Goal: Information Seeking & Learning: Find specific fact

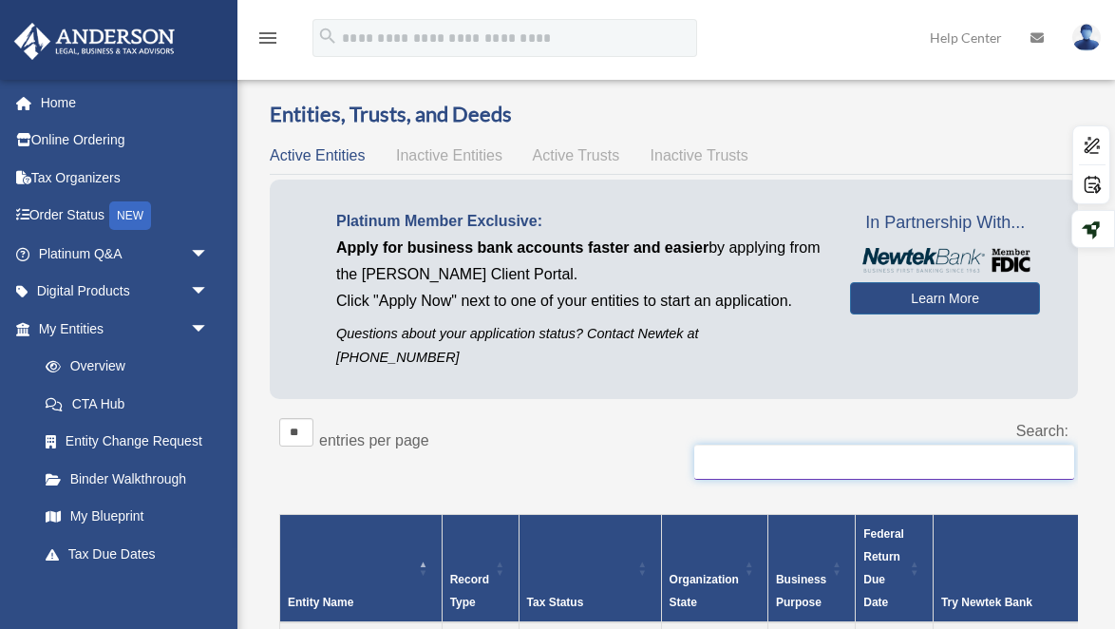
click at [804, 444] on input "Search:" at bounding box center [884, 462] width 380 height 36
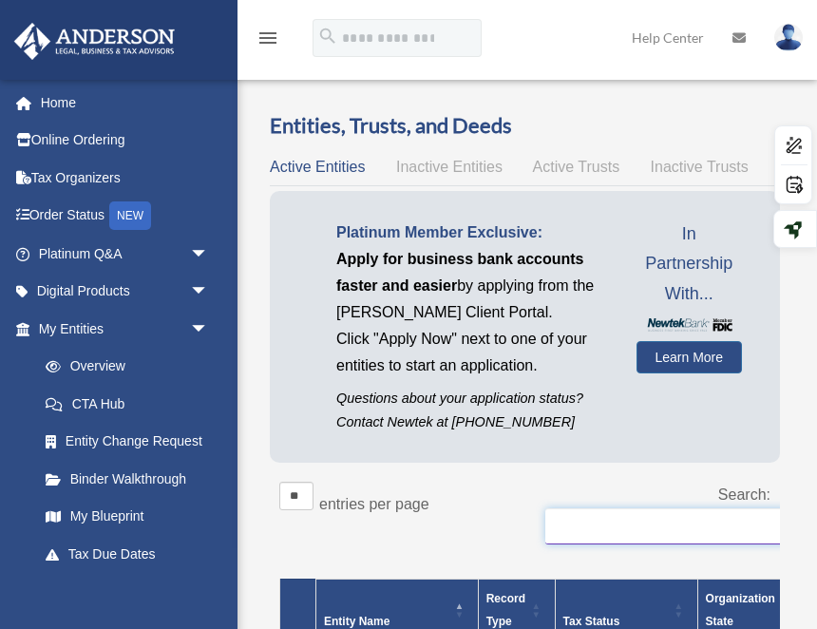
click at [612, 536] on input "Search:" at bounding box center [735, 526] width 380 height 36
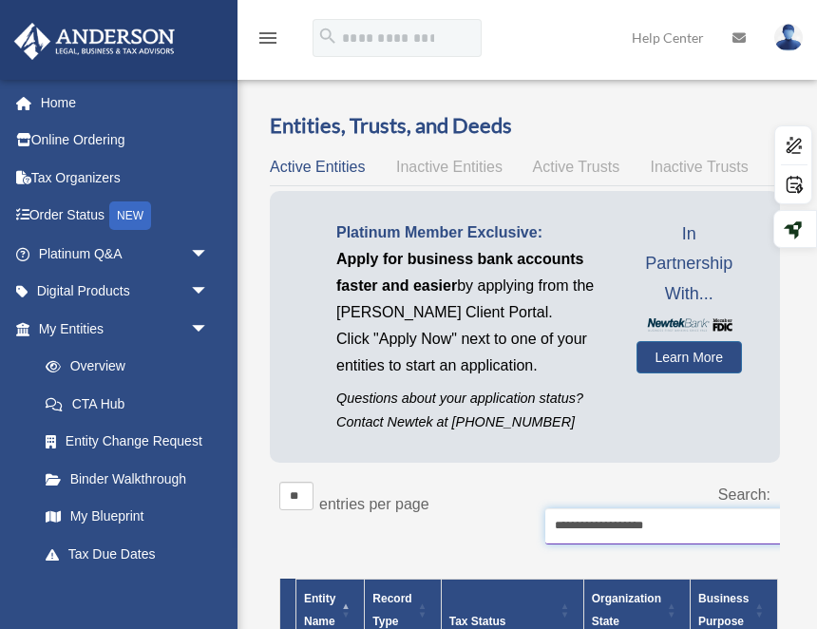
type input "**********"
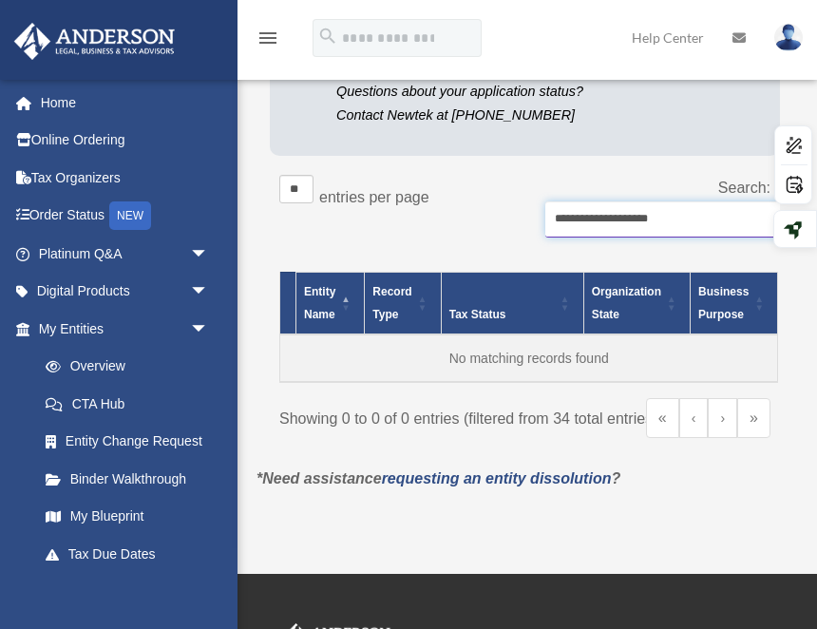
scroll to position [215, 0]
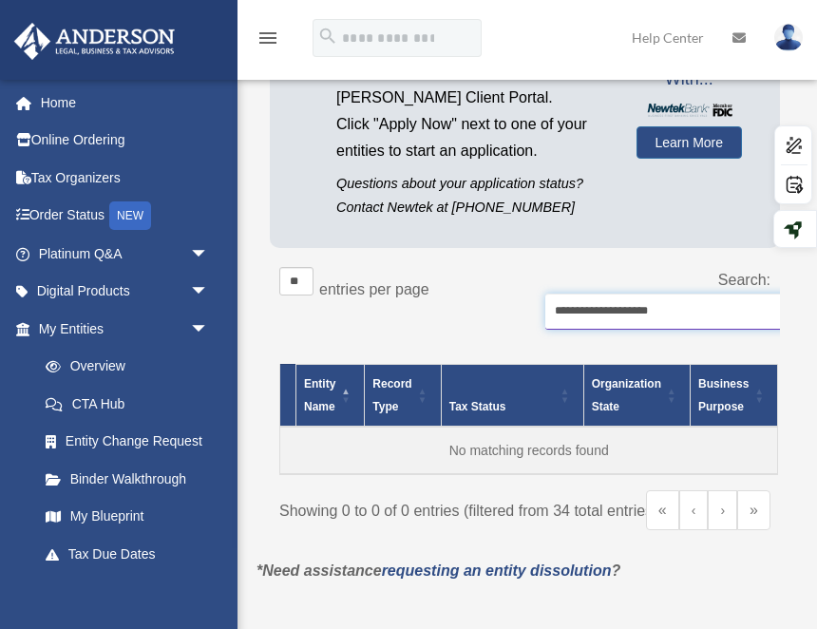
drag, startPoint x: 678, startPoint y: 310, endPoint x: 550, endPoint y: 310, distance: 128.2
click at [550, 310] on input "**********" at bounding box center [735, 311] width 380 height 36
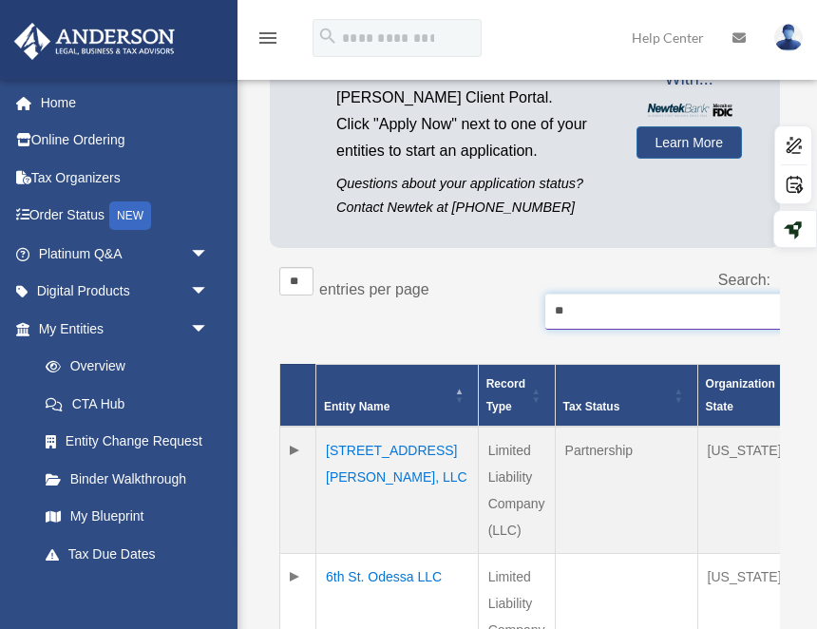
type input "*"
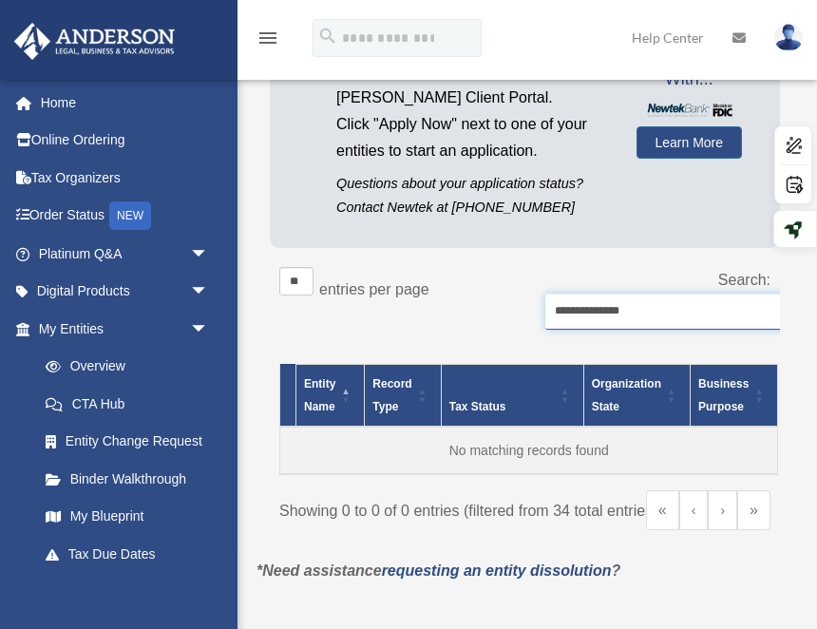
type input "**********"
drag, startPoint x: 636, startPoint y: 312, endPoint x: 401, endPoint y: 311, distance: 235.5
click at [401, 312] on div "**********" at bounding box center [524, 308] width 491 height 82
click at [637, 311] on input "**********" at bounding box center [735, 311] width 380 height 36
type input "*******"
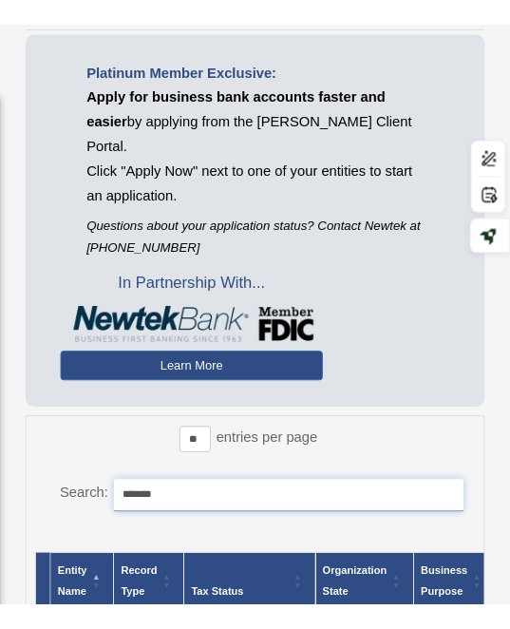
scroll to position [235, 0]
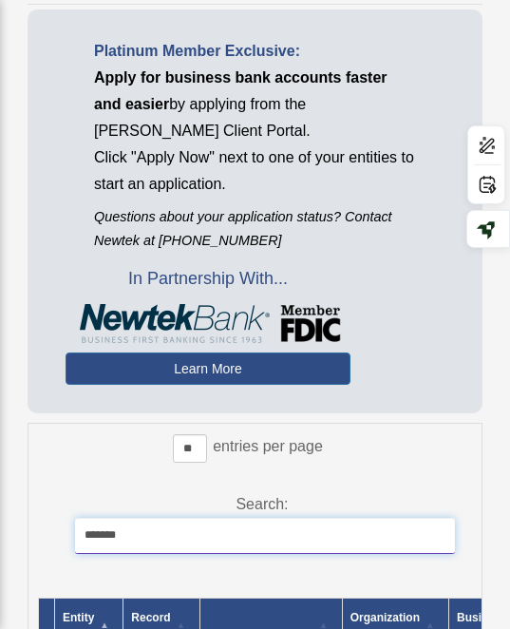
drag, startPoint x: 150, startPoint y: 538, endPoint x: 70, endPoint y: 536, distance: 79.8
click at [70, 536] on div "Search: *******" at bounding box center [262, 532] width 420 height 82
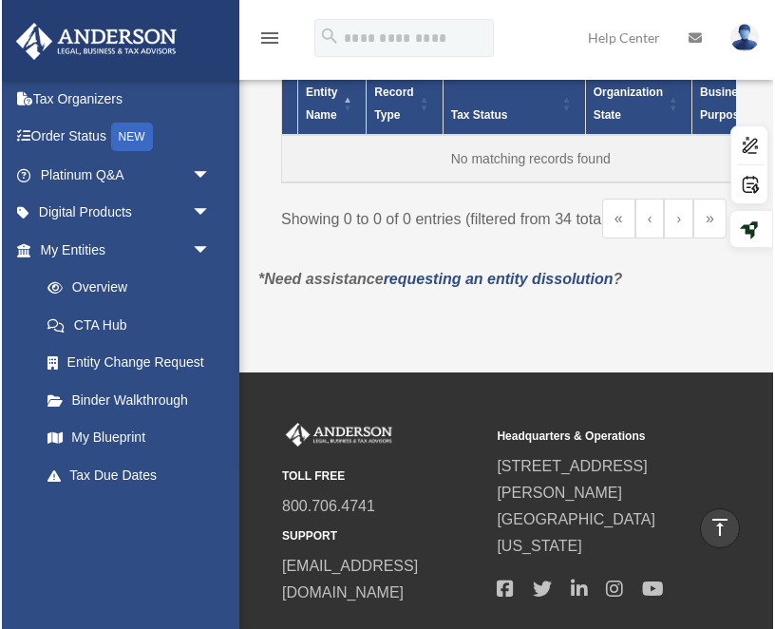
scroll to position [555, 0]
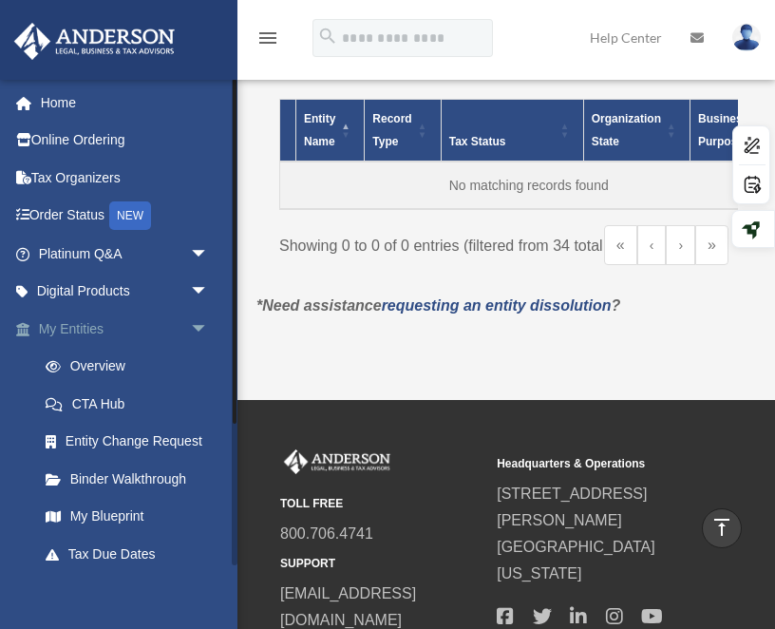
type input "**********"
click at [83, 328] on link "My Entities arrow_drop_down" at bounding box center [125, 329] width 224 height 38
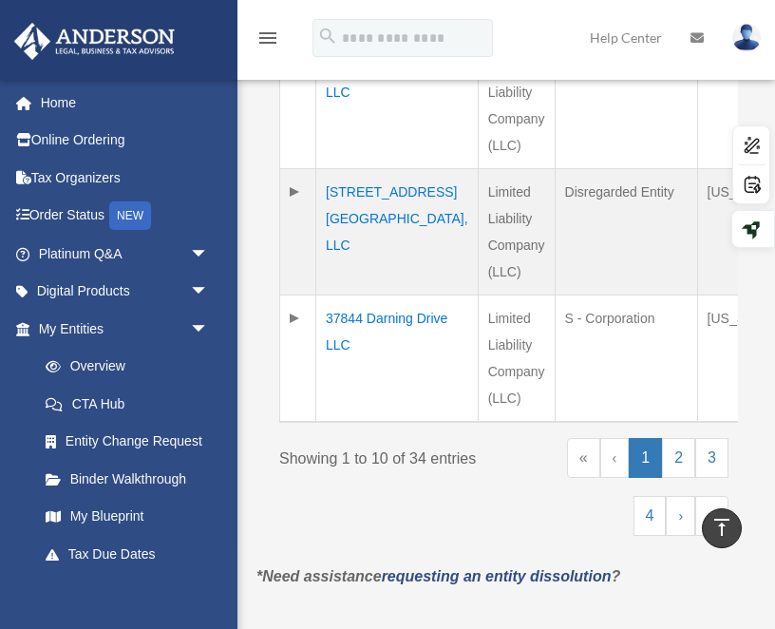
scroll to position [1568, 0]
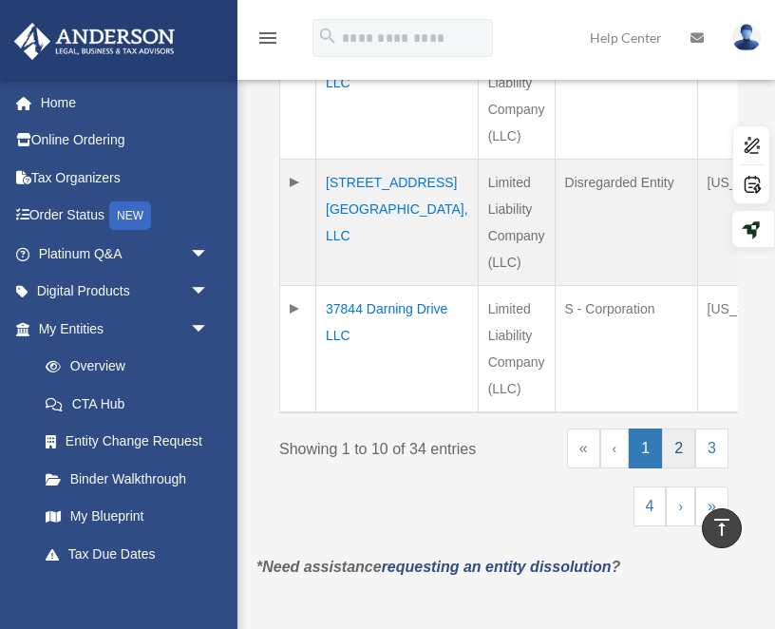
click at [669, 457] on link "2" at bounding box center [678, 448] width 33 height 40
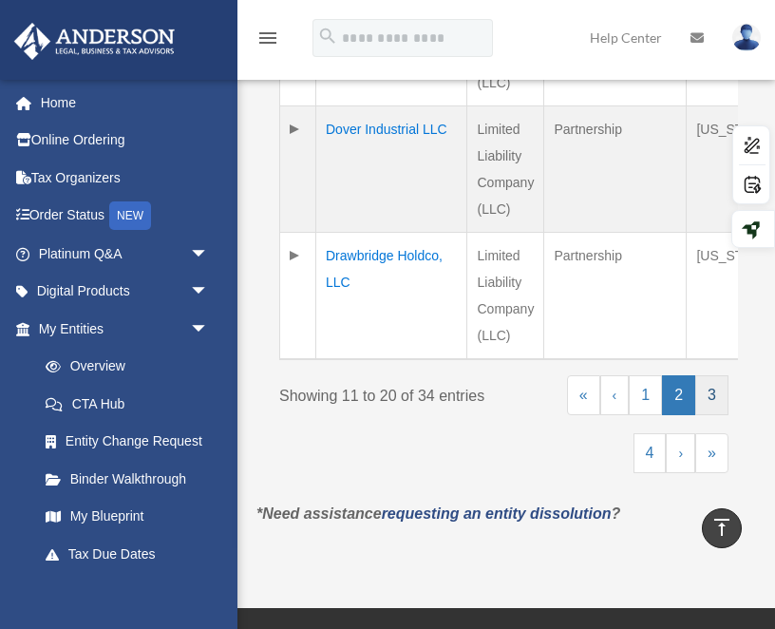
click at [710, 415] on link "3" at bounding box center [711, 395] width 33 height 40
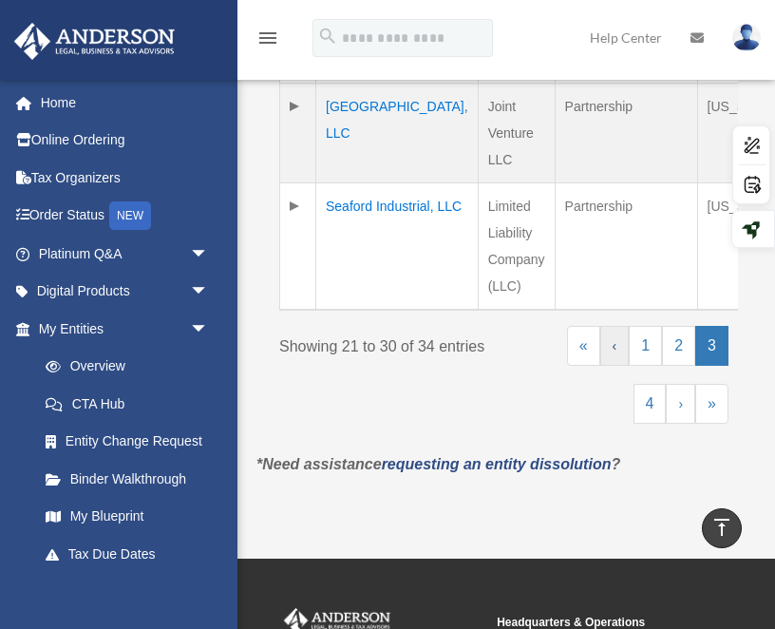
scroll to position [1584, 0]
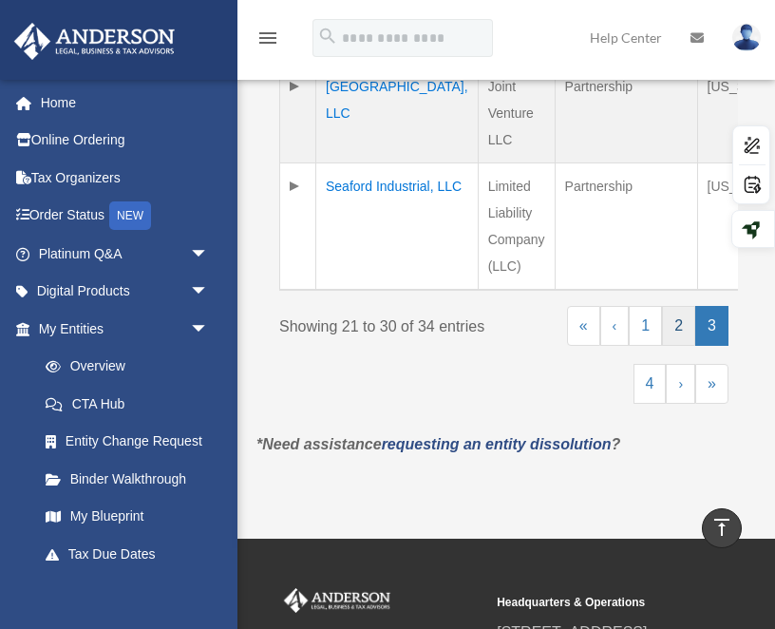
click at [680, 331] on link "2" at bounding box center [678, 326] width 33 height 40
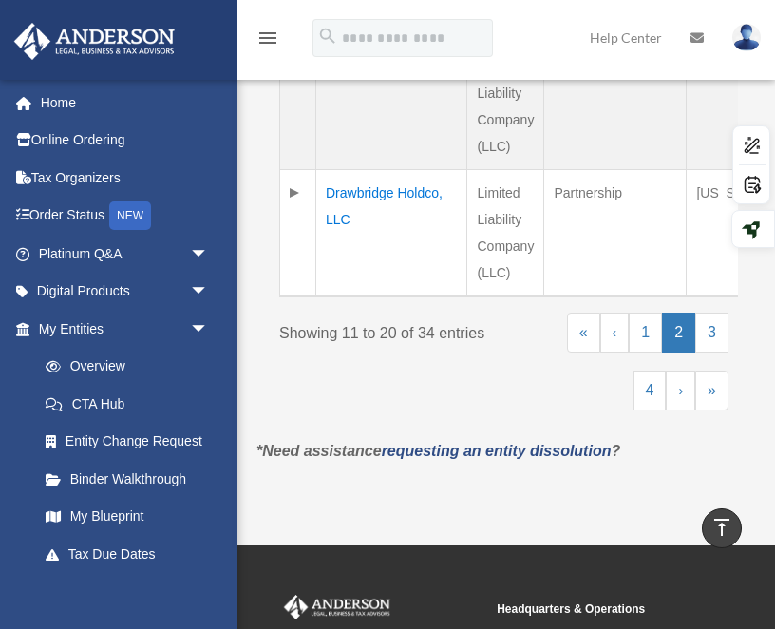
scroll to position [1627, 0]
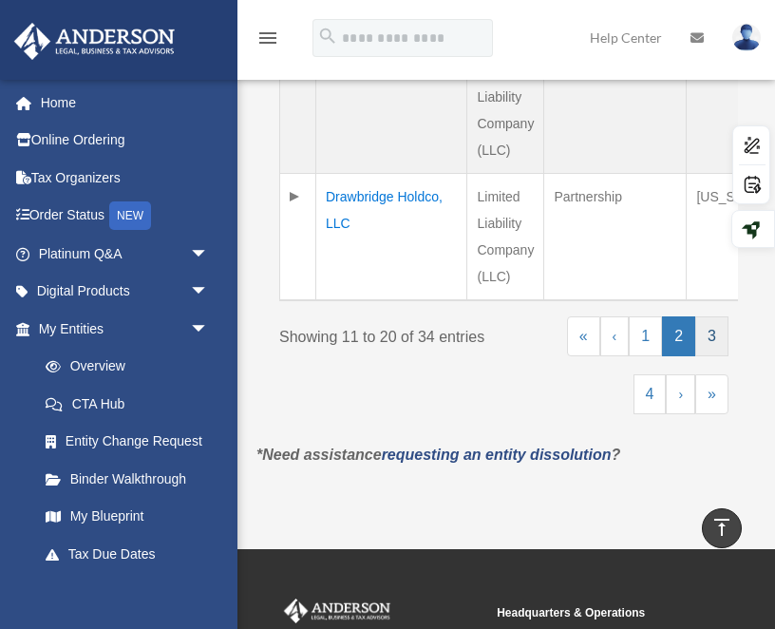
click at [710, 356] on link "3" at bounding box center [711, 336] width 33 height 40
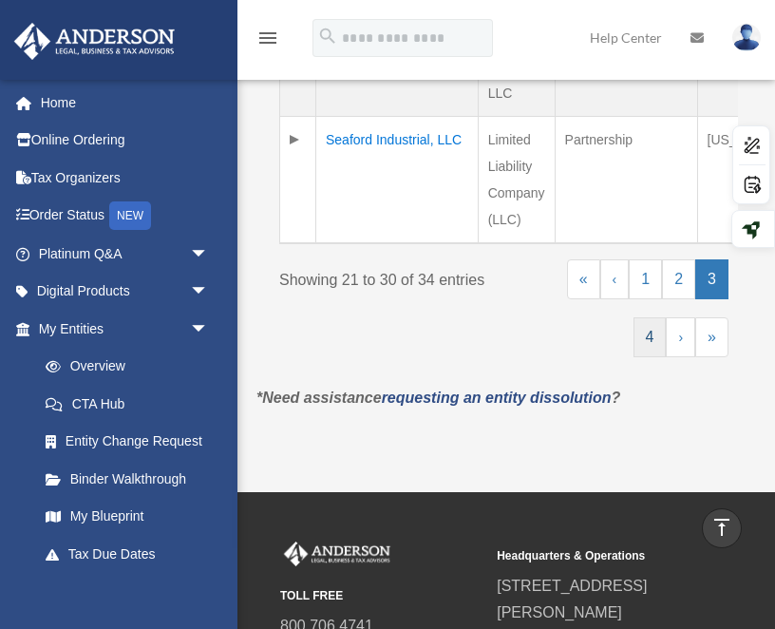
click at [647, 327] on link "4" at bounding box center [649, 337] width 33 height 40
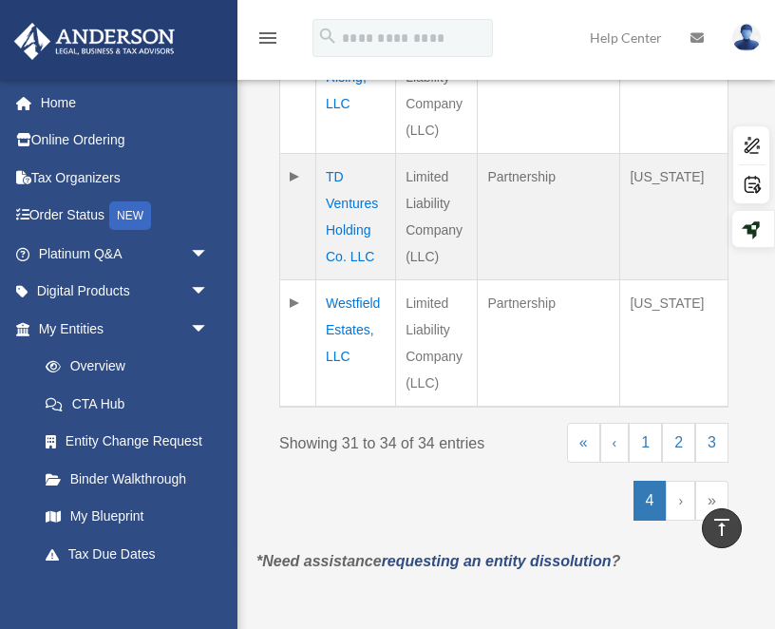
scroll to position [818, 0]
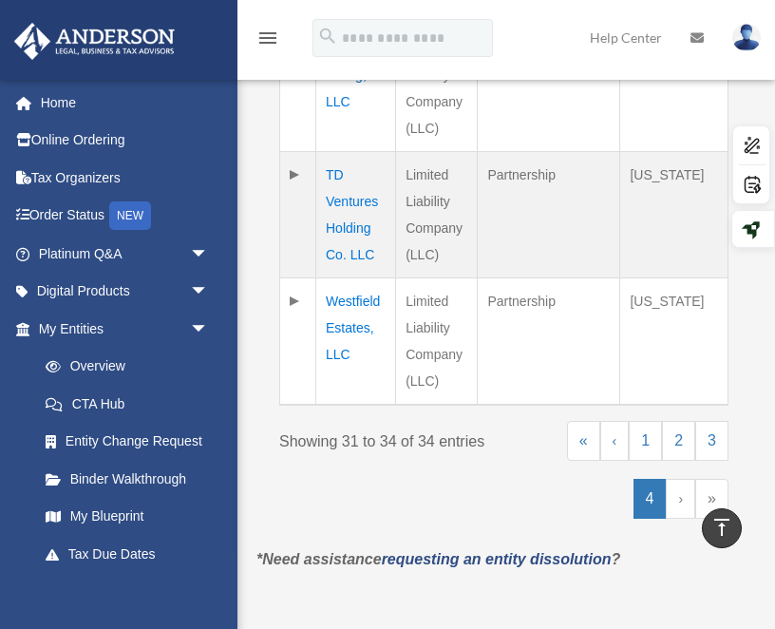
click at [681, 491] on link "›" at bounding box center [680, 499] width 29 height 40
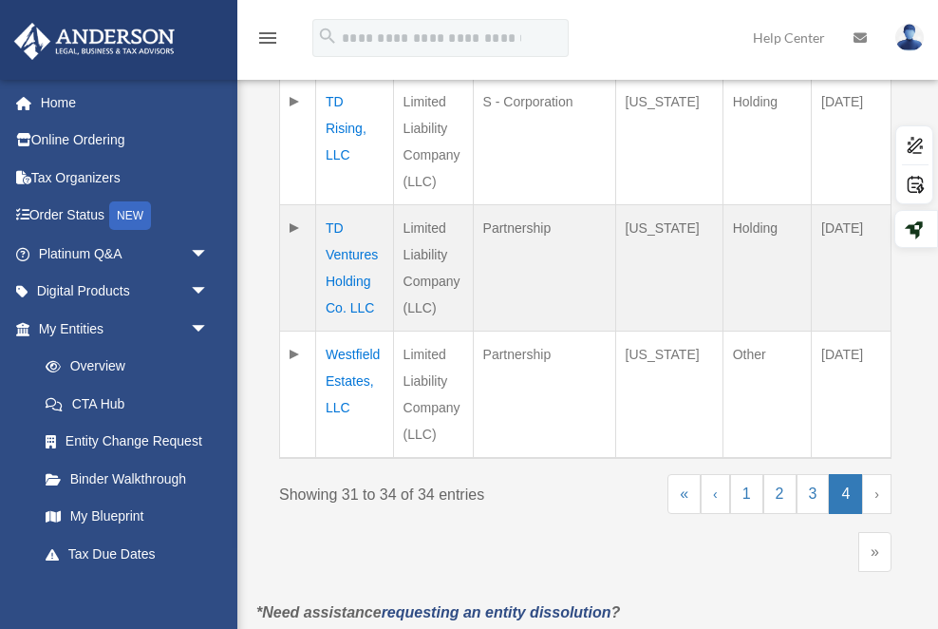
scroll to position [806, 0]
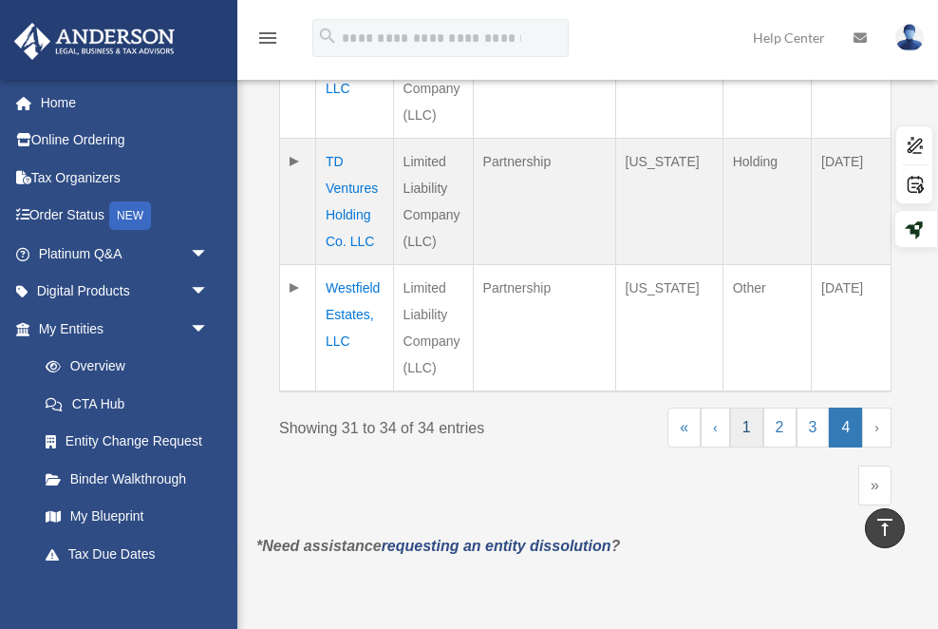
click at [756, 407] on link "1" at bounding box center [746, 427] width 33 height 40
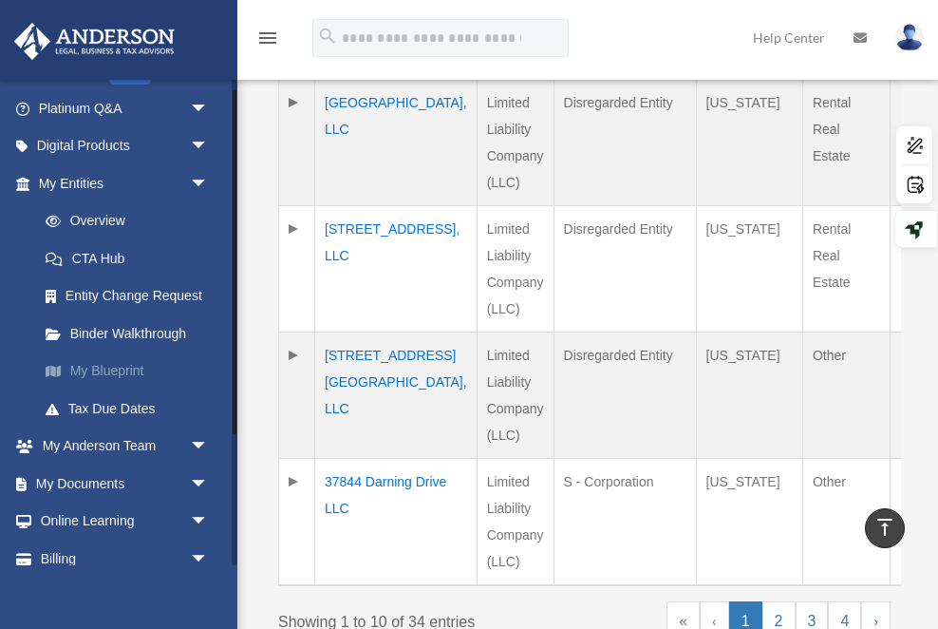
scroll to position [199, 0]
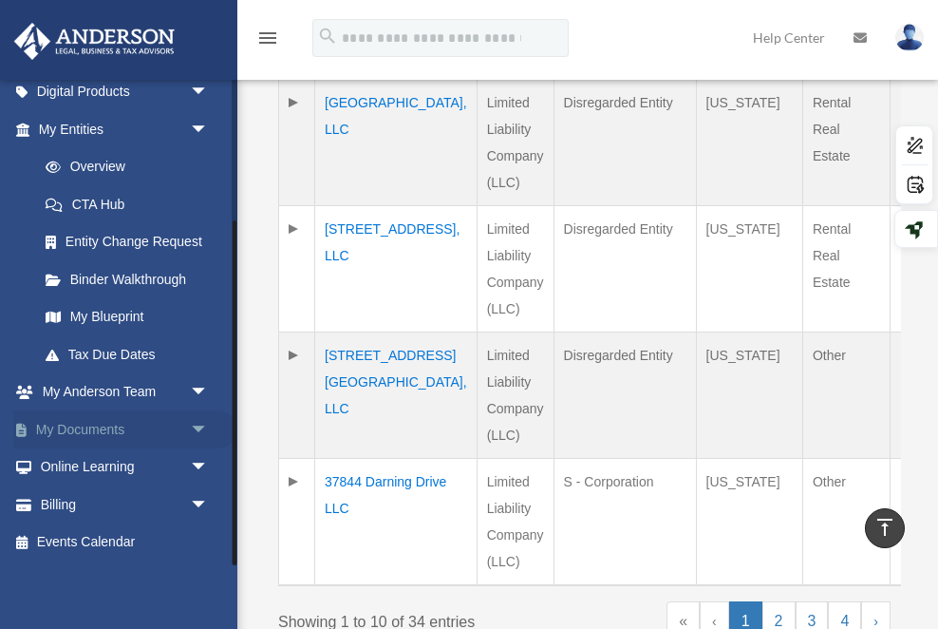
click at [104, 420] on link "My Documents arrow_drop_down" at bounding box center [125, 429] width 224 height 38
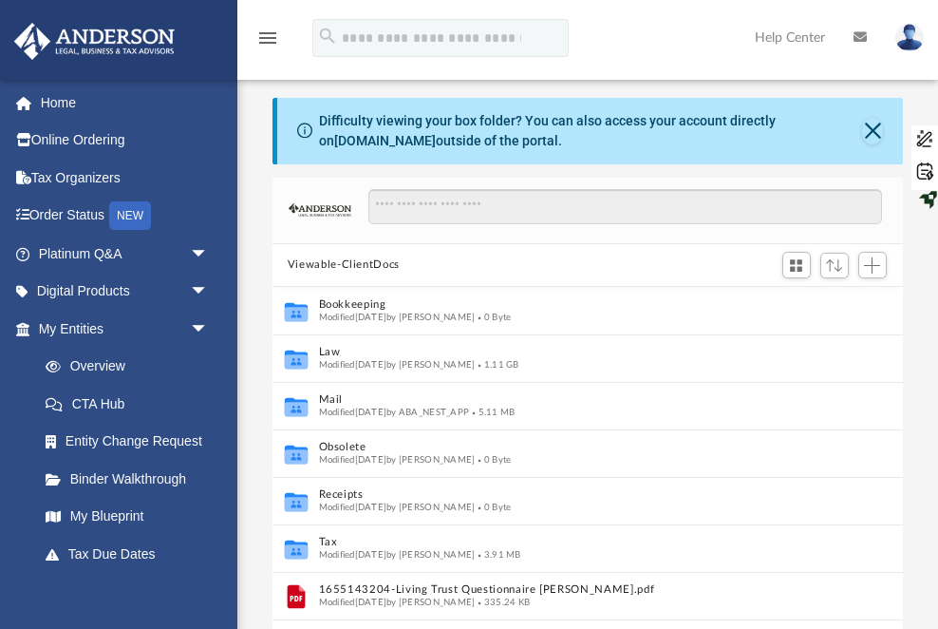
scroll to position [431, 631]
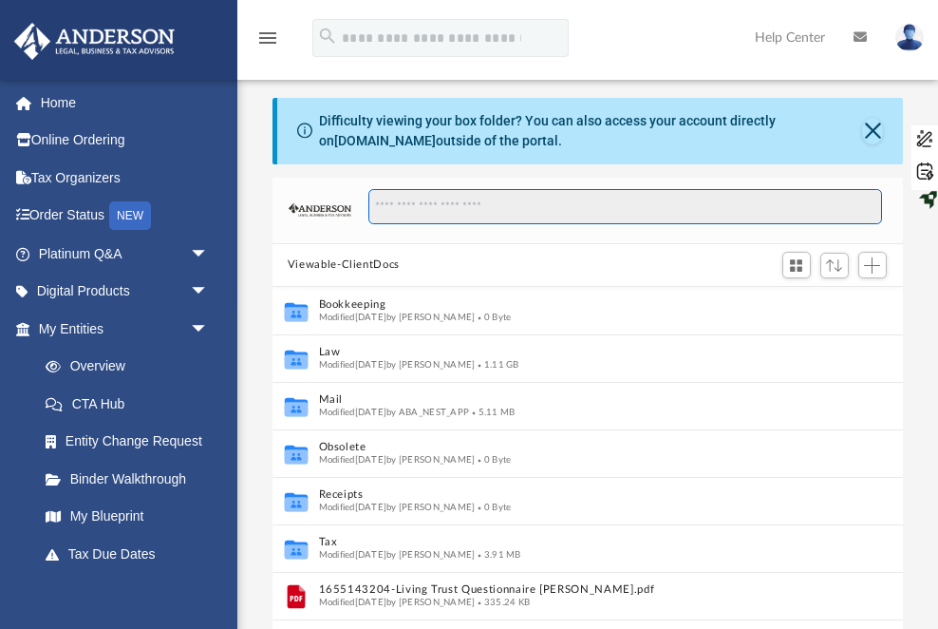
click at [418, 215] on input "Search files and folders" at bounding box center [625, 207] width 515 height 36
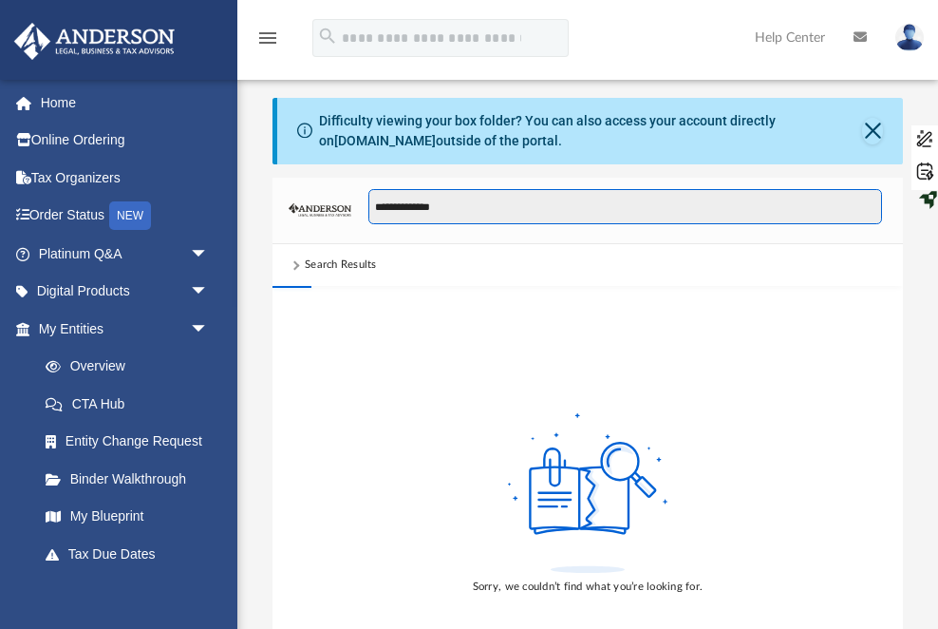
type input "**********"
click at [438, 213] on input "**********" at bounding box center [625, 207] width 515 height 36
drag, startPoint x: 454, startPoint y: 207, endPoint x: 361, endPoint y: 207, distance: 93.1
click at [361, 207] on div "**********" at bounding box center [616, 216] width 531 height 55
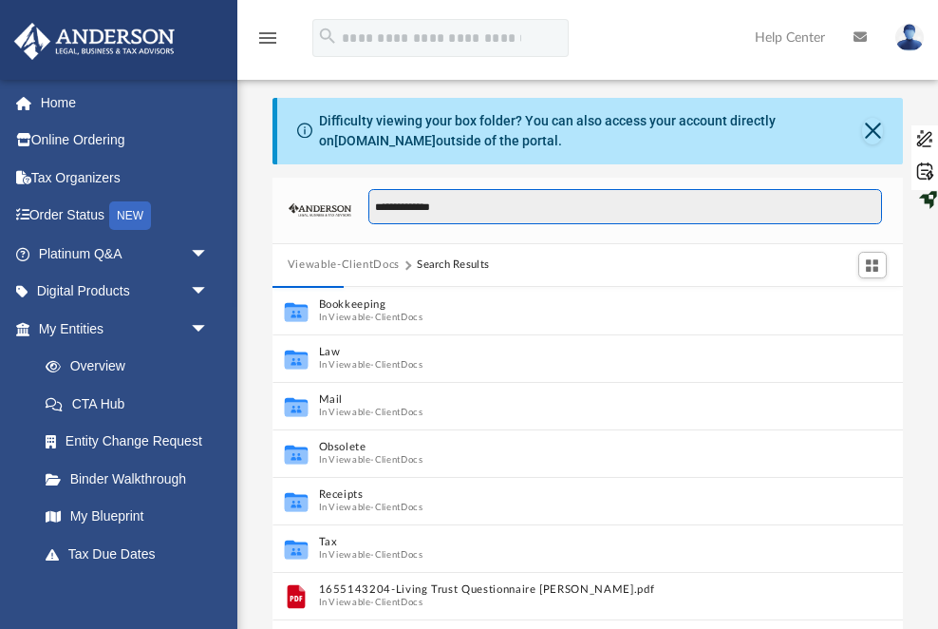
type input "**********"
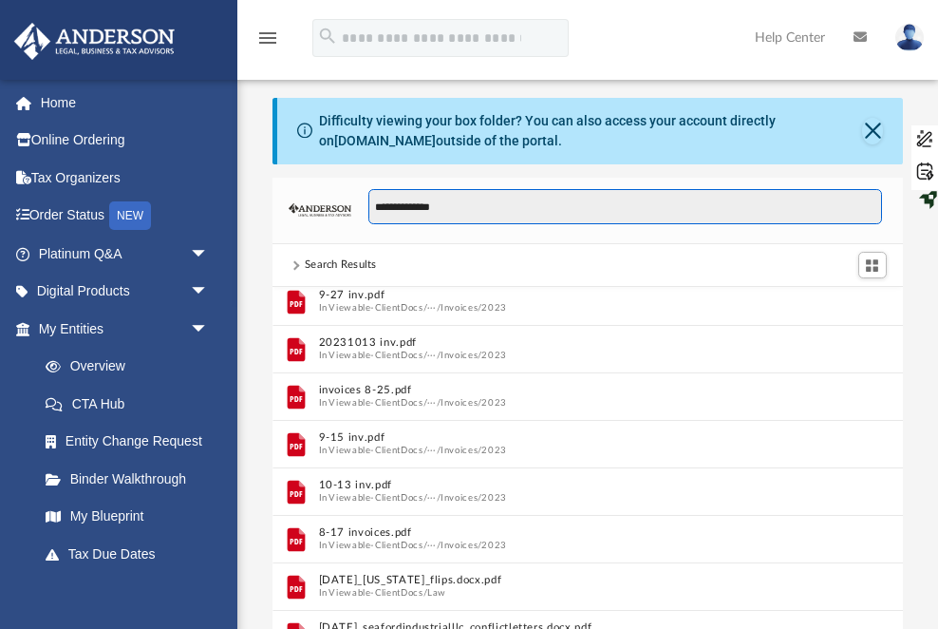
scroll to position [1372, 0]
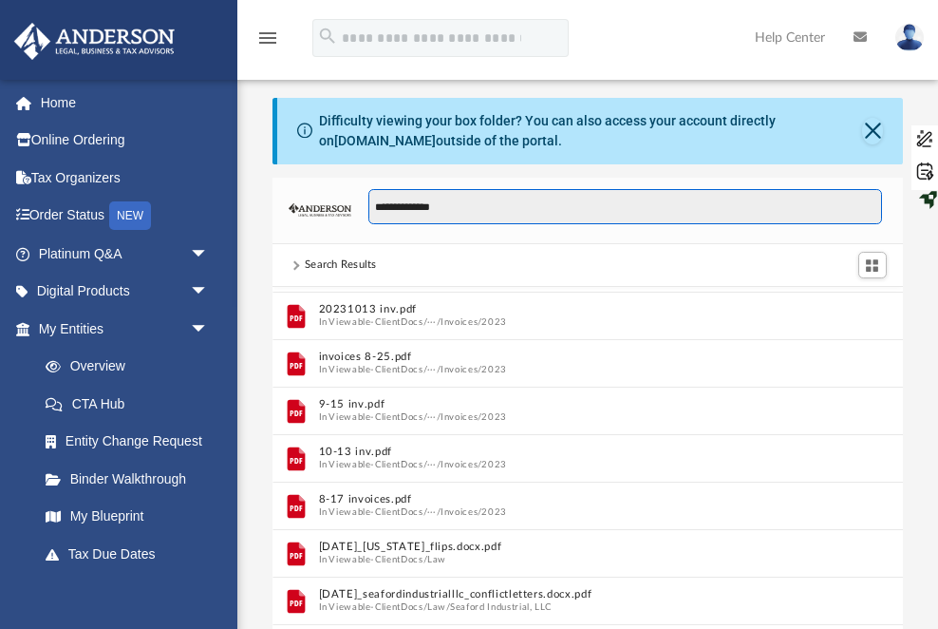
drag, startPoint x: 459, startPoint y: 212, endPoint x: 362, endPoint y: 213, distance: 96.9
click at [362, 213] on div "**********" at bounding box center [616, 216] width 531 height 55
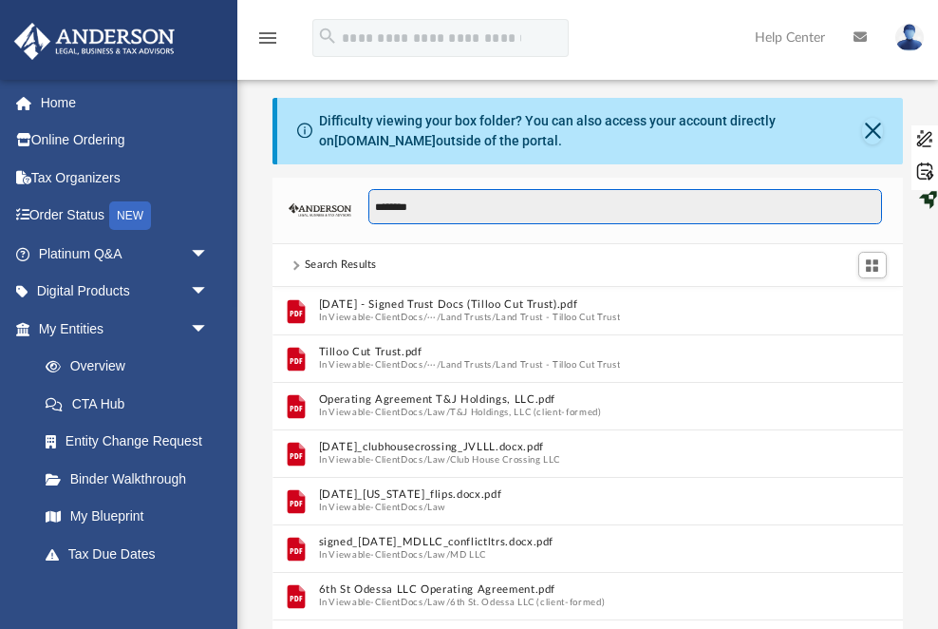
scroll to position [4, 0]
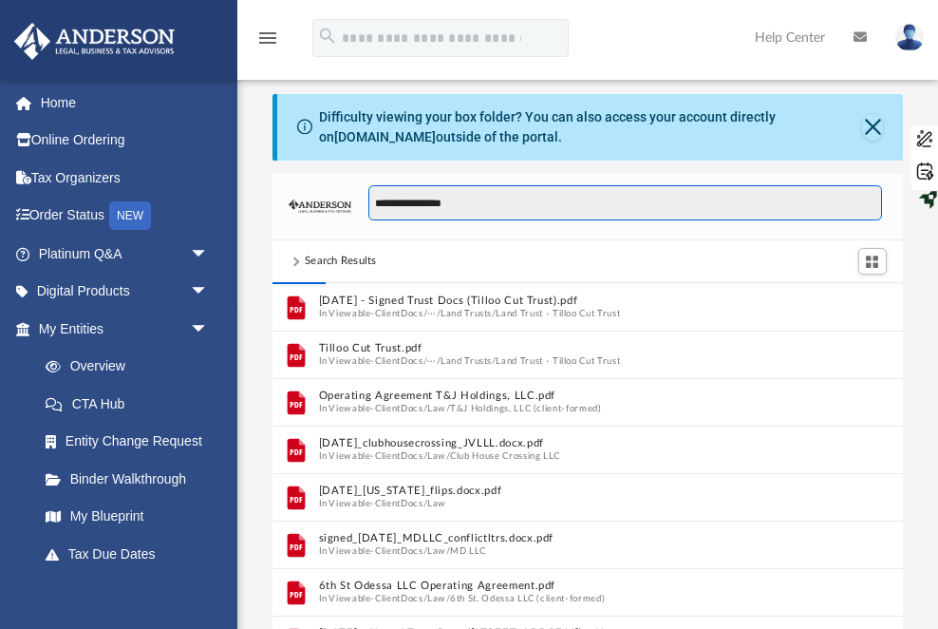
type input "**********"
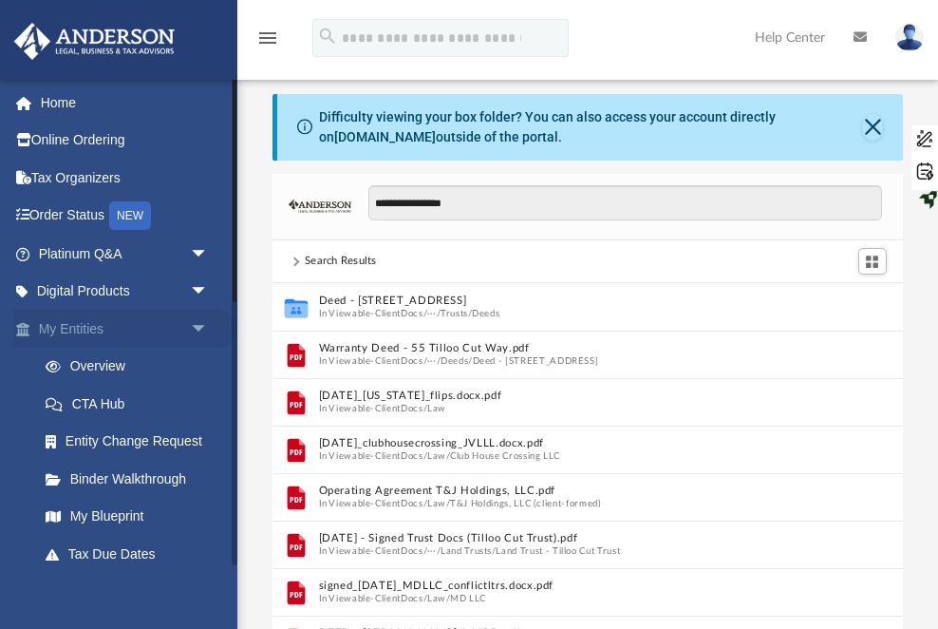
click at [103, 330] on link "My Entities arrow_drop_down" at bounding box center [125, 329] width 224 height 38
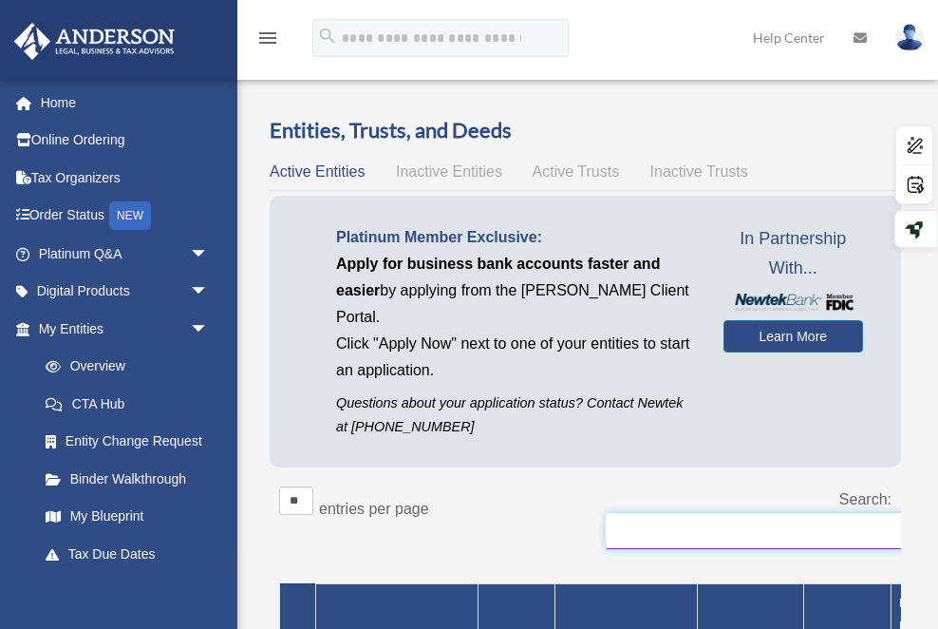
click at [631, 513] on input "Search:" at bounding box center [796, 531] width 380 height 36
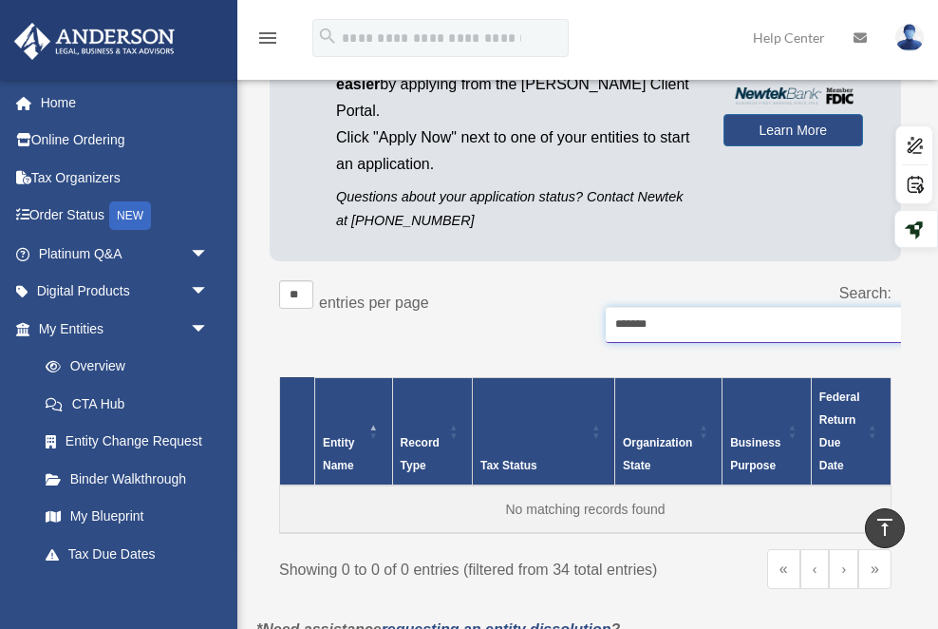
scroll to position [140, 0]
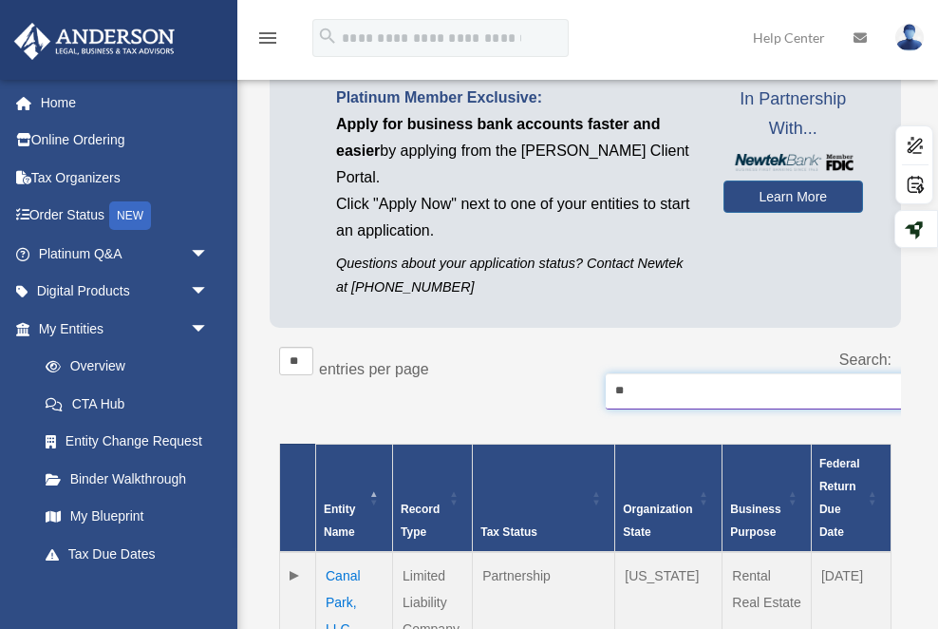
type input "*"
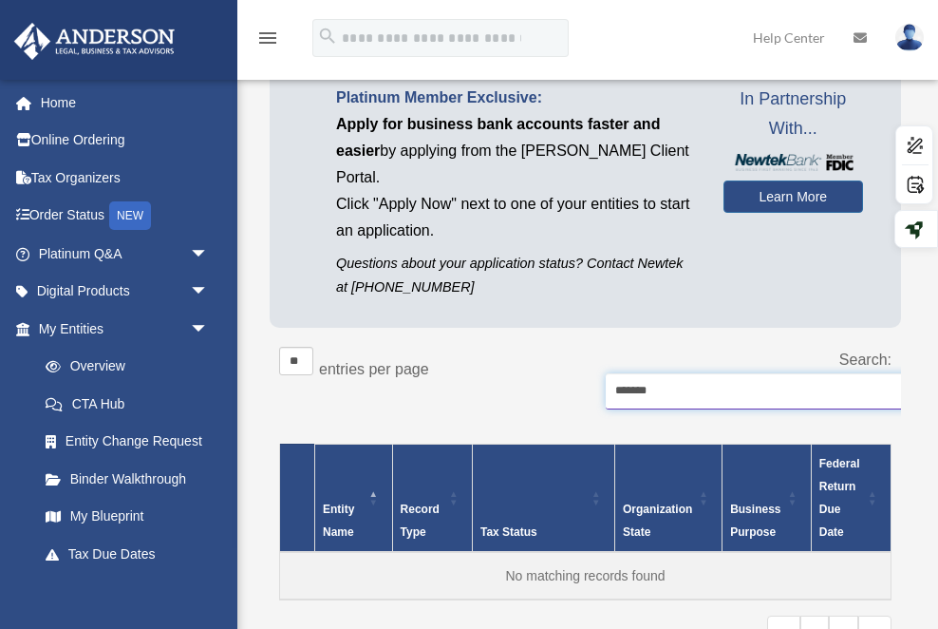
type input "*******"
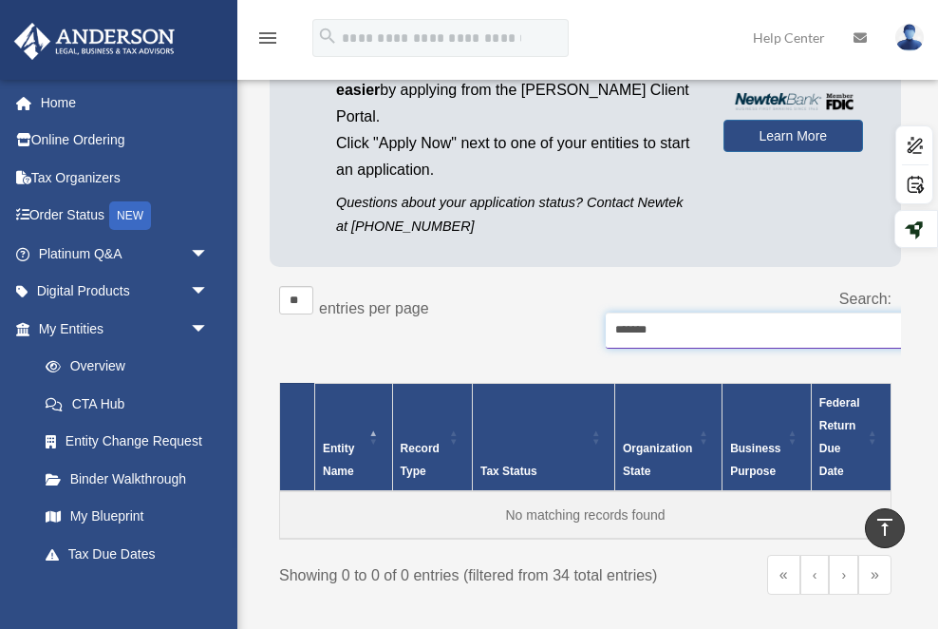
scroll to position [155, 0]
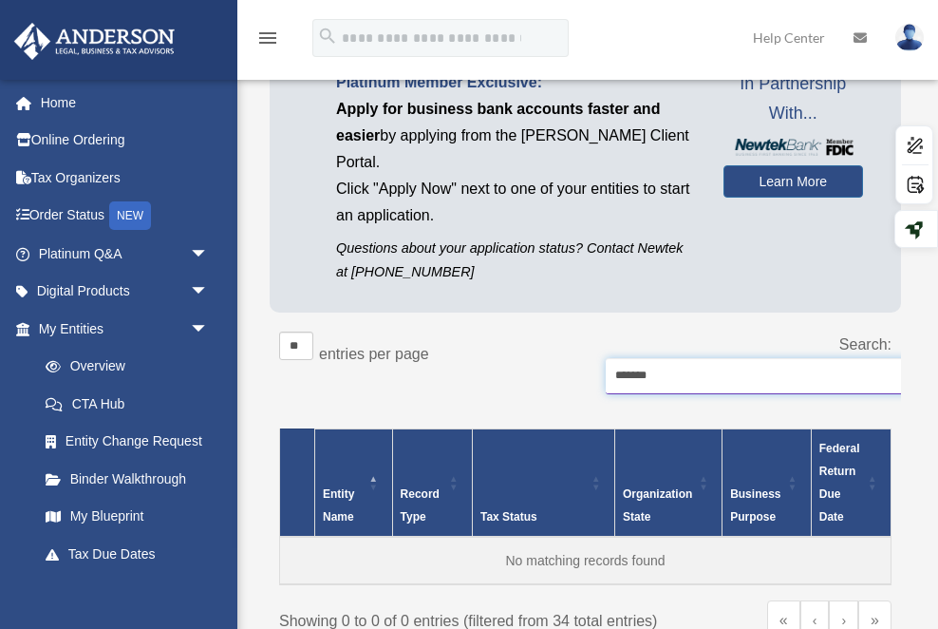
drag, startPoint x: 696, startPoint y: 348, endPoint x: 556, endPoint y: 345, distance: 139.6
click at [556, 347] on div "** ** ** *** entries per page Search: *******" at bounding box center [585, 372] width 612 height 82
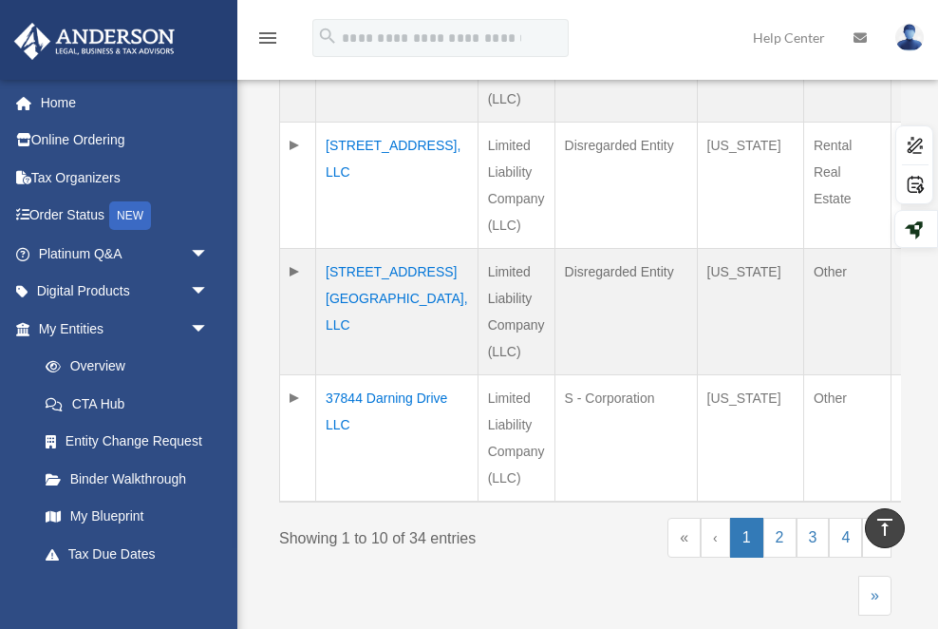
scroll to position [1456, 0]
click at [781, 516] on link "2" at bounding box center [779, 536] width 33 height 40
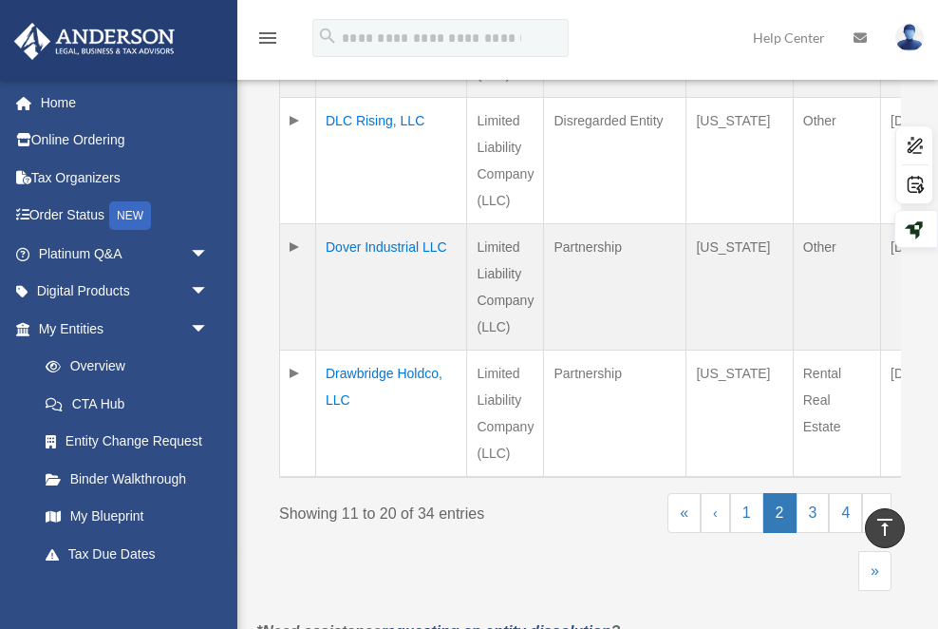
scroll to position [1431, 0]
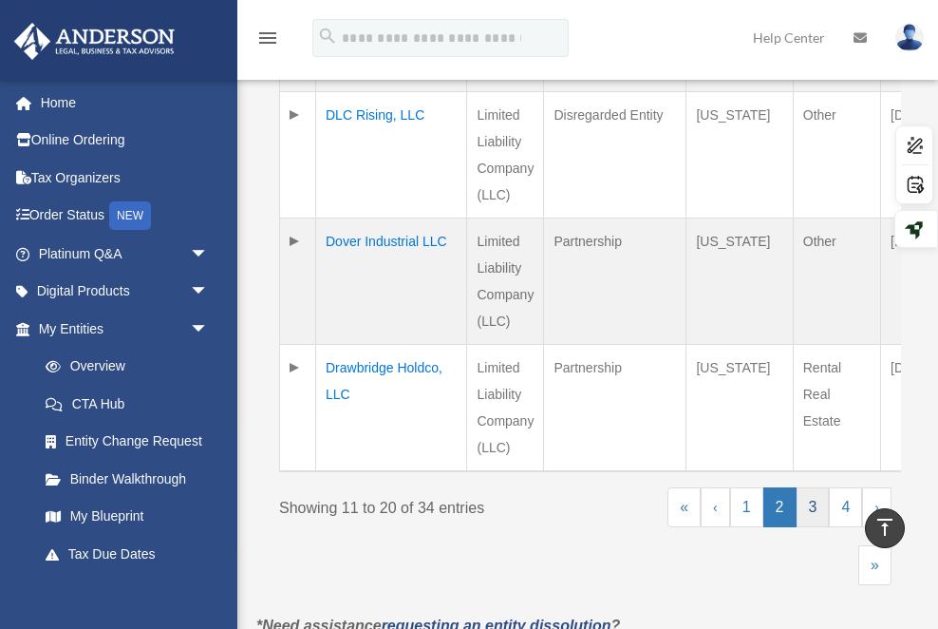
click at [809, 506] on link "3" at bounding box center [813, 507] width 33 height 40
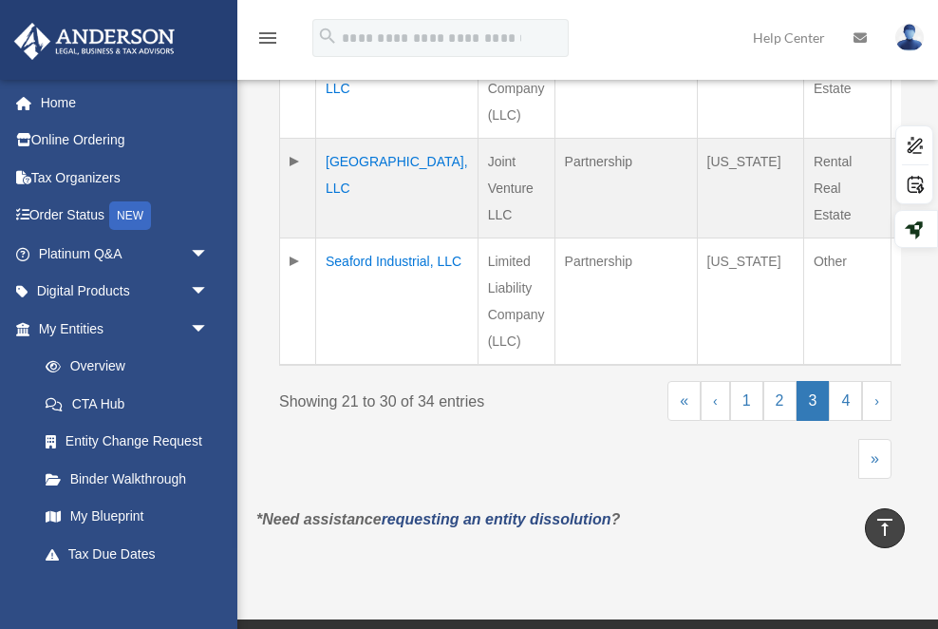
scroll to position [1500, 0]
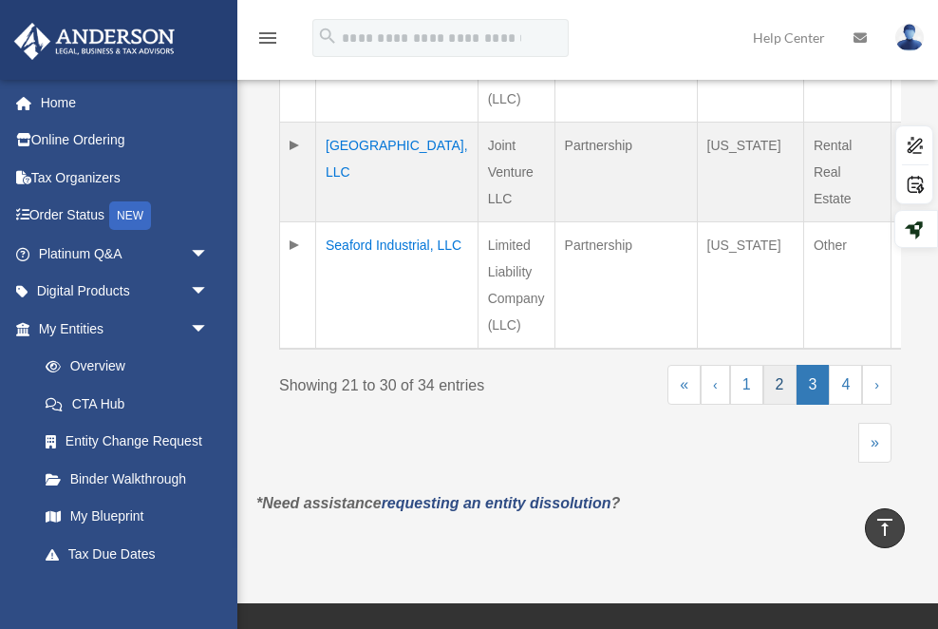
click at [785, 365] on link "2" at bounding box center [779, 385] width 33 height 40
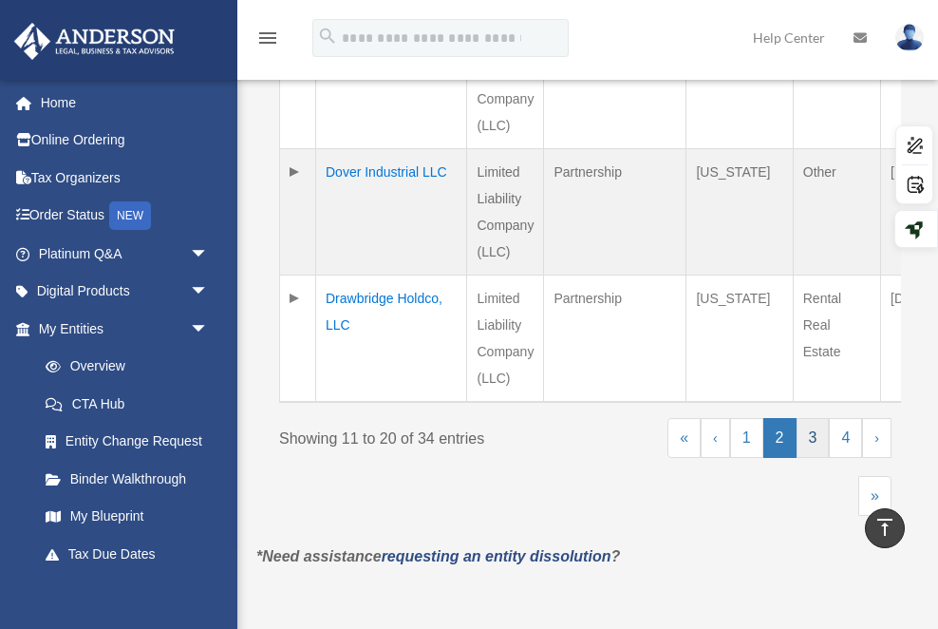
click at [805, 440] on link "3" at bounding box center [813, 438] width 33 height 40
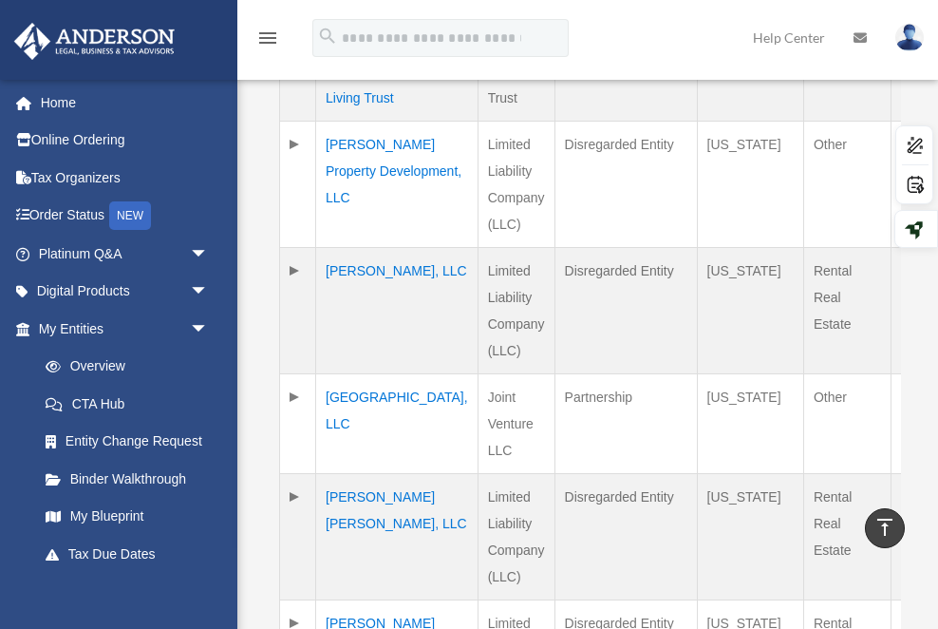
scroll to position [819, 0]
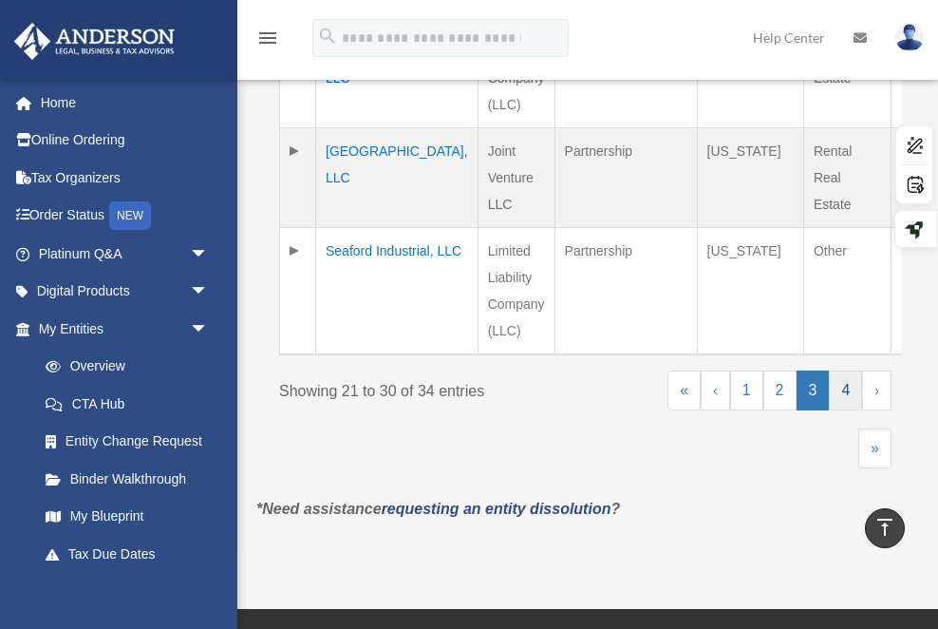
click at [854, 370] on link "4" at bounding box center [845, 390] width 33 height 40
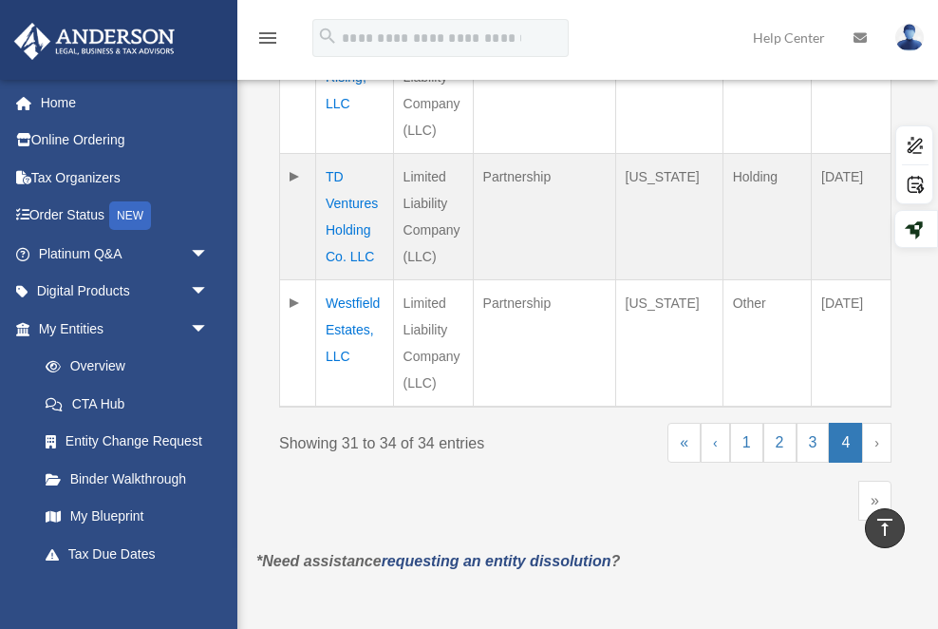
scroll to position [872, 0]
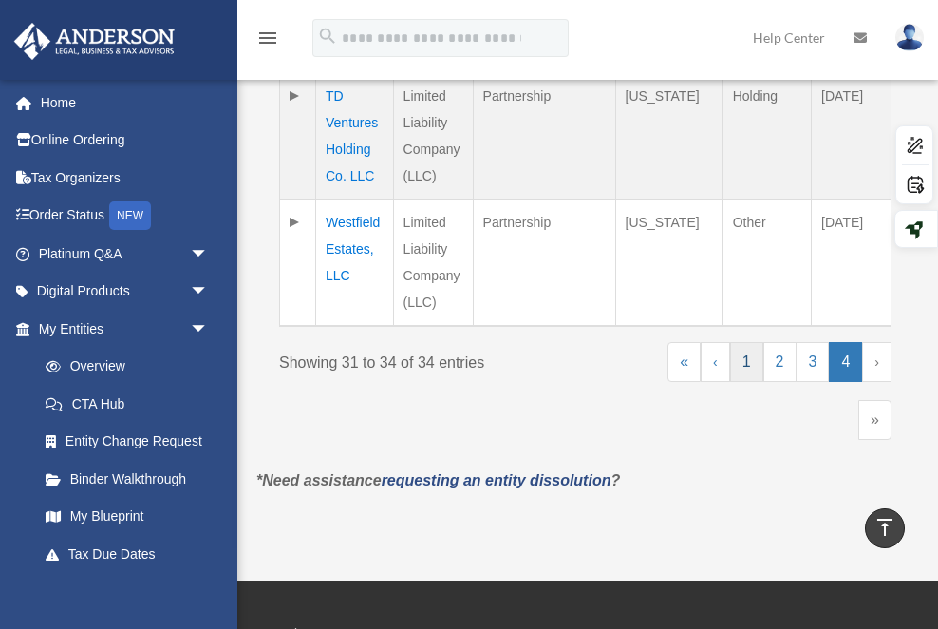
click at [753, 342] on link "1" at bounding box center [746, 362] width 33 height 40
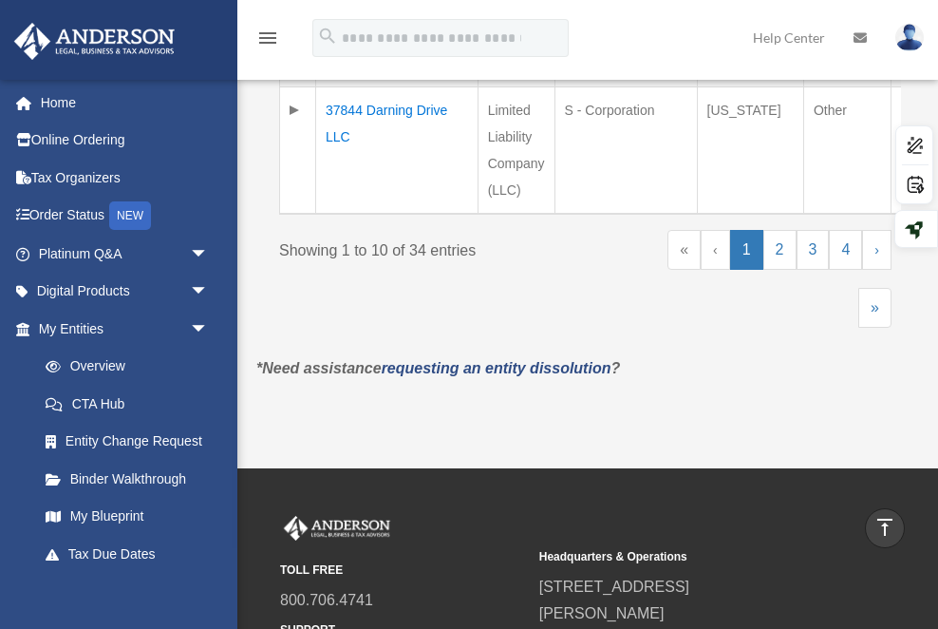
scroll to position [1602, 0]
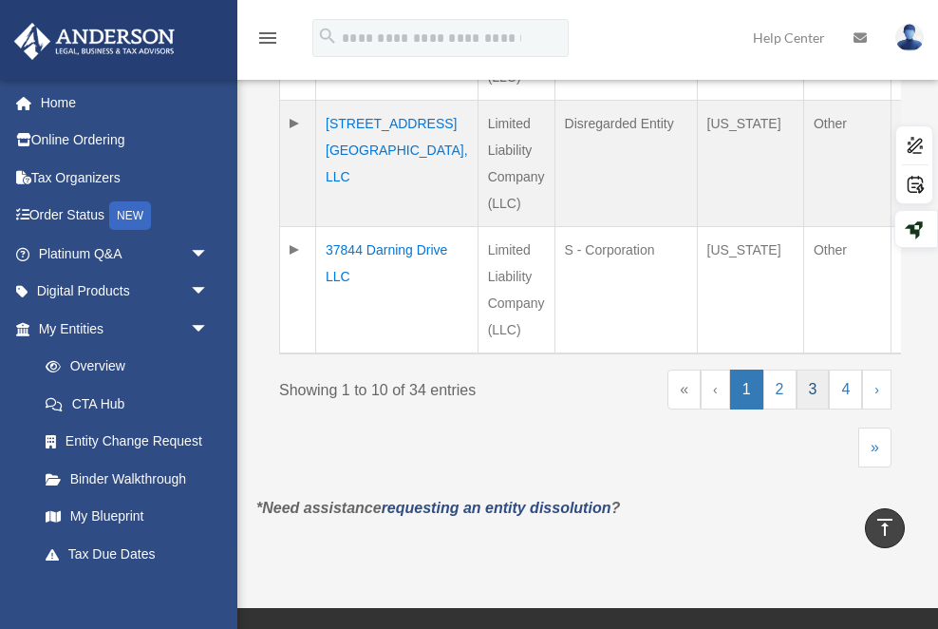
click at [808, 369] on link "3" at bounding box center [813, 389] width 33 height 40
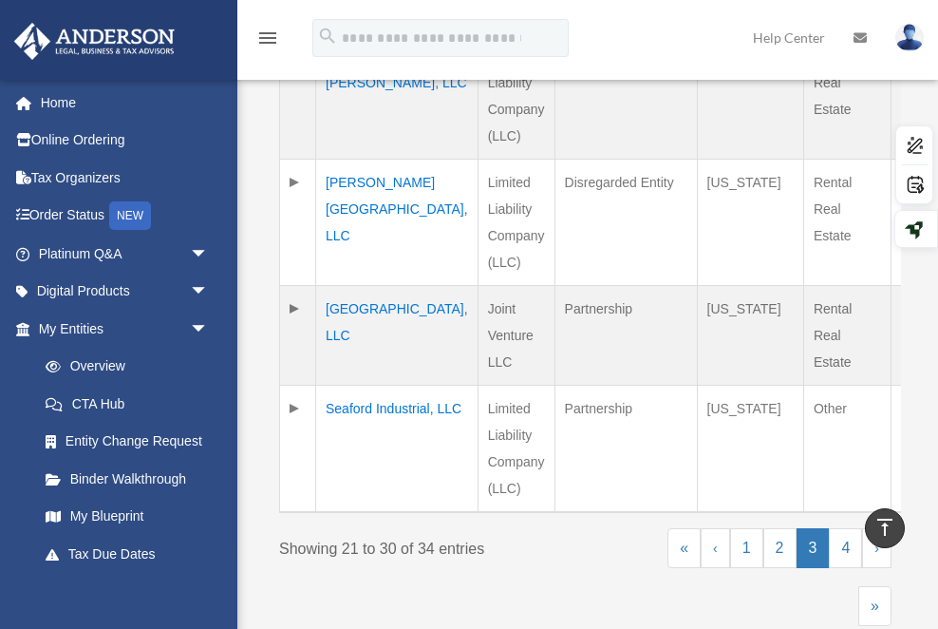
scroll to position [1341, 0]
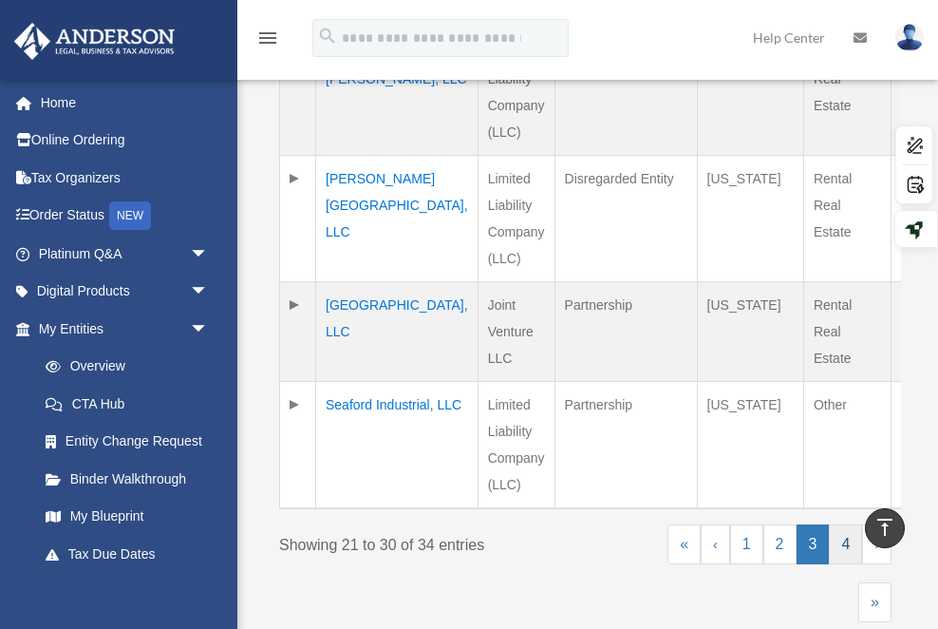
click at [845, 524] on link "4" at bounding box center [845, 544] width 33 height 40
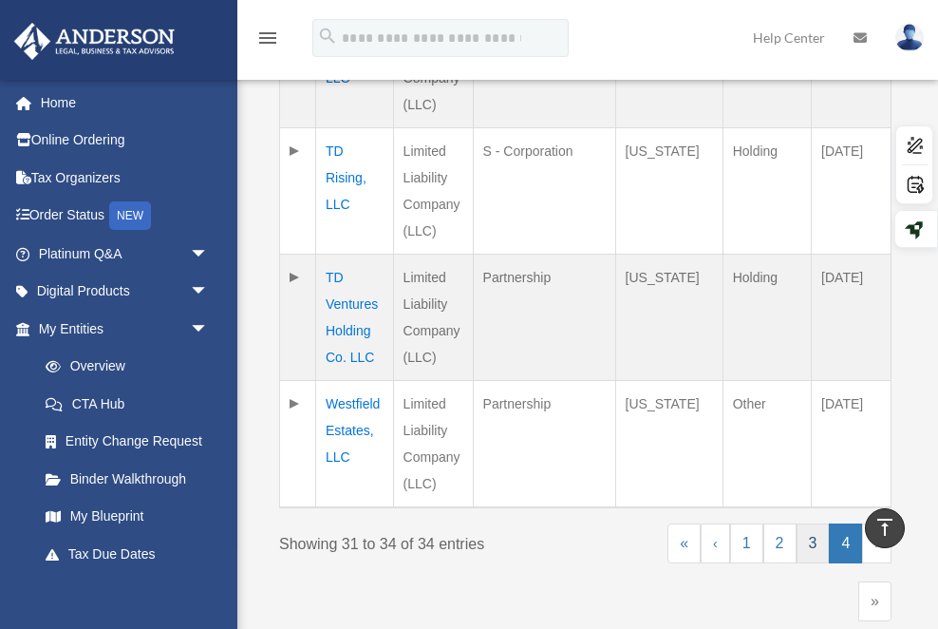
click at [812, 523] on link "3" at bounding box center [813, 543] width 33 height 40
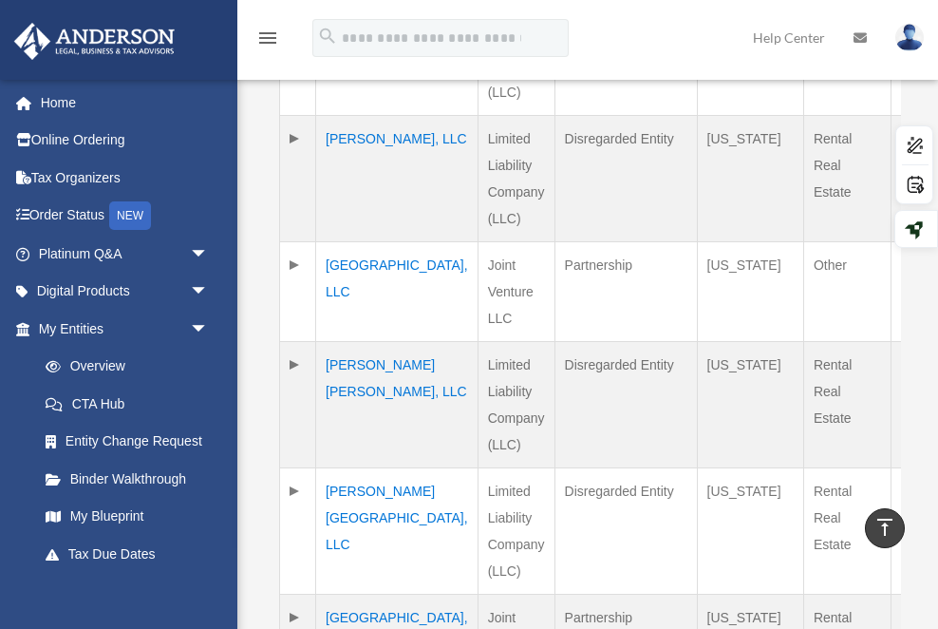
scroll to position [1026, 0]
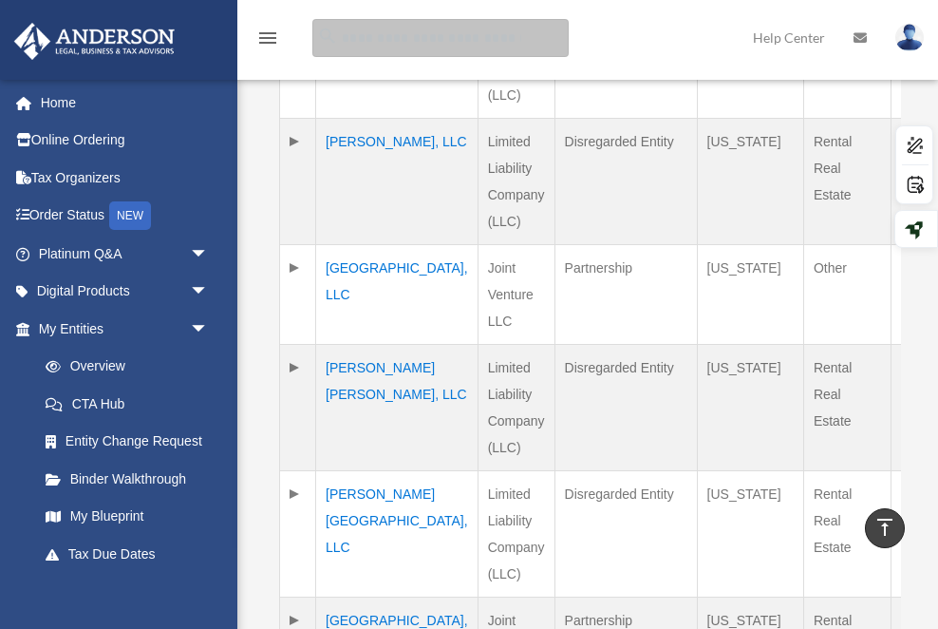
click at [448, 44] on input "search" at bounding box center [440, 38] width 256 height 38
type input "**********"
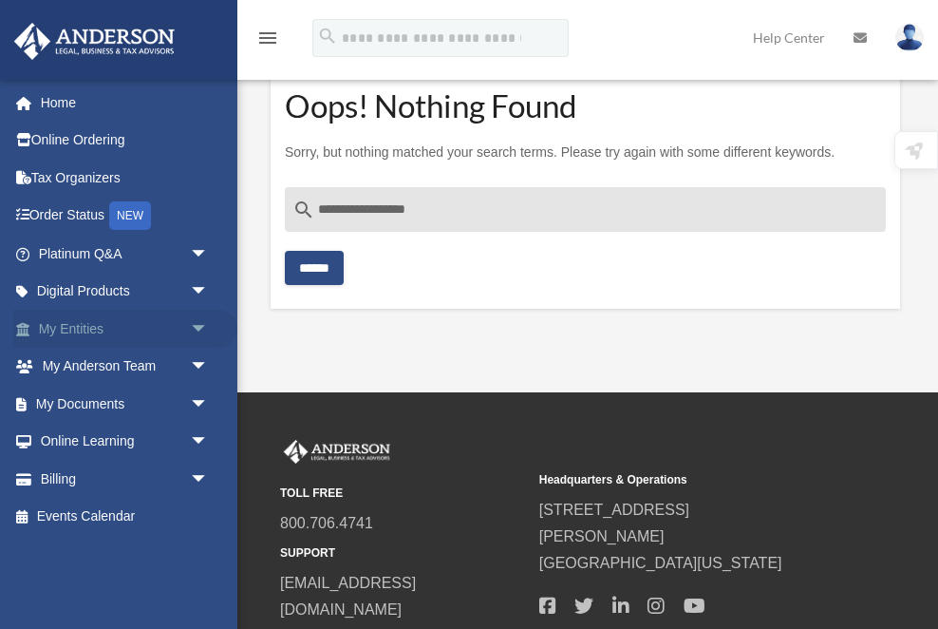
click at [104, 331] on link "My Entities arrow_drop_down" at bounding box center [125, 329] width 224 height 38
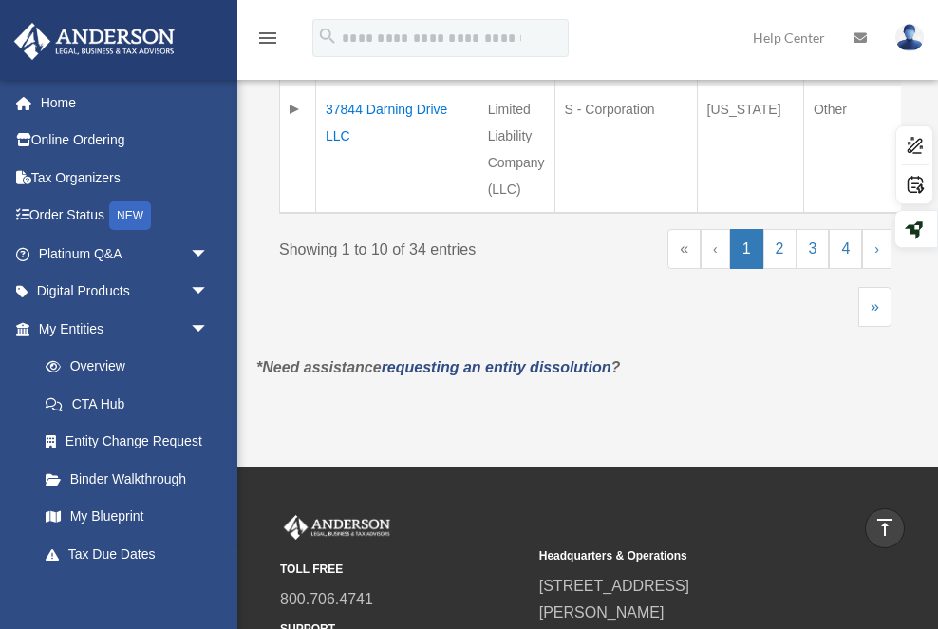
scroll to position [1754, 0]
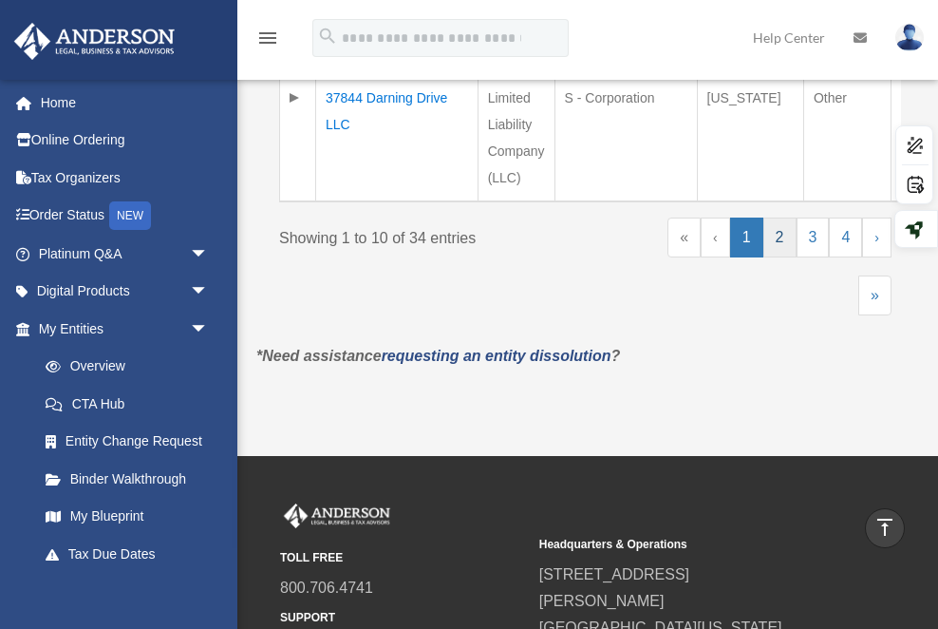
click at [776, 217] on link "2" at bounding box center [779, 237] width 33 height 40
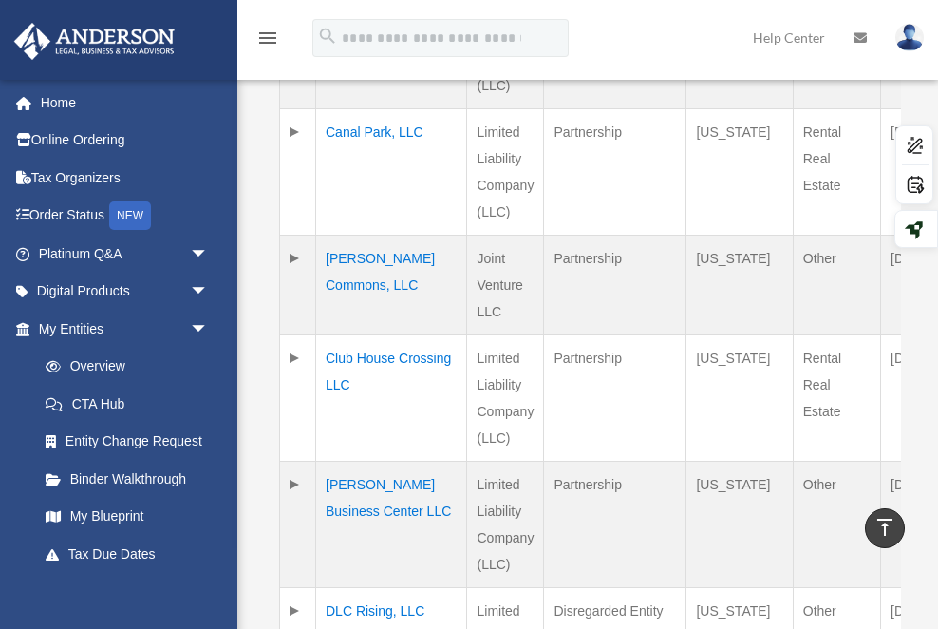
scroll to position [940, 0]
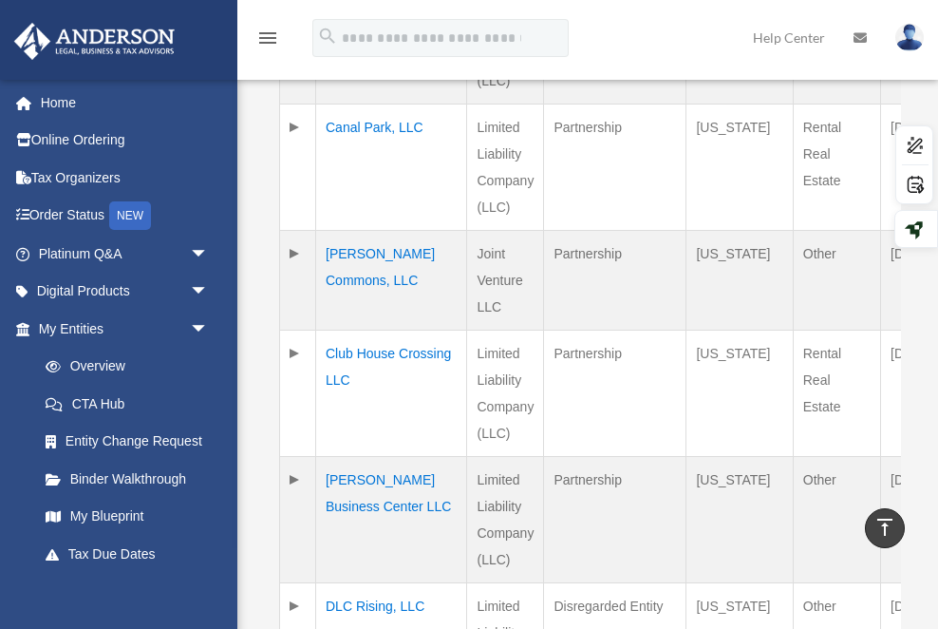
click at [346, 364] on td "Club House Crossing LLC" at bounding box center [391, 392] width 151 height 126
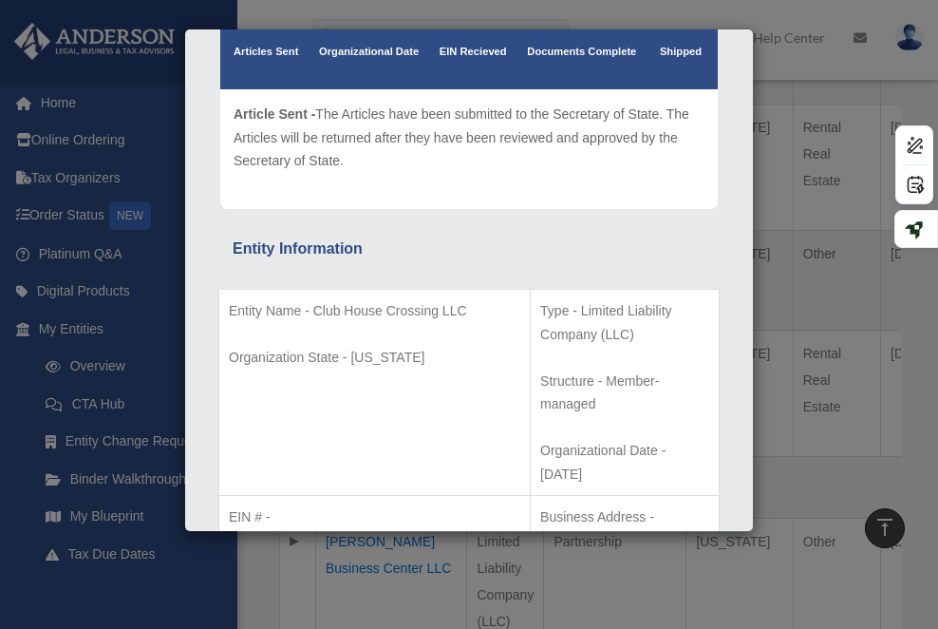
scroll to position [204, 0]
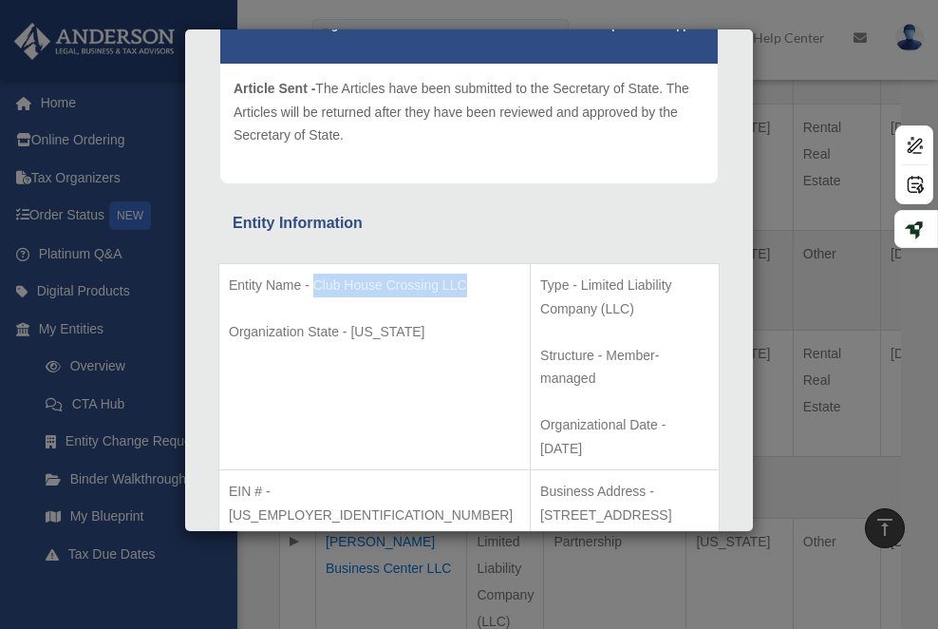
drag, startPoint x: 313, startPoint y: 309, endPoint x: 313, endPoint y: 287, distance: 21.8
click at [313, 287] on p "Entity Name - Club House Crossing LLC" at bounding box center [375, 285] width 292 height 24
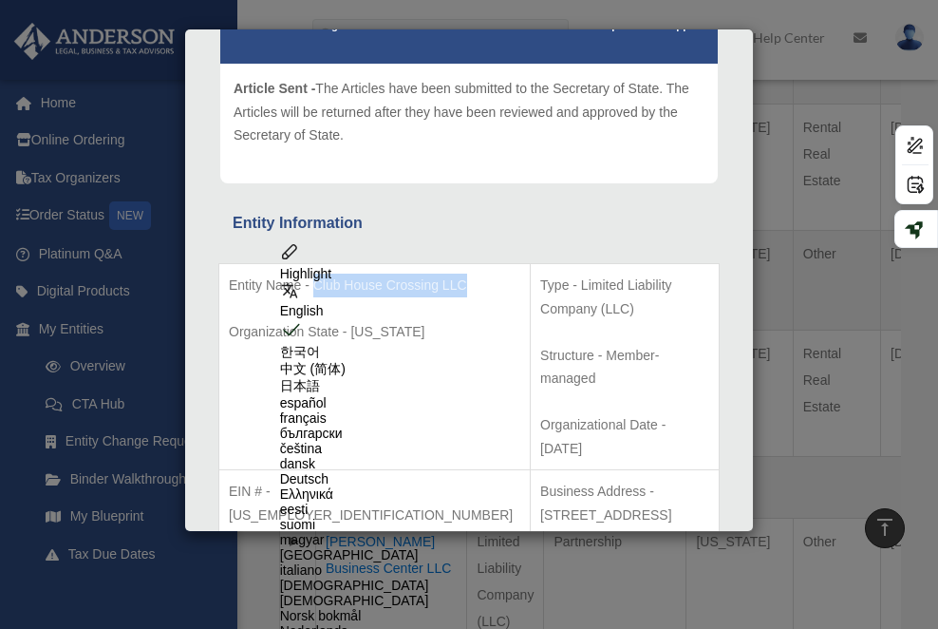
copy p "Club House Crossing LLC"
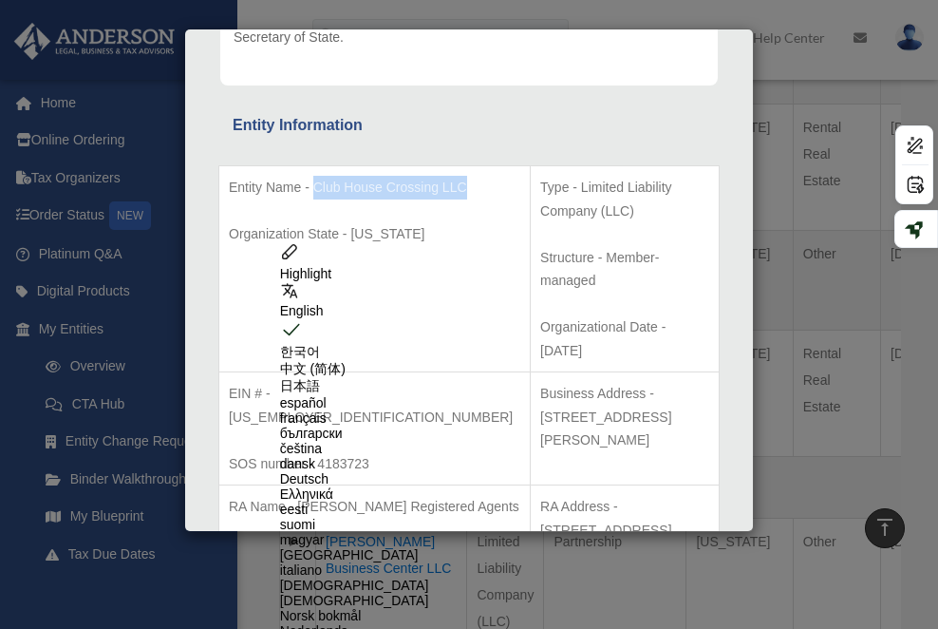
scroll to position [315, 0]
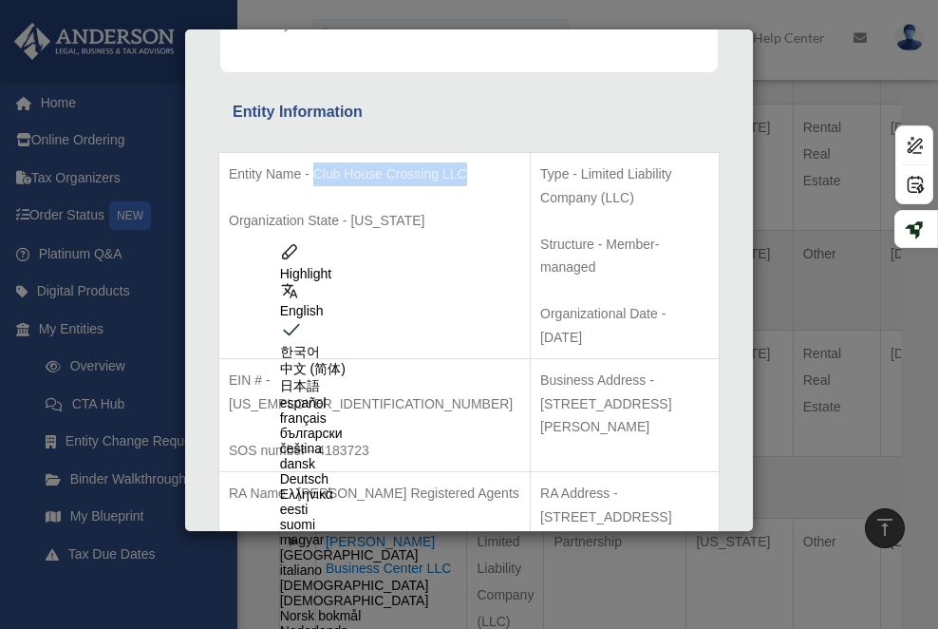
drag, startPoint x: 564, startPoint y: 420, endPoint x: 508, endPoint y: 405, distance: 57.8
click at [540, 481] on p "RA Address - [STREET_ADDRESS]" at bounding box center [624, 504] width 169 height 47
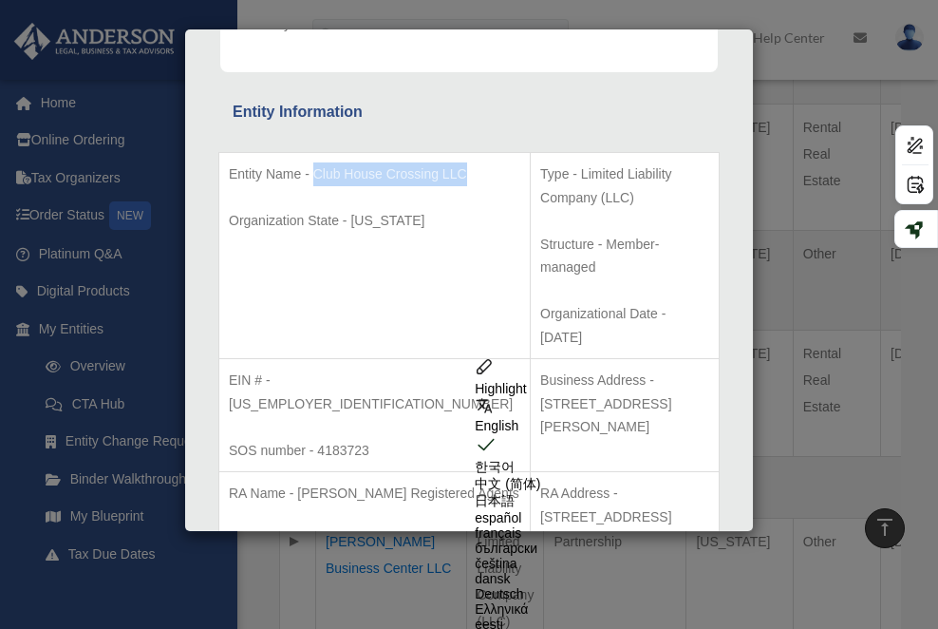
copy p "[STREET_ADDRESS]"
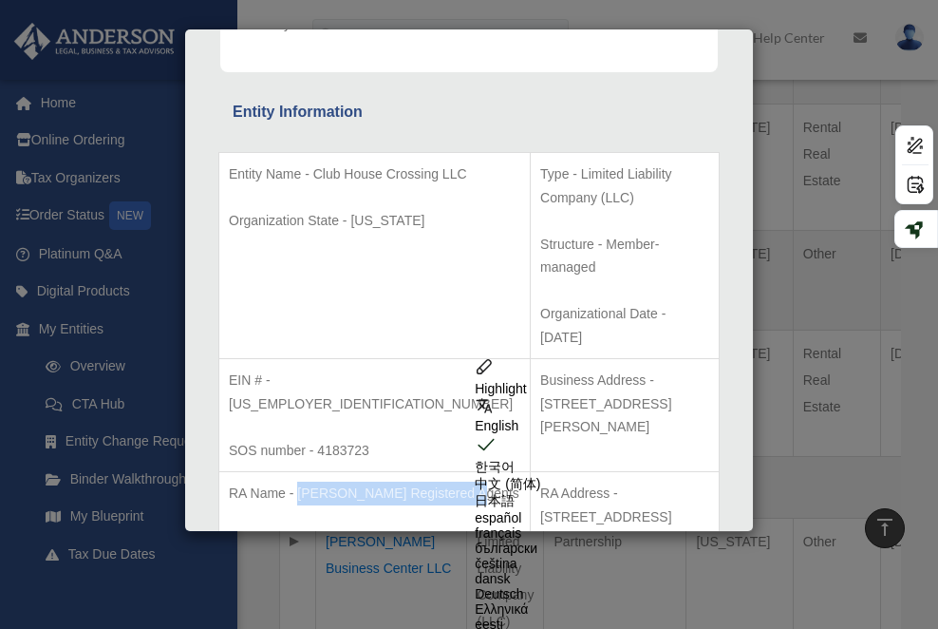
drag, startPoint x: 339, startPoint y: 423, endPoint x: 297, endPoint y: 398, distance: 48.5
click at [297, 481] on p "RA Name - [PERSON_NAME] Registered Agents" at bounding box center [375, 493] width 292 height 24
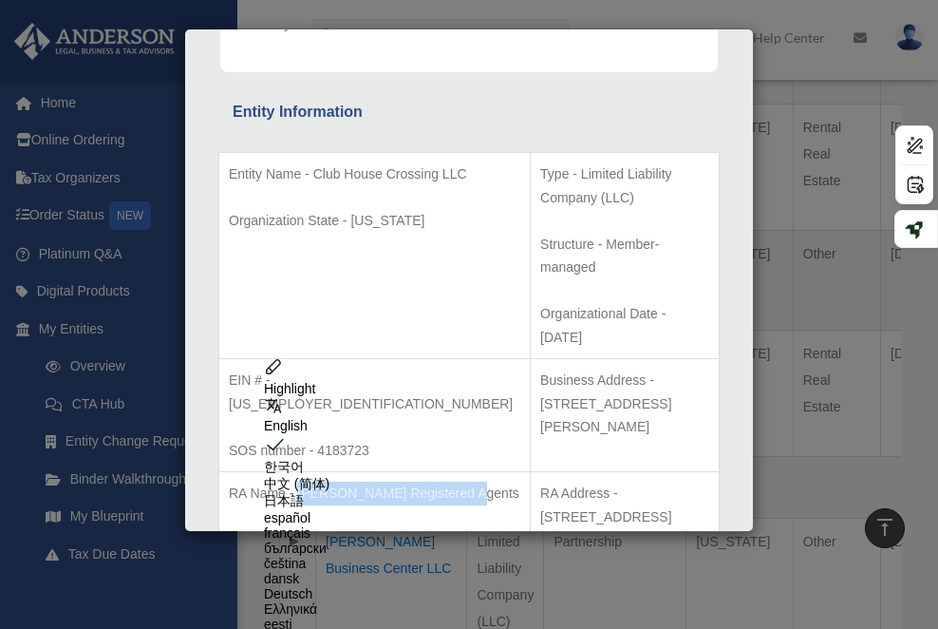
copy p "[PERSON_NAME] Registered Agents"
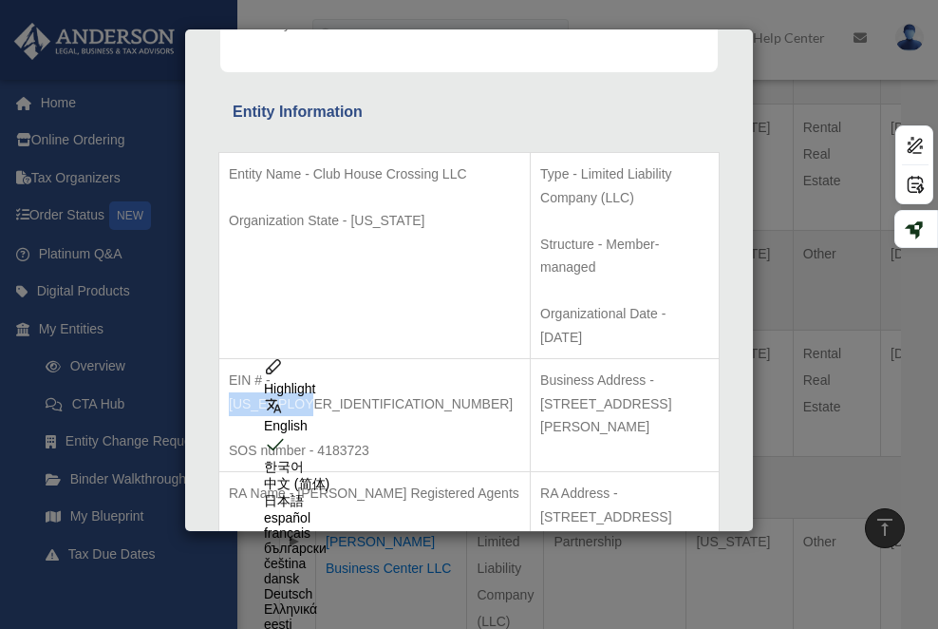
drag, startPoint x: 348, startPoint y: 311, endPoint x: 275, endPoint y: 309, distance: 73.1
click at [275, 368] on p "EIN # - 99-3905760" at bounding box center [375, 391] width 292 height 47
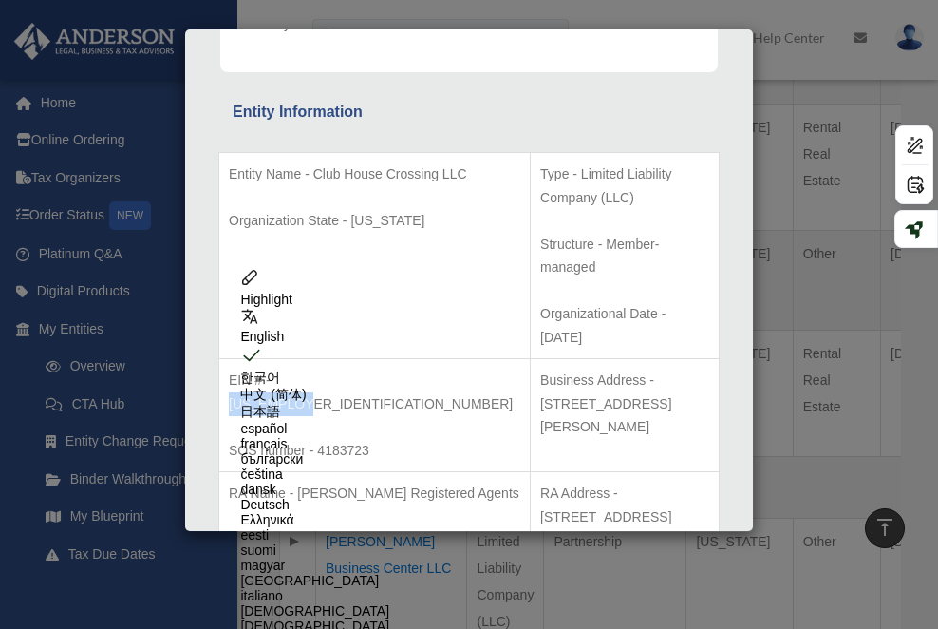
copy p "99-3905760"
drag, startPoint x: 373, startPoint y: 356, endPoint x: 316, endPoint y: 357, distance: 57.0
click at [316, 439] on p "SOS number - 4183723" at bounding box center [375, 451] width 292 height 24
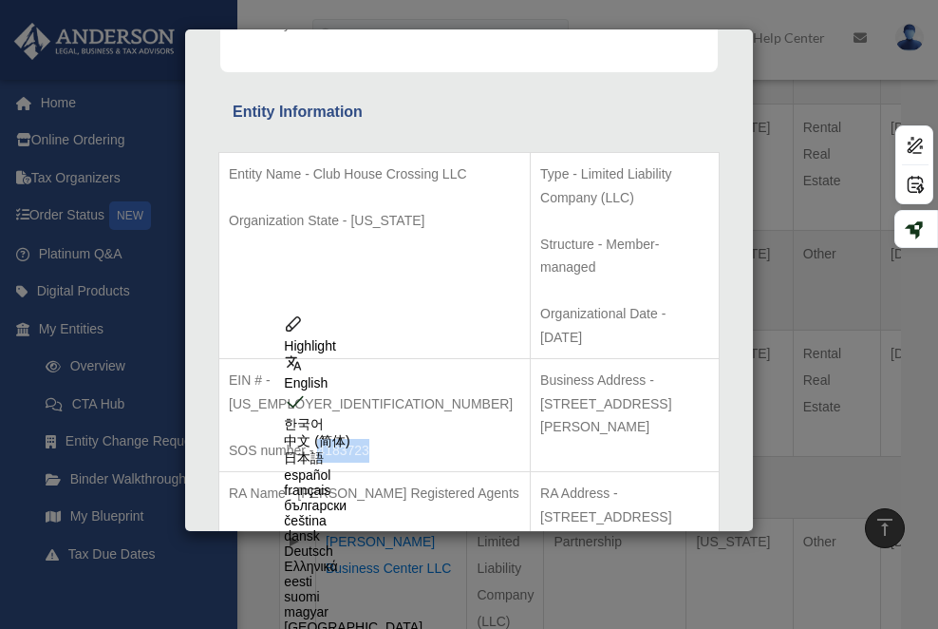
copy p "4183723"
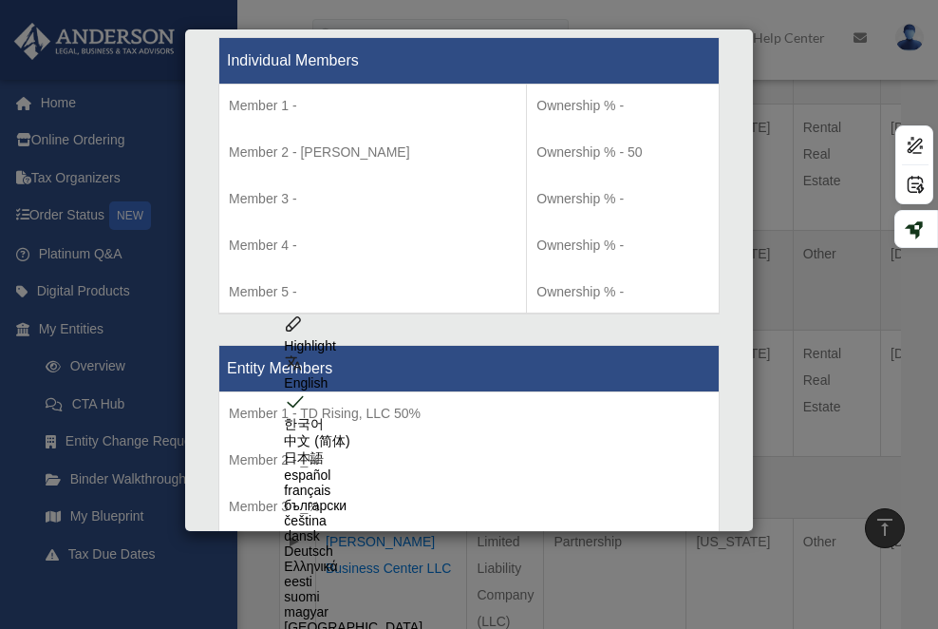
scroll to position [1935, 0]
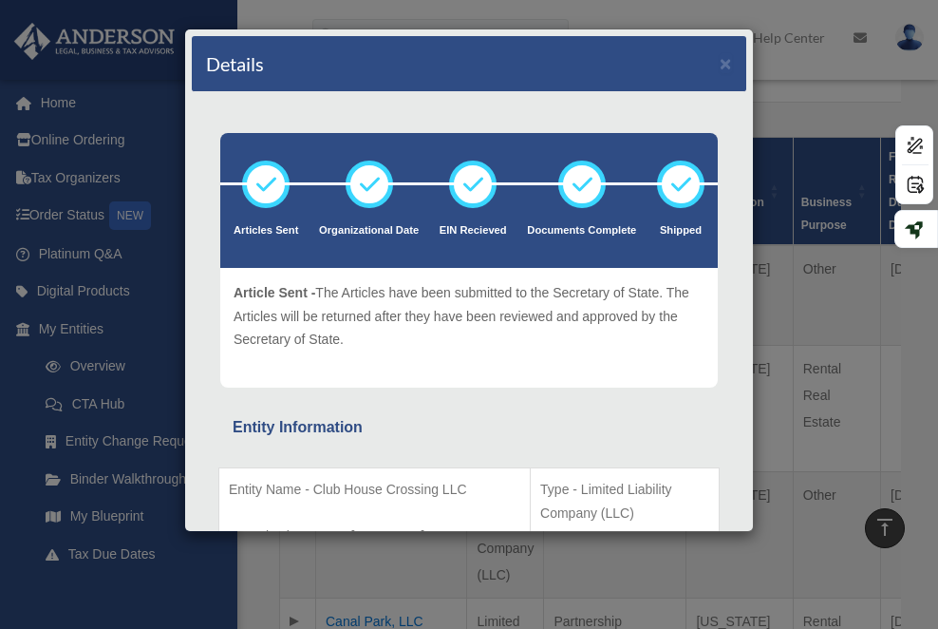
scroll to position [17, 0]
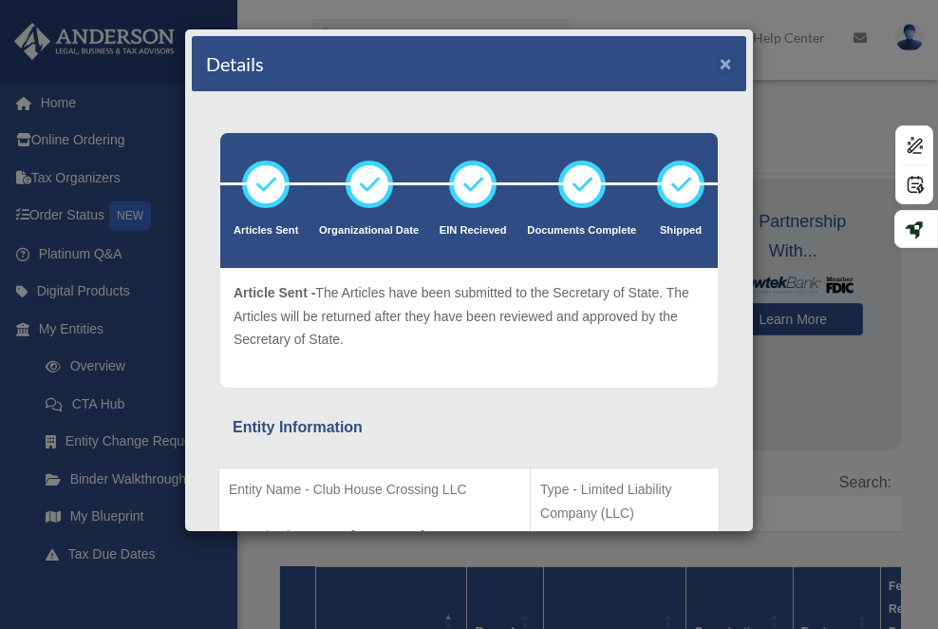
click at [725, 65] on button "×" at bounding box center [726, 63] width 12 height 20
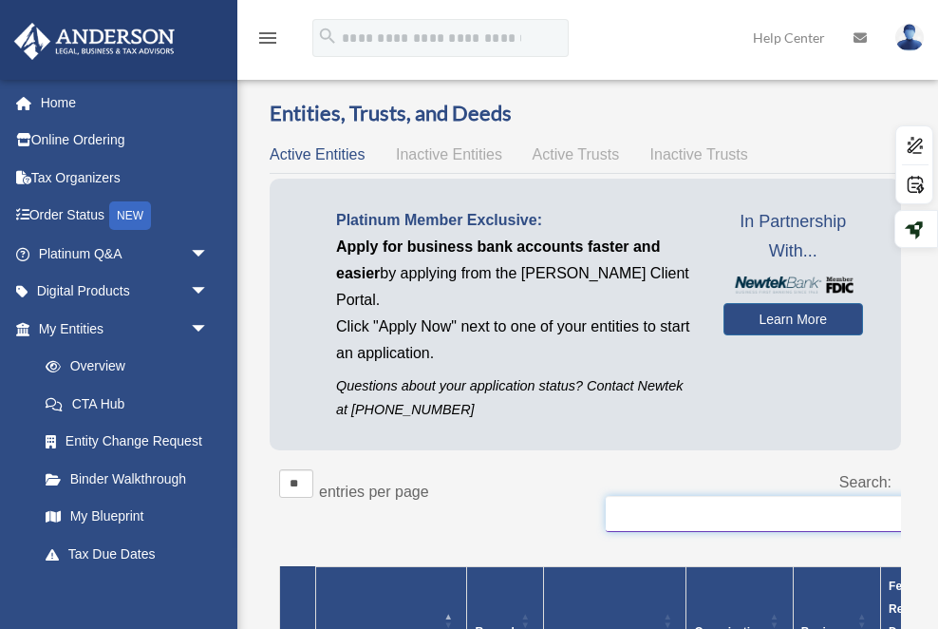
click at [769, 496] on input "Search:" at bounding box center [796, 514] width 380 height 36
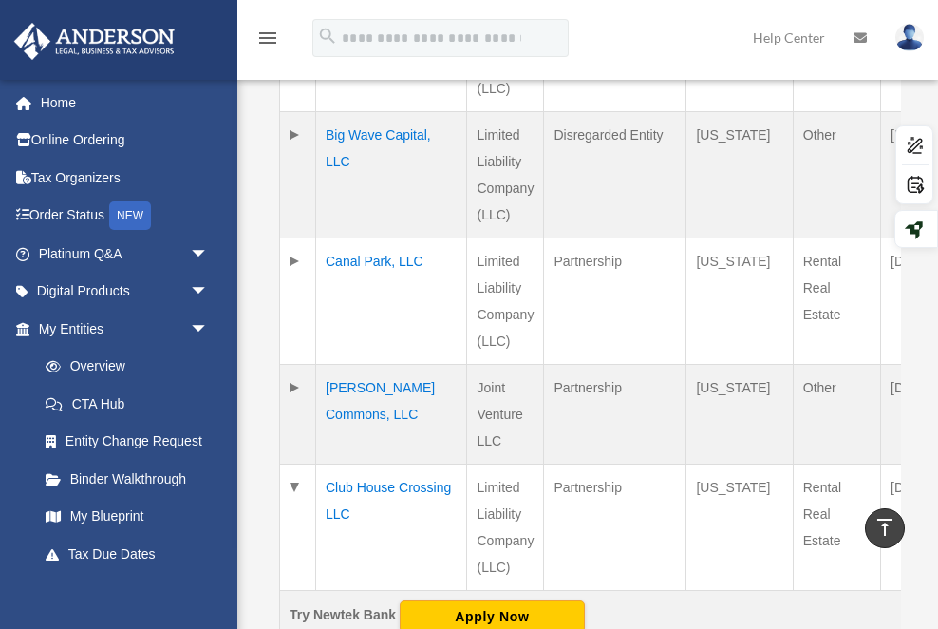
scroll to position [819, 0]
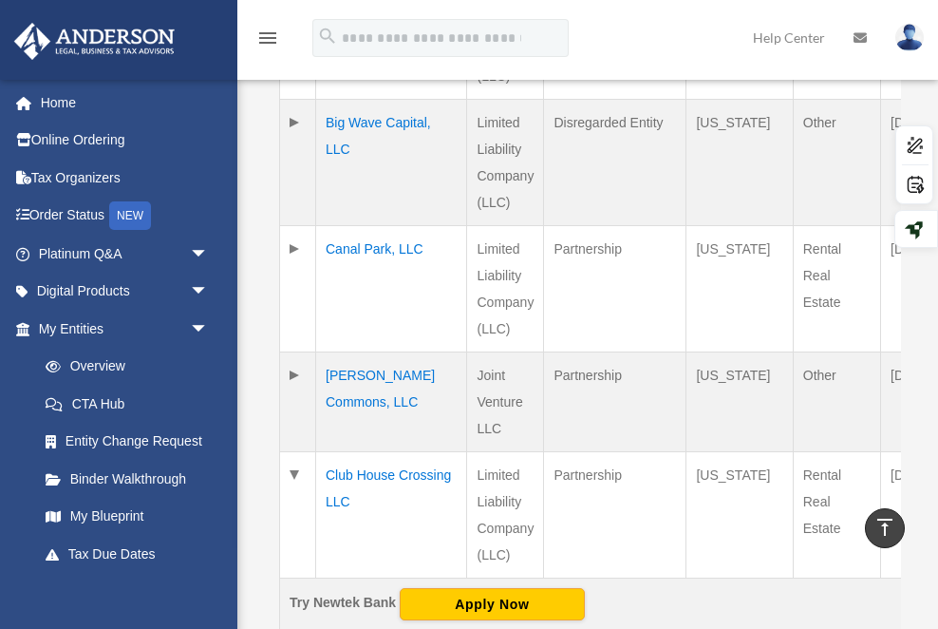
click at [354, 402] on td "[PERSON_NAME] Commons, LLC" at bounding box center [391, 401] width 151 height 100
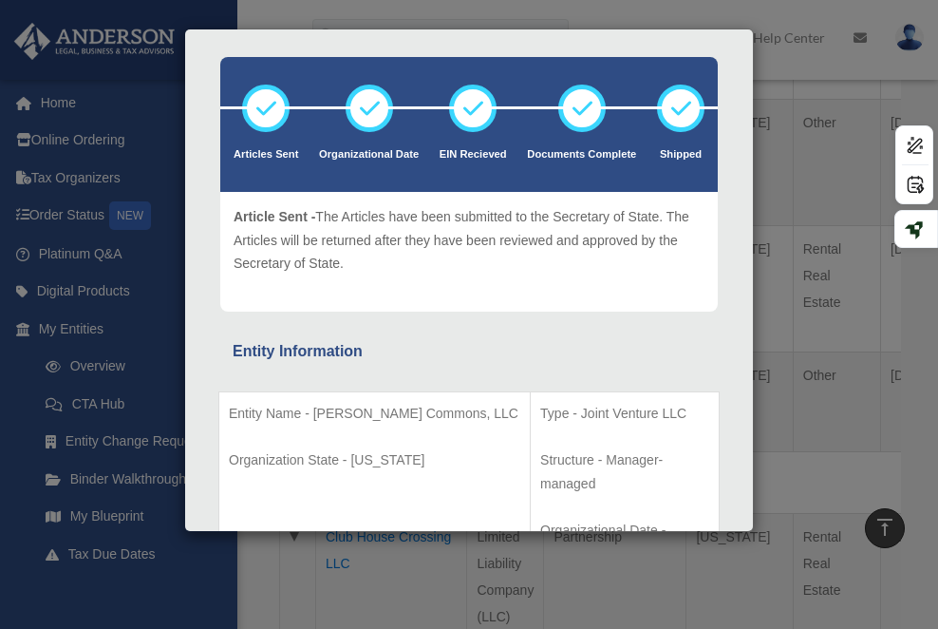
scroll to position [93, 0]
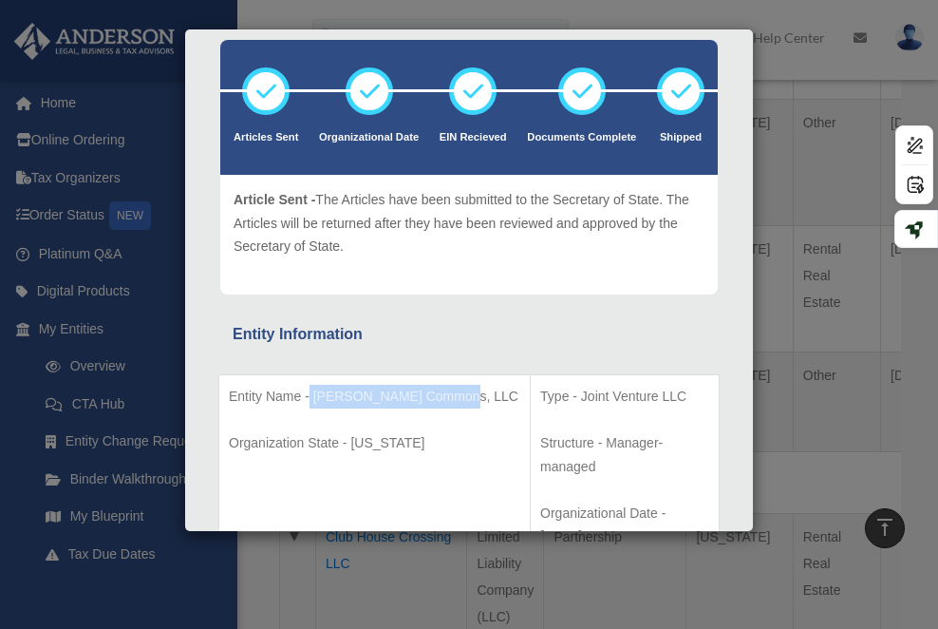
drag, startPoint x: 320, startPoint y: 420, endPoint x: 310, endPoint y: 389, distance: 32.1
click at [310, 389] on p "Entity Name - Clayton Commons, LLC" at bounding box center [375, 397] width 292 height 24
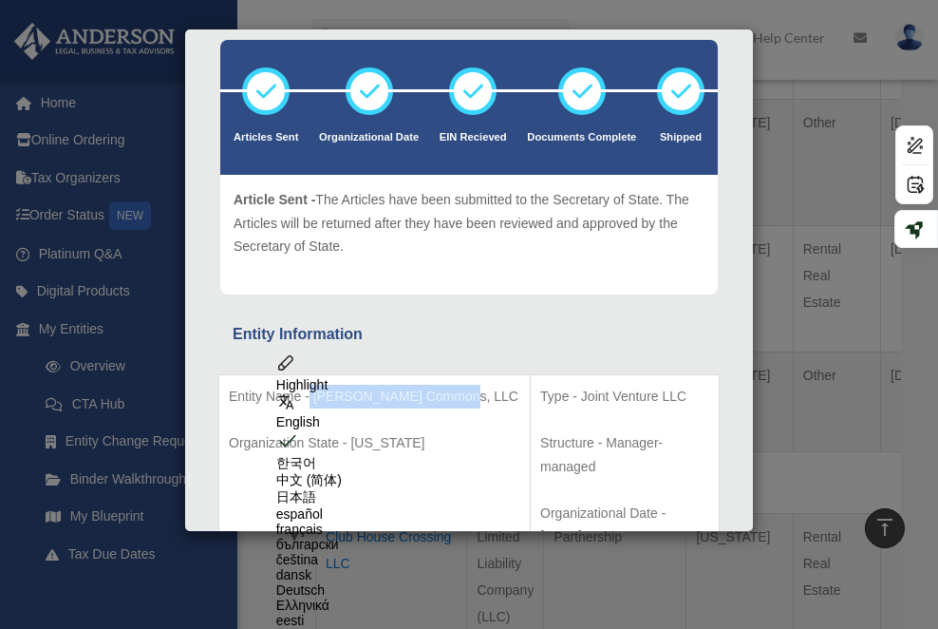
copy p "[PERSON_NAME] Commons, LLC"
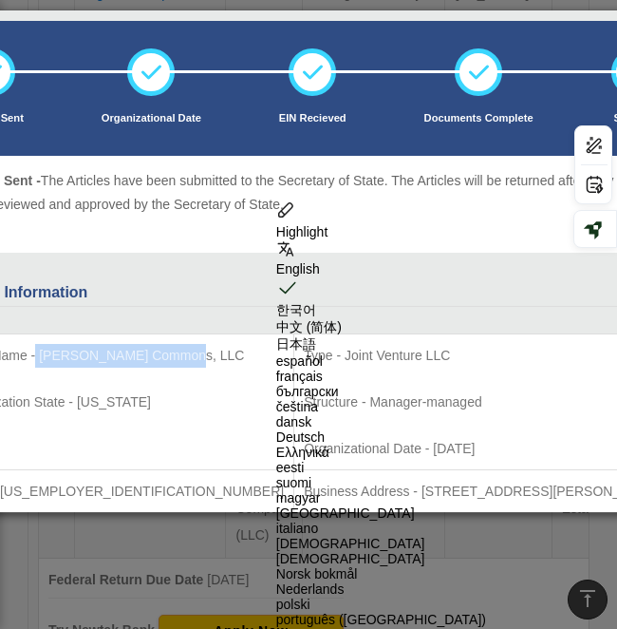
scroll to position [970, 0]
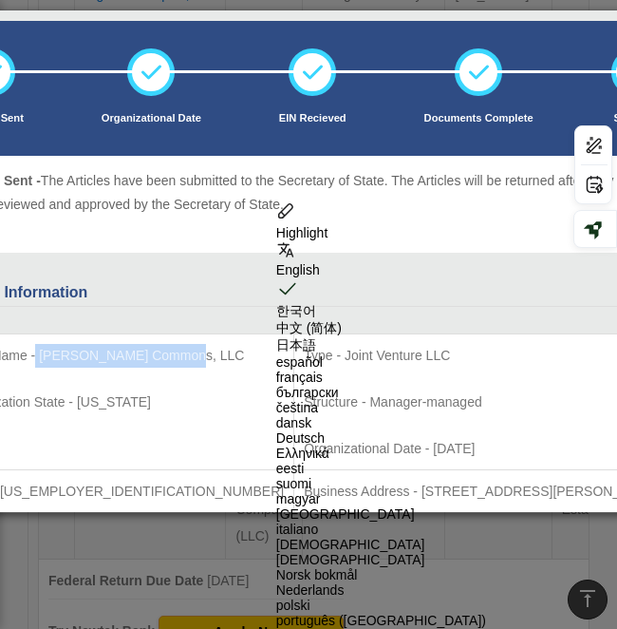
copy p "[PERSON_NAME] Commons, LLC"
click at [192, 359] on p "Entity Name - Clayton Commons, LLC" at bounding box center [118, 356] width 329 height 24
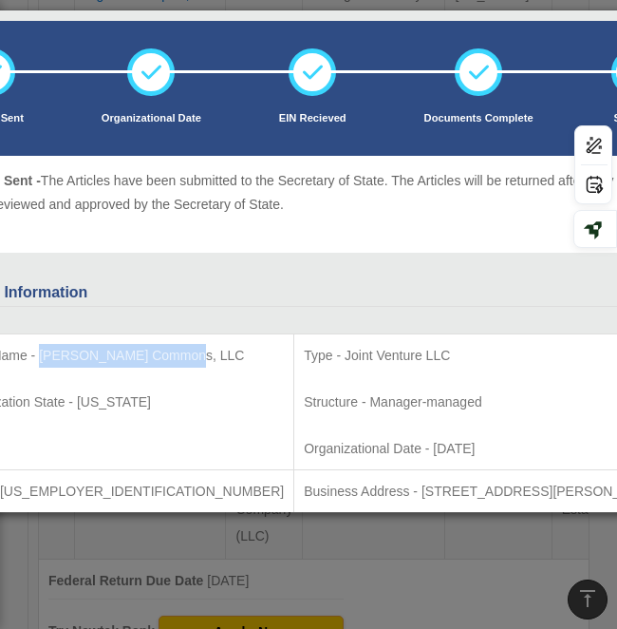
drag, startPoint x: 200, startPoint y: 358, endPoint x: 57, endPoint y: 358, distance: 143.4
click at [57, 358] on p "Entity Name - Clayton Commons, LLC" at bounding box center [118, 356] width 329 height 24
copy p "[PERSON_NAME] Commons, LLC"
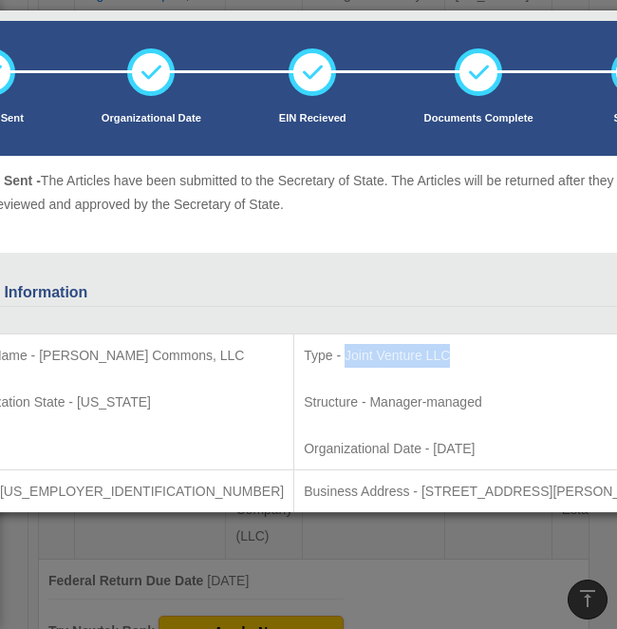
drag, startPoint x: 379, startPoint y: 353, endPoint x: 273, endPoint y: 353, distance: 105.4
click at [304, 353] on p "Type - Joint Venture LLC" at bounding box center [483, 356] width 358 height 24
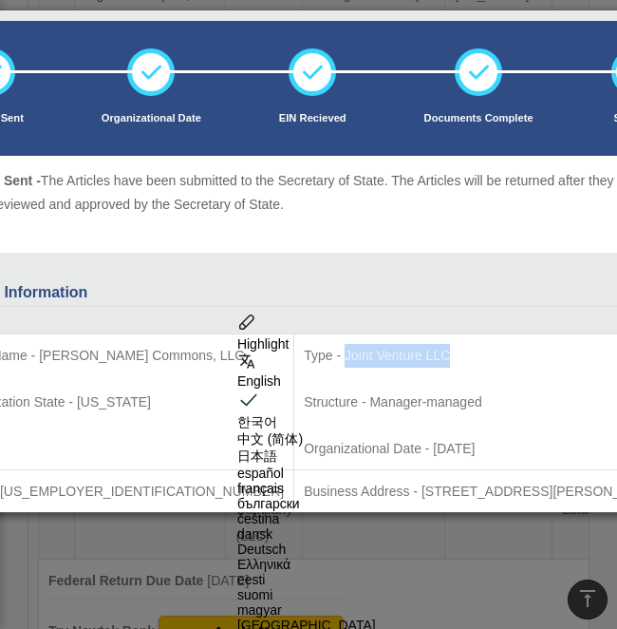
copy p "Joint Venture LLC"
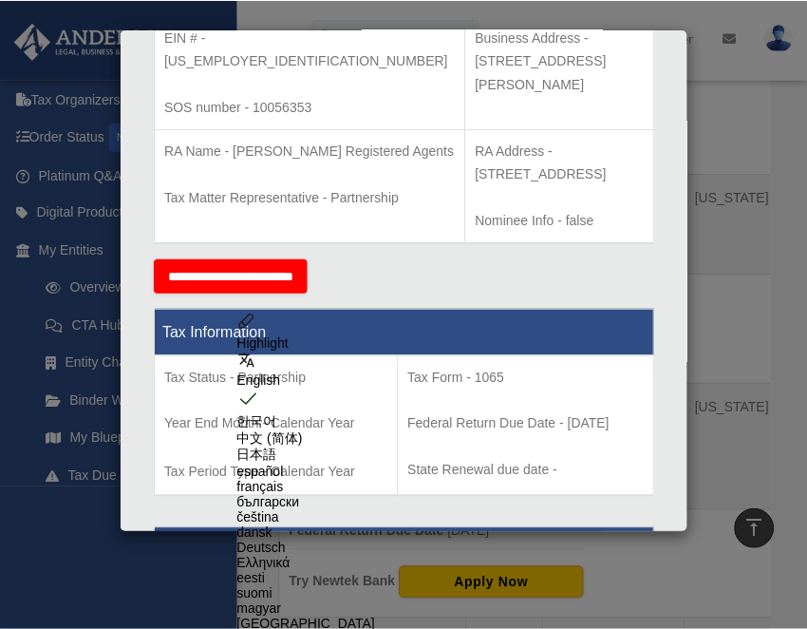
scroll to position [971, 0]
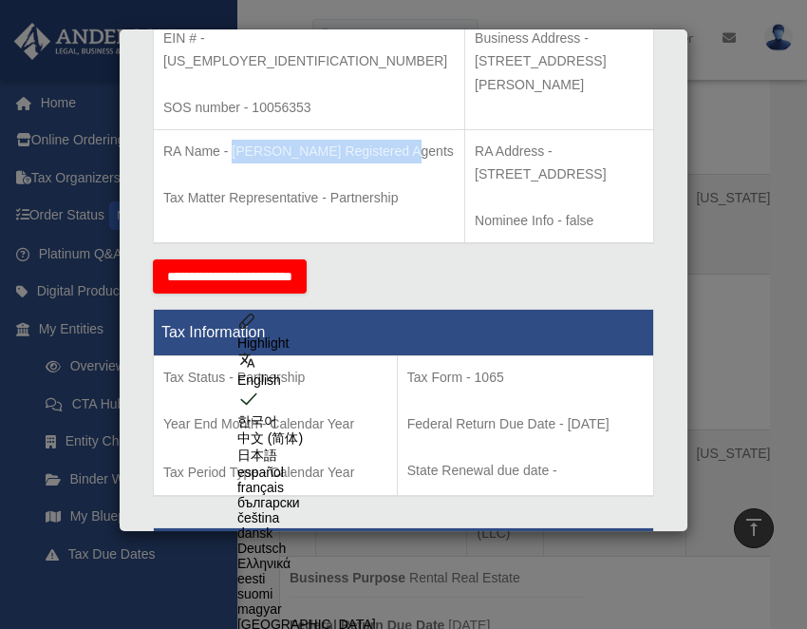
drag, startPoint x: 278, startPoint y: 109, endPoint x: 233, endPoint y: 81, distance: 53.7
click at [233, 140] on p "RA Name - [PERSON_NAME] Registered Agents" at bounding box center [309, 152] width 292 height 24
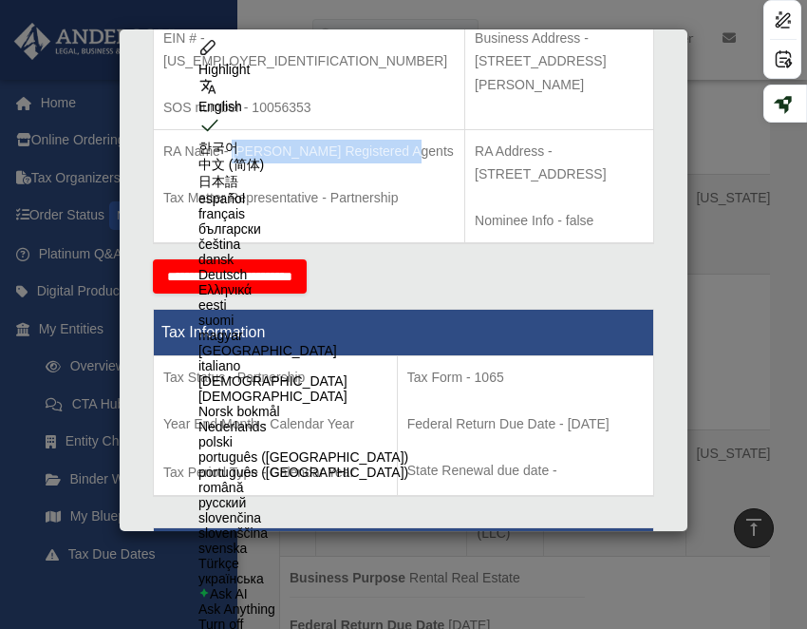
copy p "Anderson Registered Agents"
click at [503, 140] on p "RA Address - [STREET_ADDRESS]" at bounding box center [559, 163] width 169 height 47
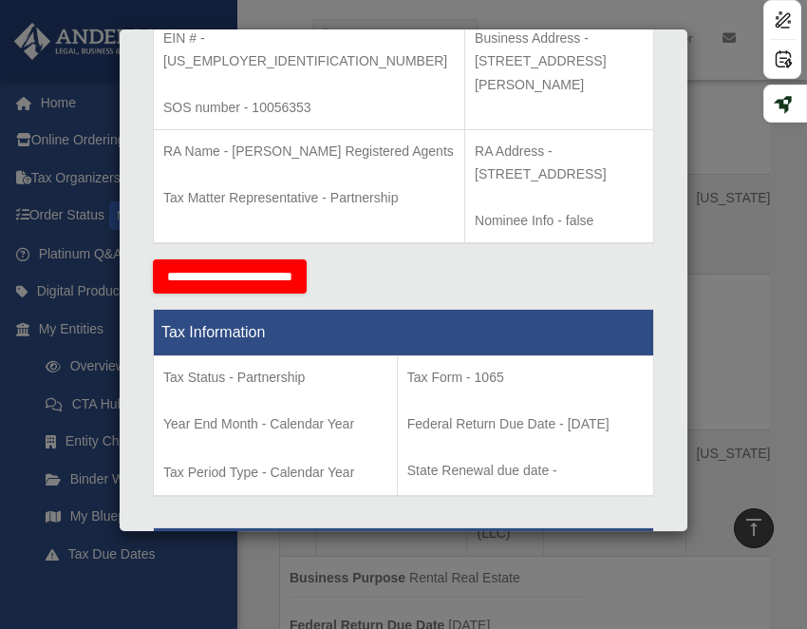
drag, startPoint x: 492, startPoint y: 102, endPoint x: 442, endPoint y: 82, distance: 53.3
click at [475, 140] on p "RA Address - [STREET_ADDRESS]" at bounding box center [559, 163] width 169 height 47
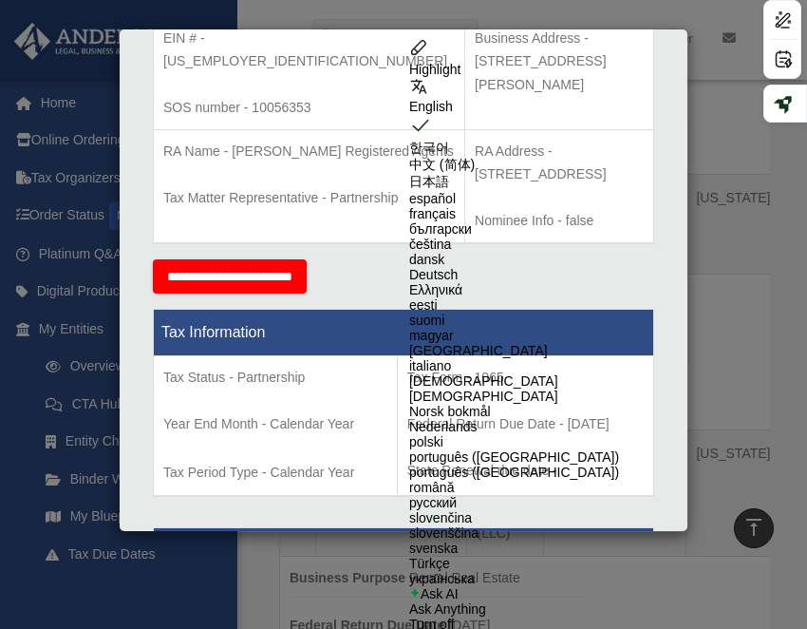
click at [540, 259] on div "**********" at bounding box center [403, 276] width 501 height 34
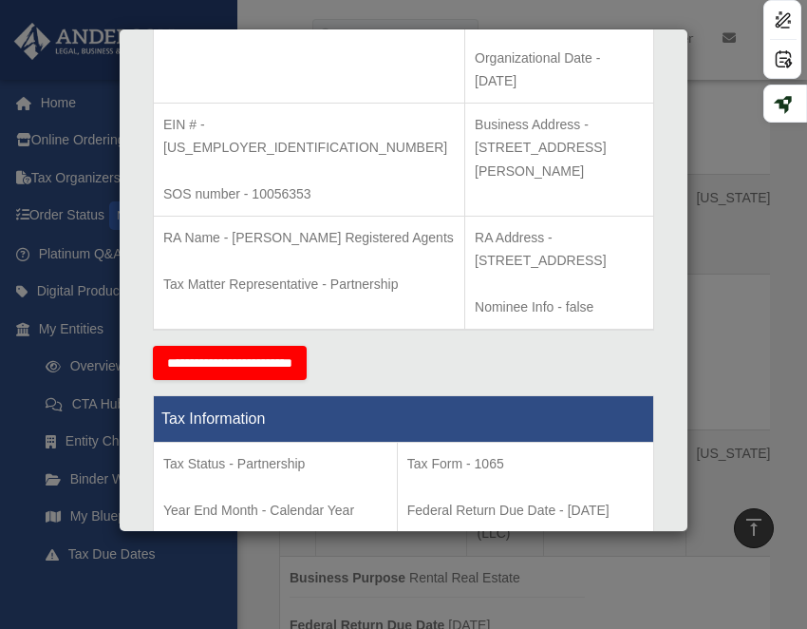
scroll to position [544, 0]
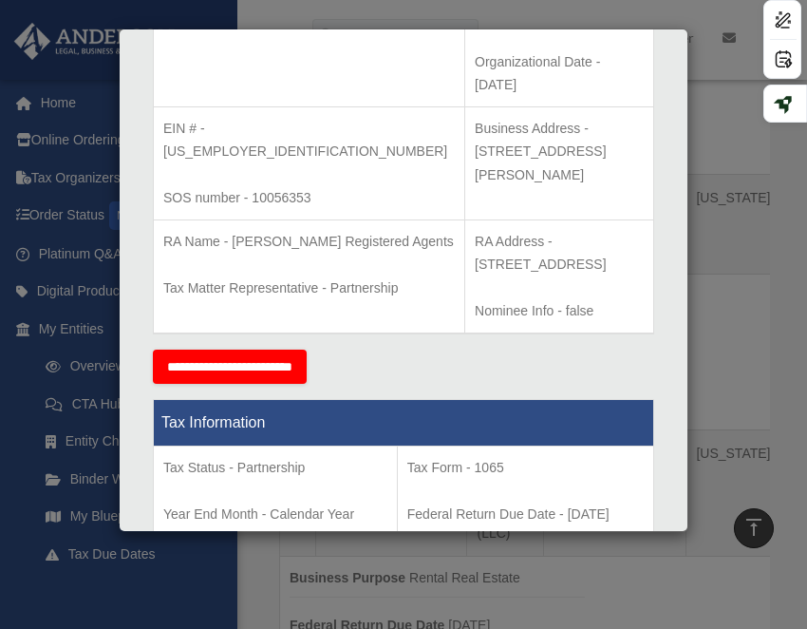
click at [276, 117] on p "EIN # - 33-2689404" at bounding box center [309, 140] width 292 height 47
drag, startPoint x: 278, startPoint y: 82, endPoint x: 209, endPoint y: 82, distance: 69.3
click at [209, 117] on p "EIN # - 33-2689404" at bounding box center [309, 140] width 292 height 47
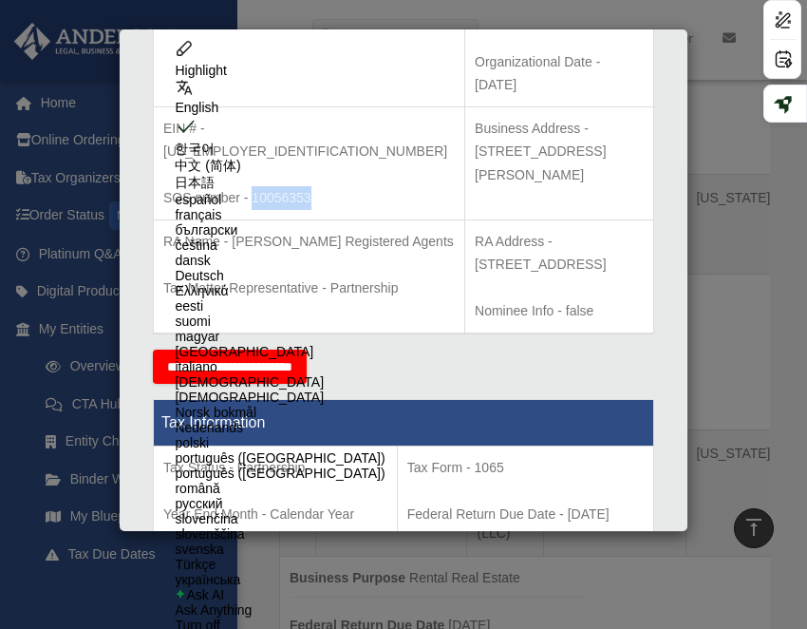
drag, startPoint x: 315, startPoint y: 127, endPoint x: 254, endPoint y: 127, distance: 60.8
click at [254, 186] on p "SOS number - 10056353" at bounding box center [309, 198] width 292 height 24
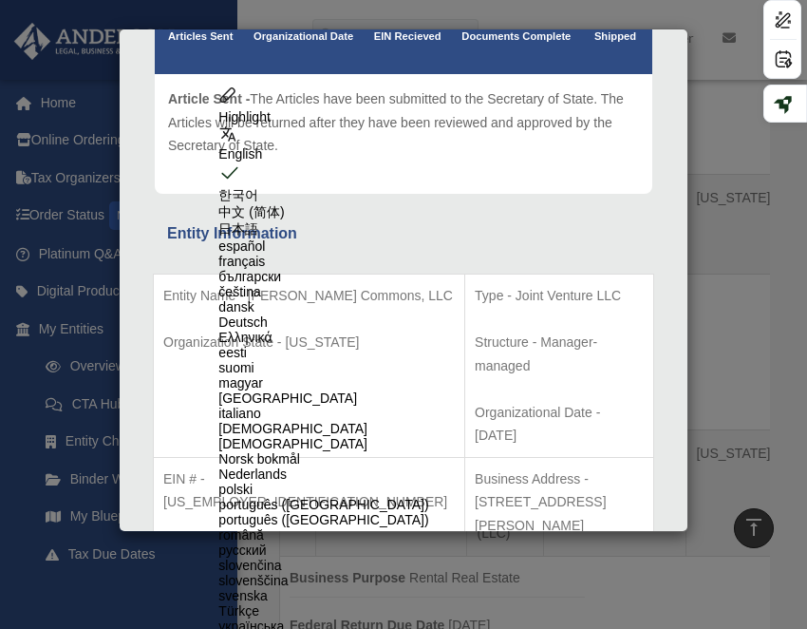
scroll to position [0, 0]
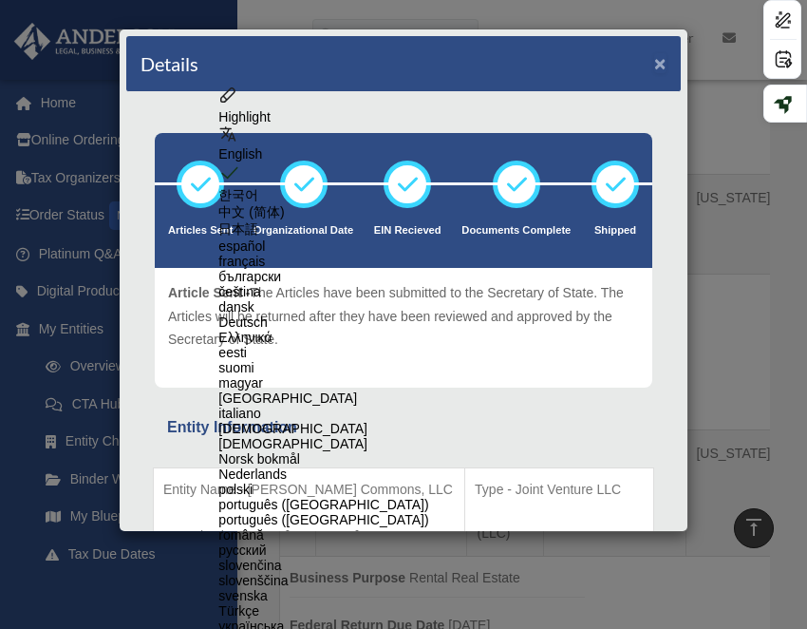
click at [663, 64] on button "×" at bounding box center [660, 63] width 12 height 20
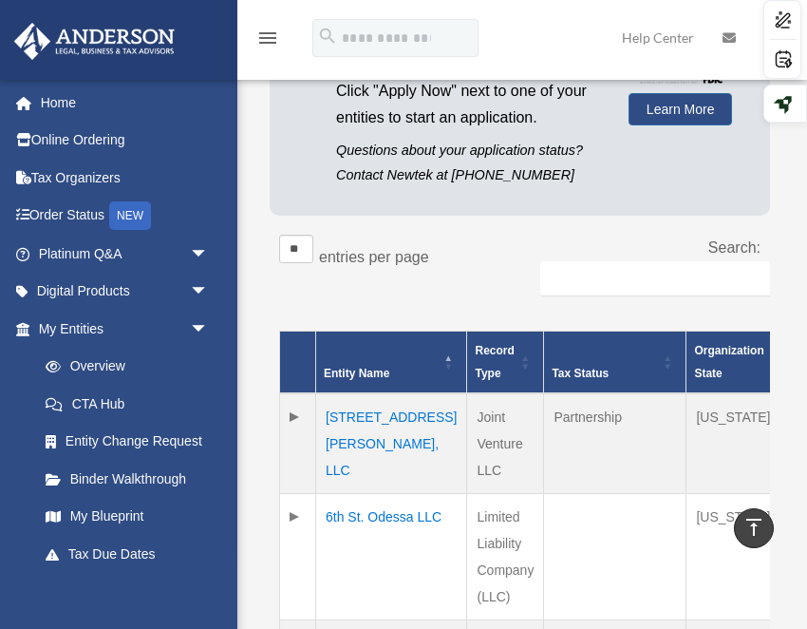
scroll to position [220, 0]
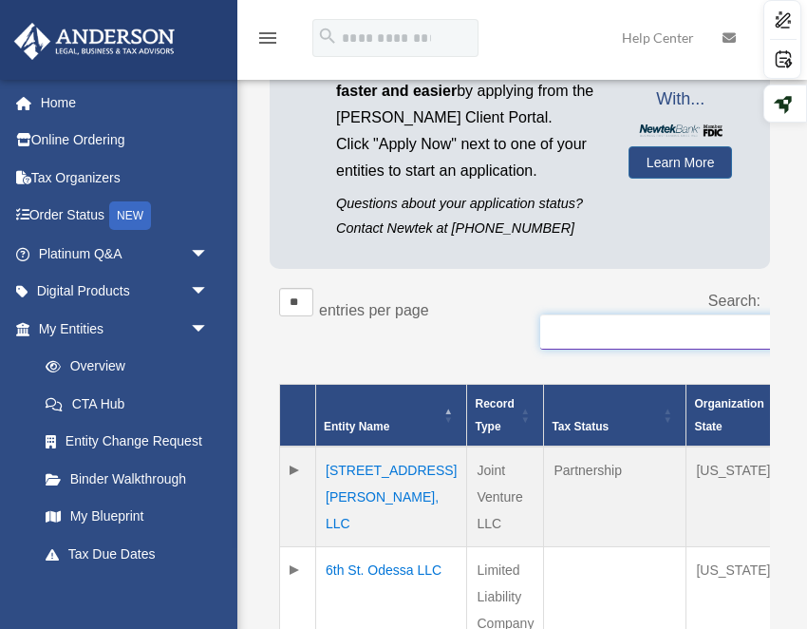
click at [684, 330] on input "Search:" at bounding box center [730, 332] width 380 height 36
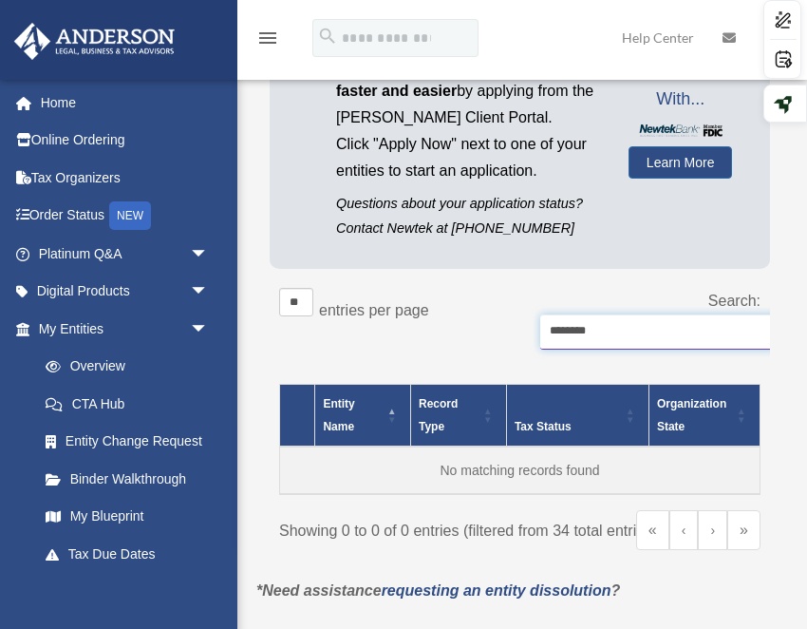
type input "*********"
drag, startPoint x: 622, startPoint y: 336, endPoint x: 536, endPoint y: 332, distance: 86.5
click at [536, 332] on div "Search: *********" at bounding box center [648, 329] width 227 height 82
type input "*"
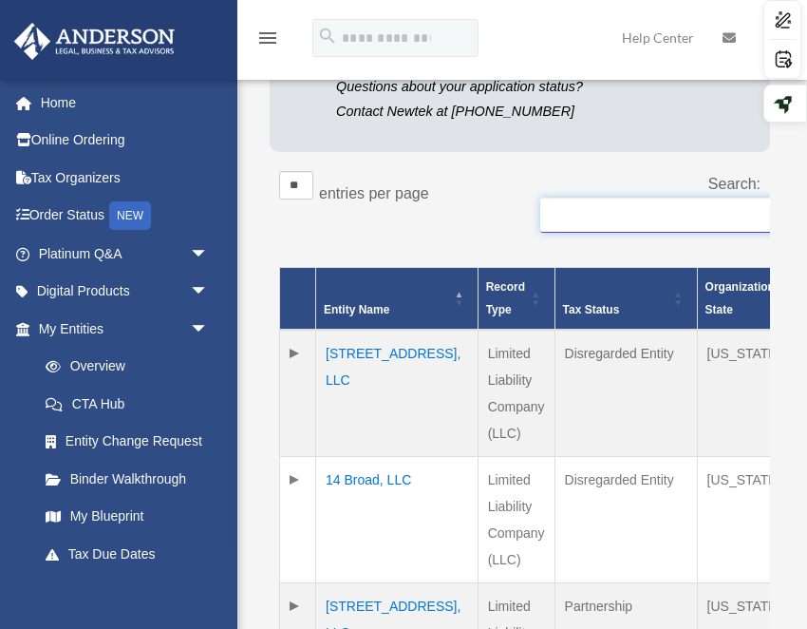
scroll to position [366, 0]
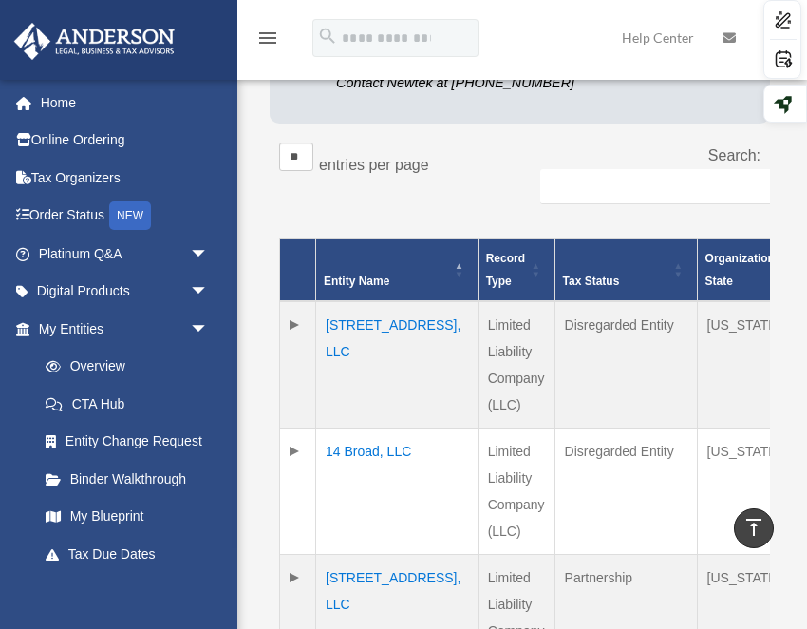
click at [348, 457] on td "14 Broad, LLC" at bounding box center [397, 491] width 162 height 126
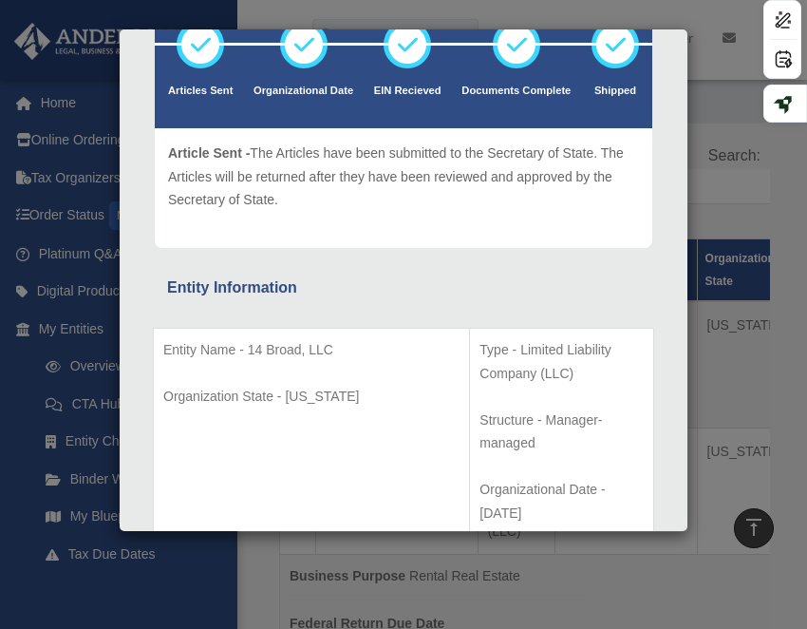
scroll to position [0, 0]
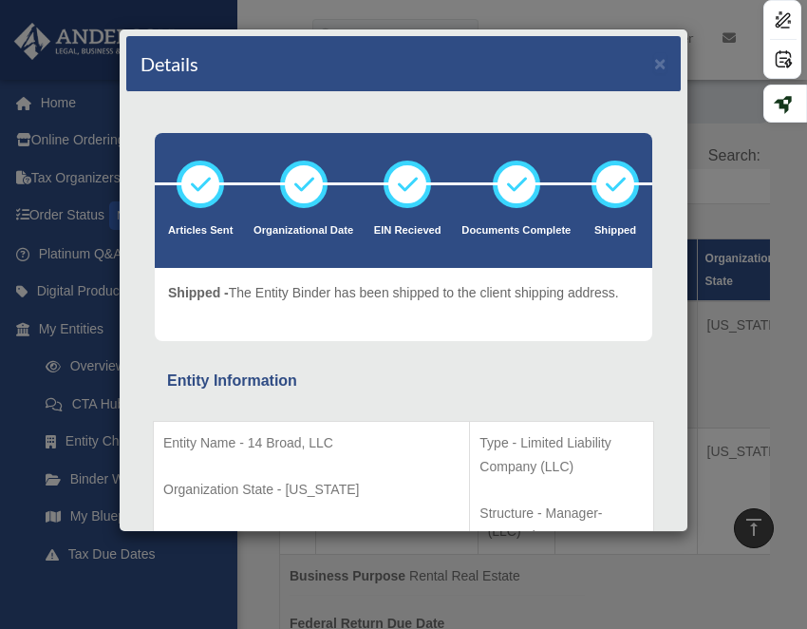
click at [669, 69] on div "Details ×" at bounding box center [403, 64] width 555 height 56
click at [652, 67] on div "Details ×" at bounding box center [403, 64] width 555 height 56
click at [664, 68] on button "×" at bounding box center [660, 63] width 12 height 20
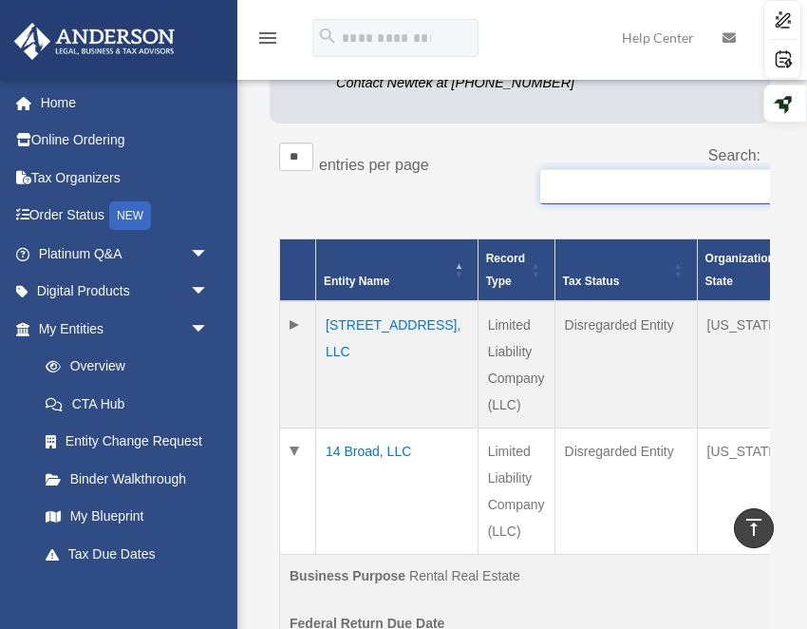
click at [650, 196] on input "Search:" at bounding box center [730, 187] width 380 height 36
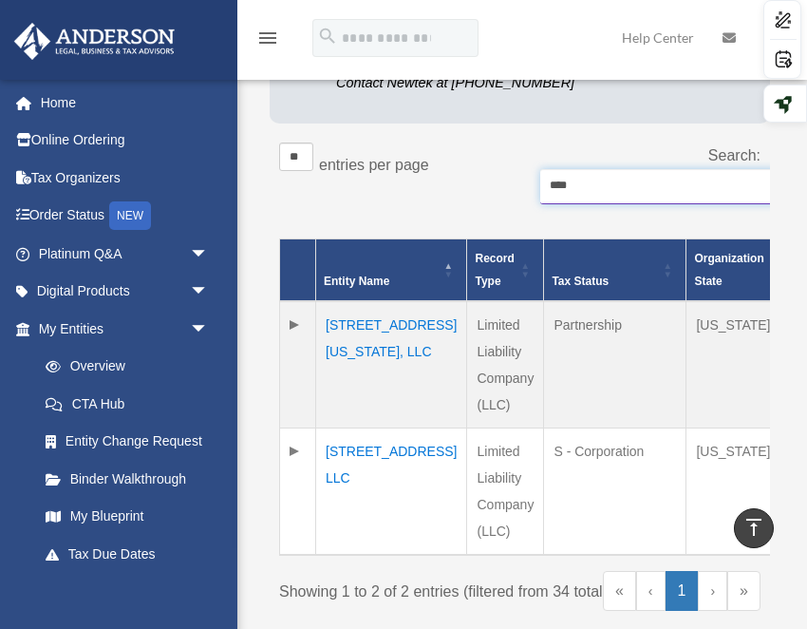
type input "***"
click at [333, 325] on td "[STREET_ADDRESS][US_STATE], LLC" at bounding box center [391, 364] width 151 height 127
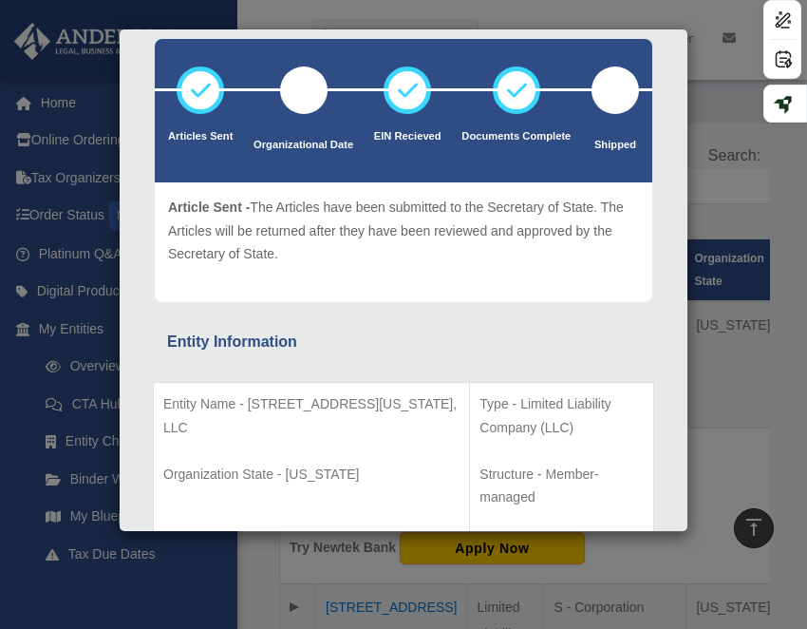
scroll to position [186, 0]
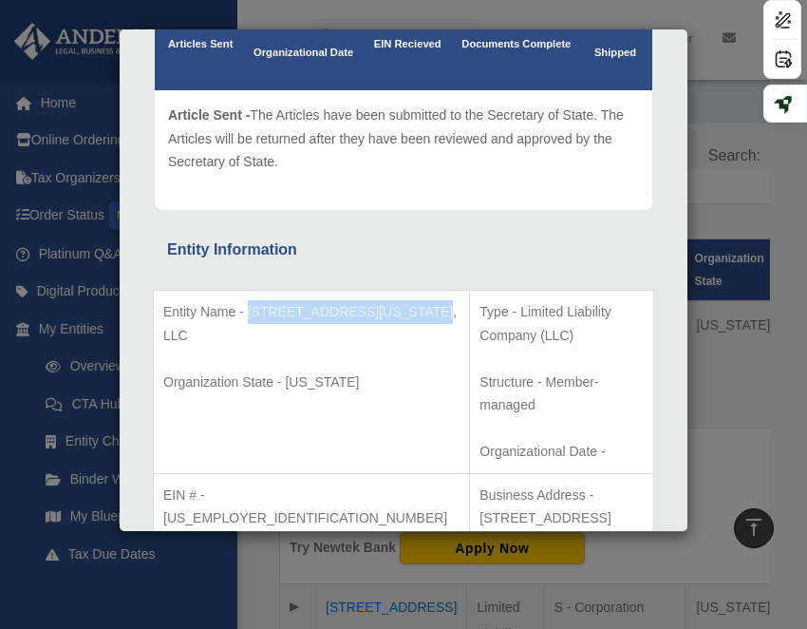
drag, startPoint x: 307, startPoint y: 333, endPoint x: 251, endPoint y: 318, distance: 58.0
click at [251, 317] on p "Entity Name - 310 Washington Street, LLC" at bounding box center [311, 323] width 296 height 47
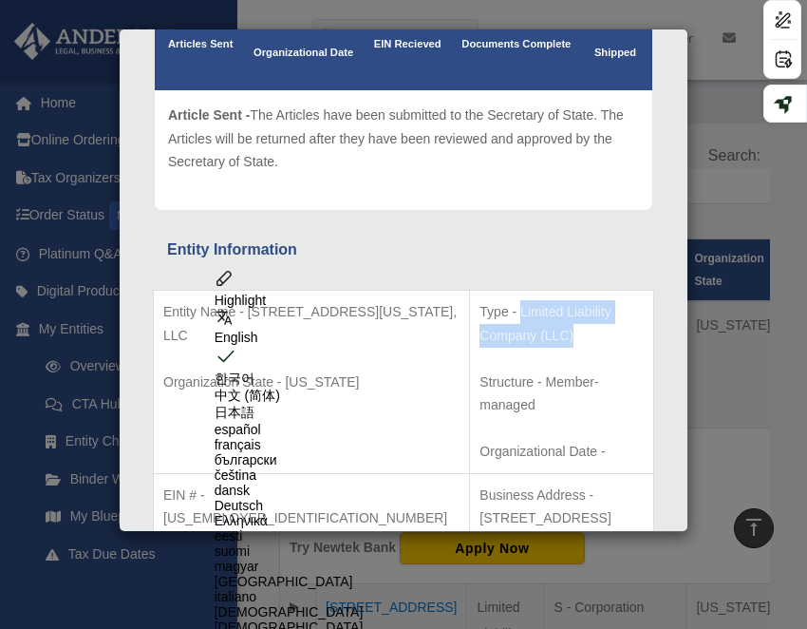
drag, startPoint x: 589, startPoint y: 307, endPoint x: 402, endPoint y: 312, distance: 187.2
click at [480, 312] on p "Type - Limited Liability Company (LLC)" at bounding box center [562, 323] width 164 height 47
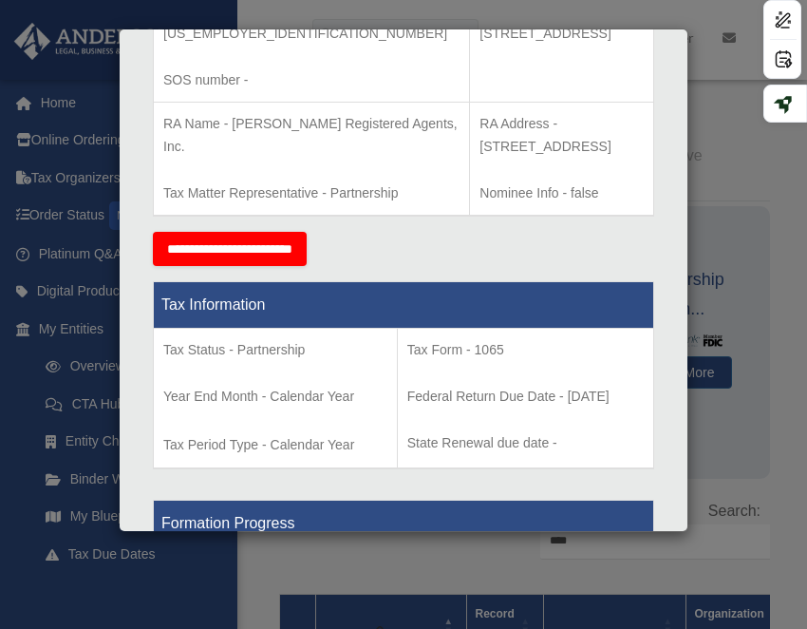
scroll to position [521, 0]
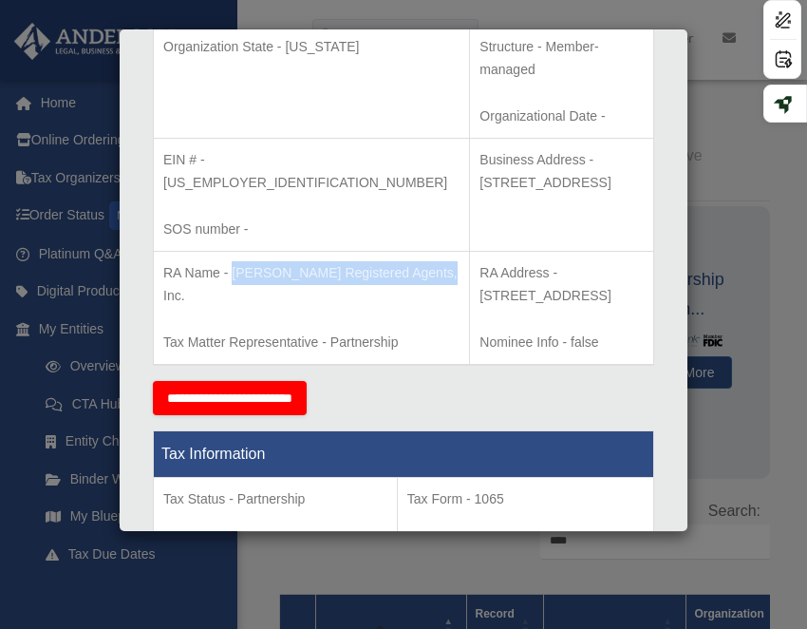
drag, startPoint x: 303, startPoint y: 226, endPoint x: 232, endPoint y: 209, distance: 73.2
click at [232, 261] on p "RA Name - Anderson Registered Agents, Inc." at bounding box center [311, 284] width 296 height 47
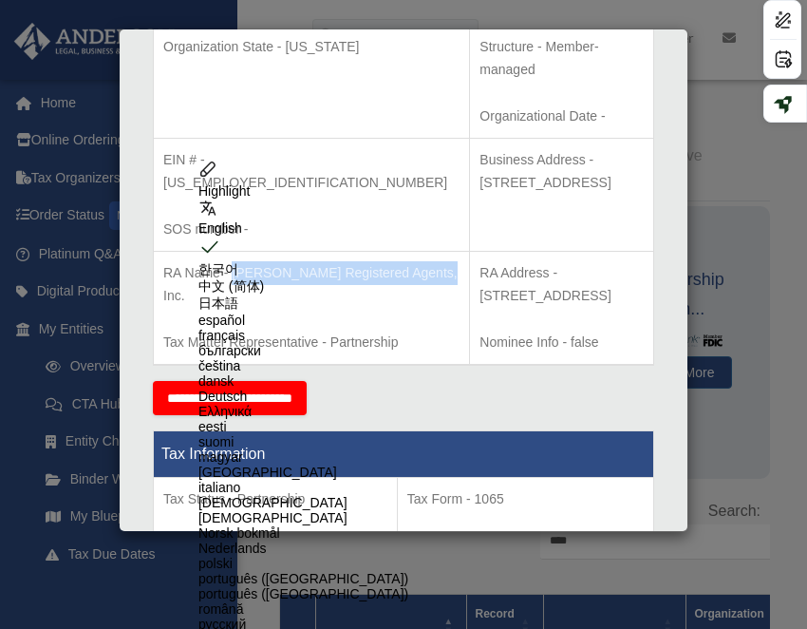
drag, startPoint x: 547, startPoint y: 223, endPoint x: 442, endPoint y: 201, distance: 106.7
click at [480, 261] on p "RA Address - 1201 Seven Locks Road, Suite 360 - #52, Rockville, MD 20854" at bounding box center [562, 284] width 164 height 47
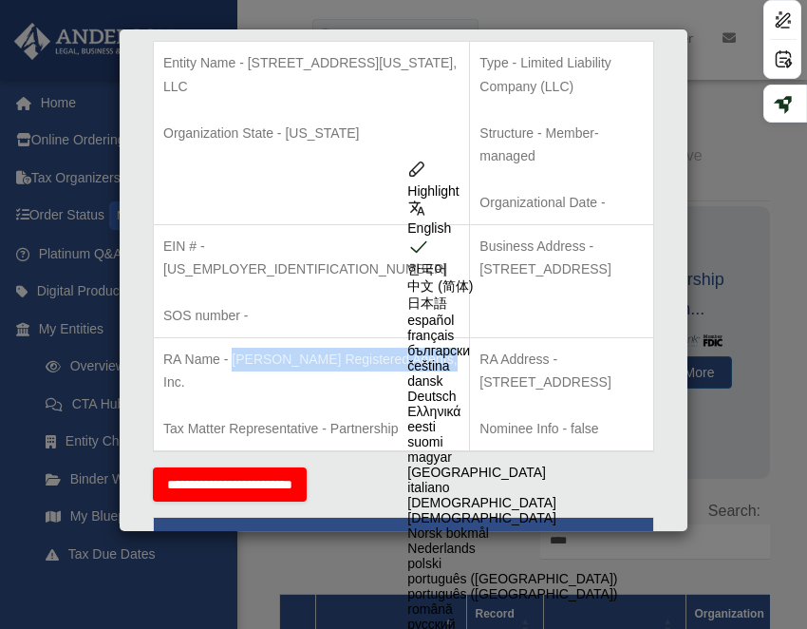
scroll to position [433, 0]
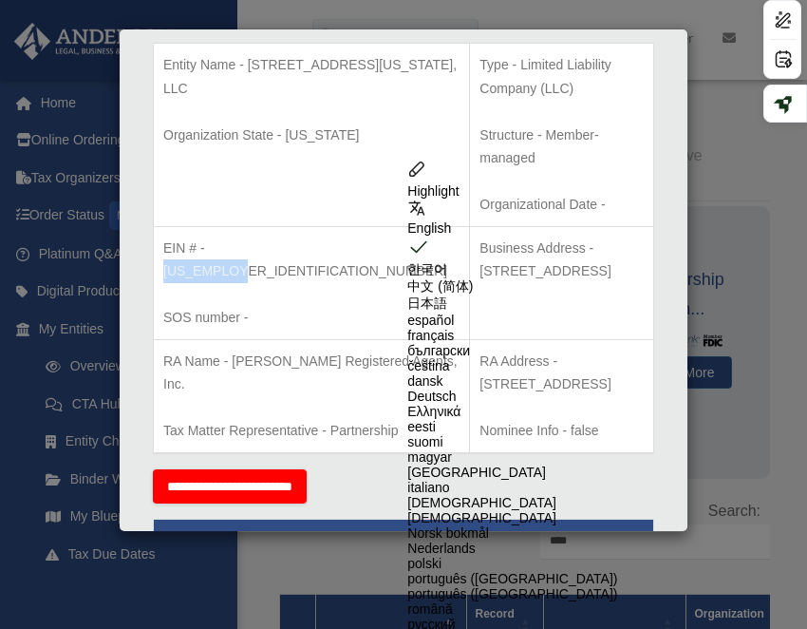
drag, startPoint x: 281, startPoint y: 203, endPoint x: 207, endPoint y: 200, distance: 74.1
click at [207, 236] on p "EIN # - 39-4516561" at bounding box center [311, 259] width 296 height 47
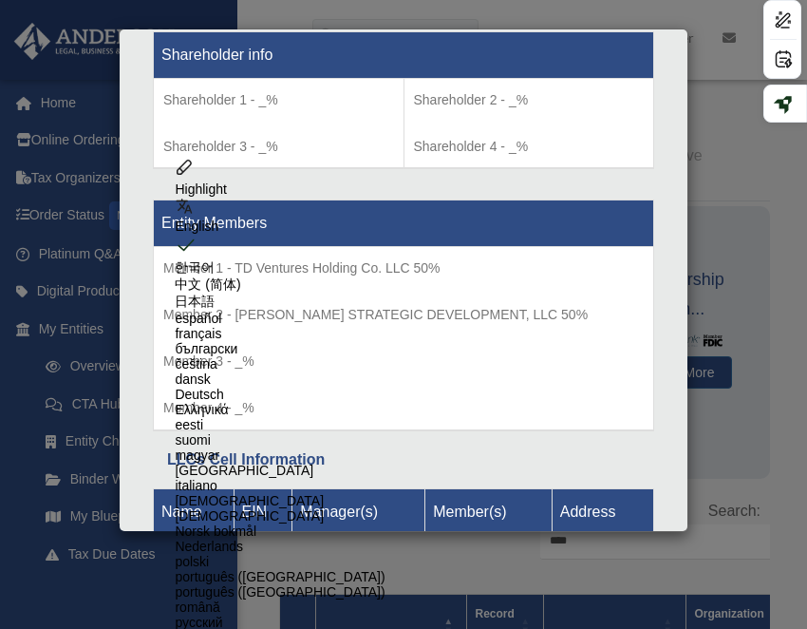
scroll to position [1703, 0]
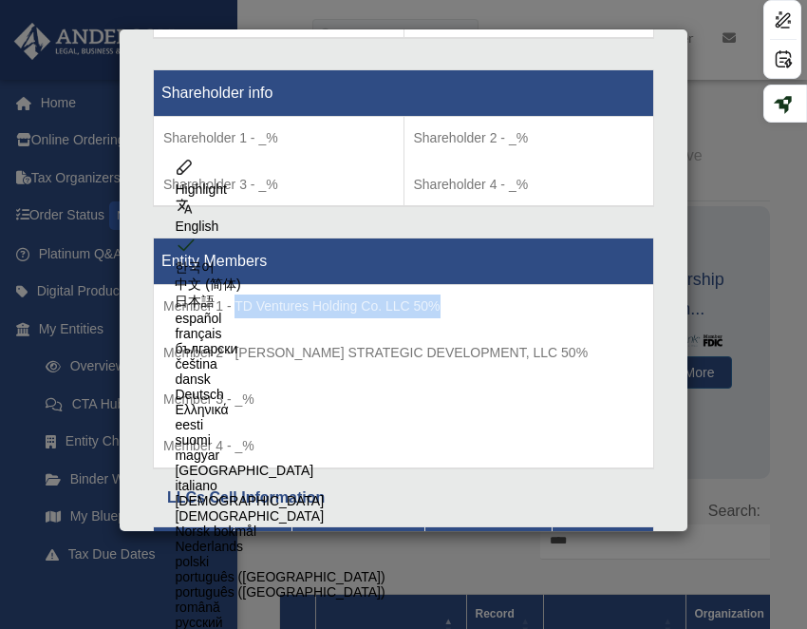
drag, startPoint x: 236, startPoint y: 258, endPoint x: 447, endPoint y: 258, distance: 210.8
click at [447, 294] on p "Member 1 - TD Ventures Holding Co. LLC 50%" at bounding box center [403, 306] width 480 height 24
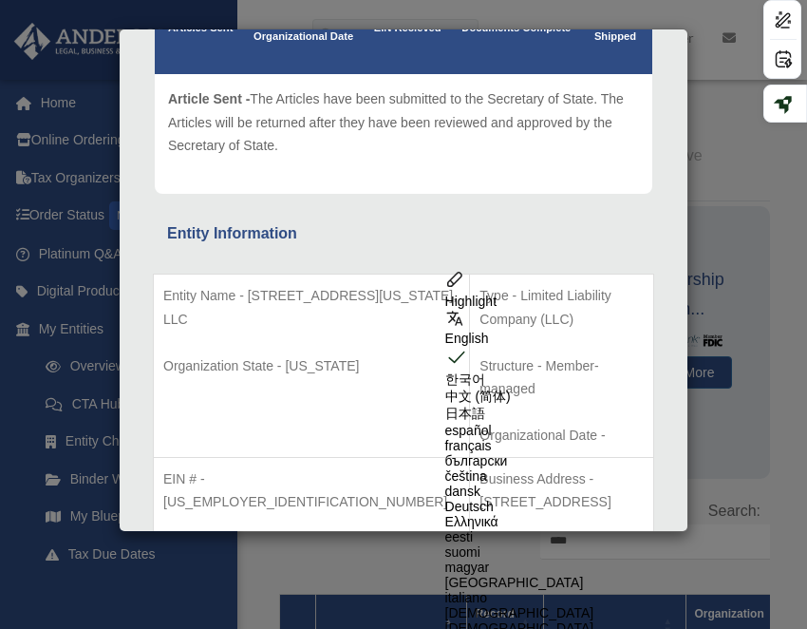
scroll to position [0, 0]
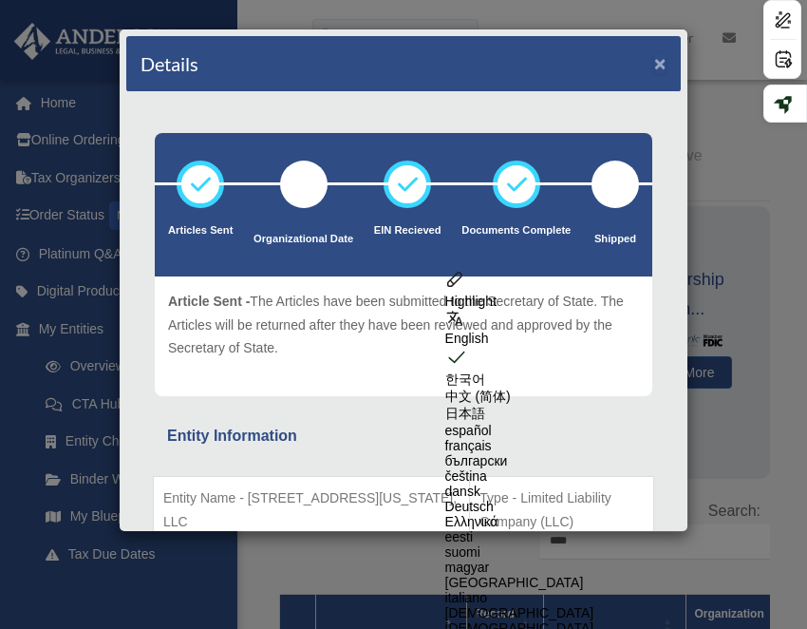
click at [661, 60] on button "×" at bounding box center [660, 63] width 12 height 20
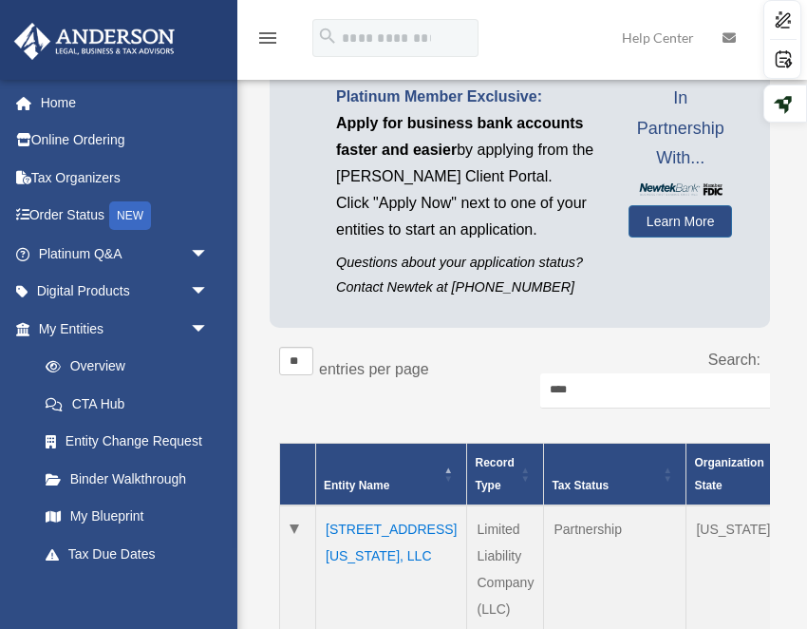
scroll to position [177, 0]
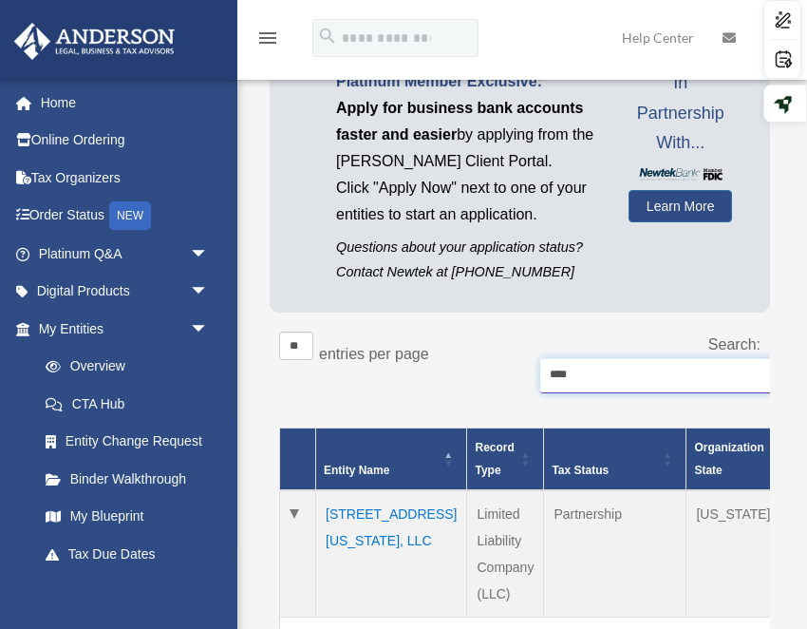
drag, startPoint x: 593, startPoint y: 377, endPoint x: 486, endPoint y: 377, distance: 107.3
click at [486, 377] on div "** ** ** *** entries per page Search: ***" at bounding box center [519, 372] width 481 height 82
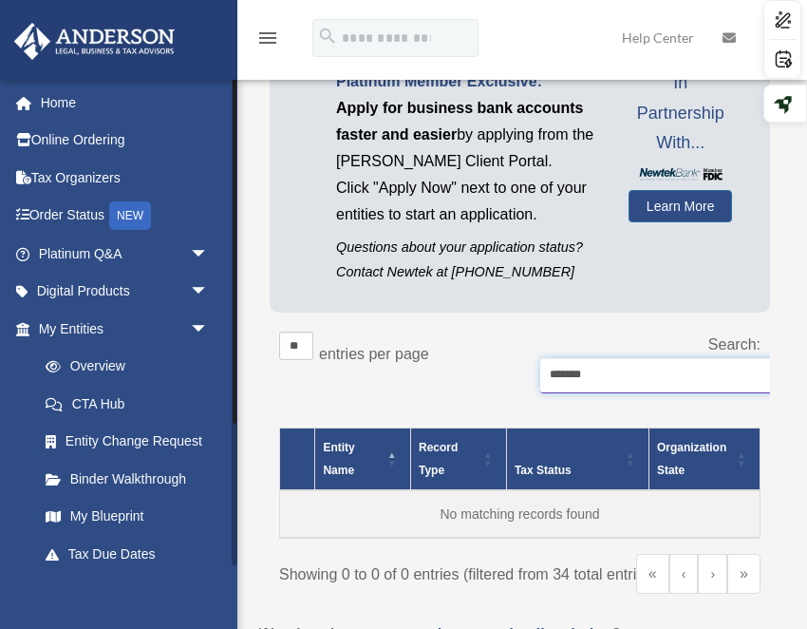
type input "*******"
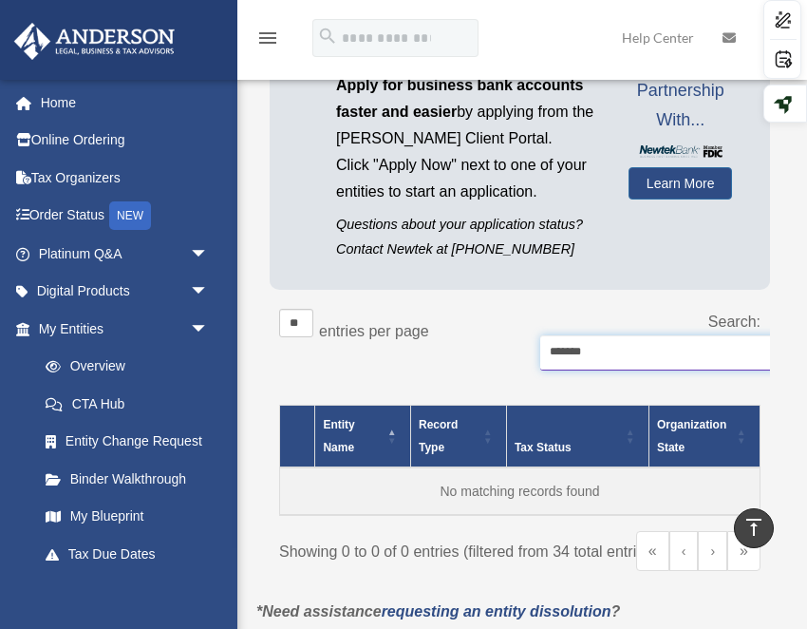
scroll to position [136, 0]
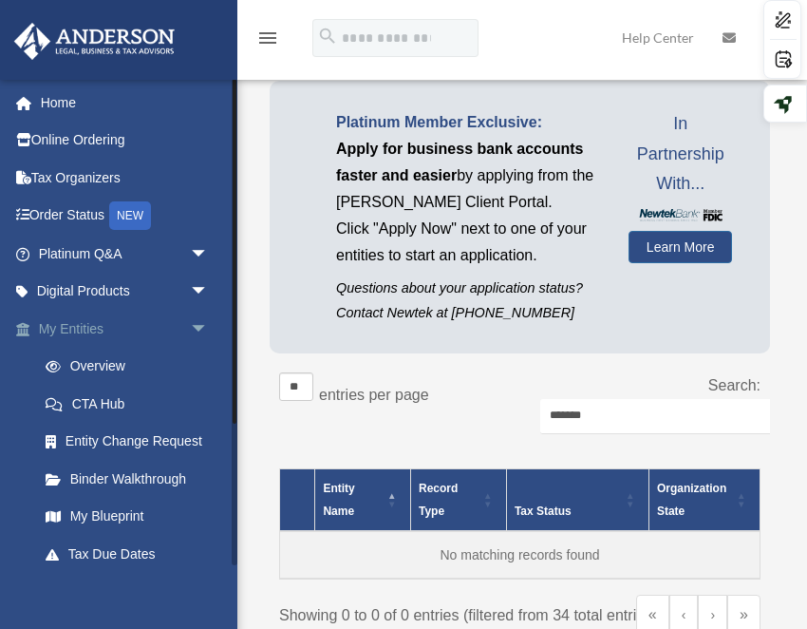
click at [58, 324] on link "My Entities arrow_drop_down" at bounding box center [125, 329] width 224 height 38
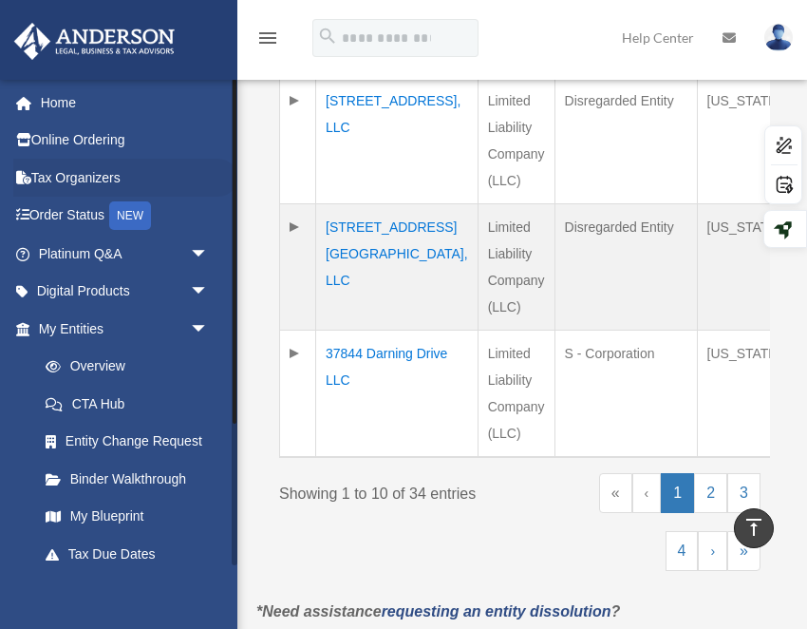
scroll to position [1478, 0]
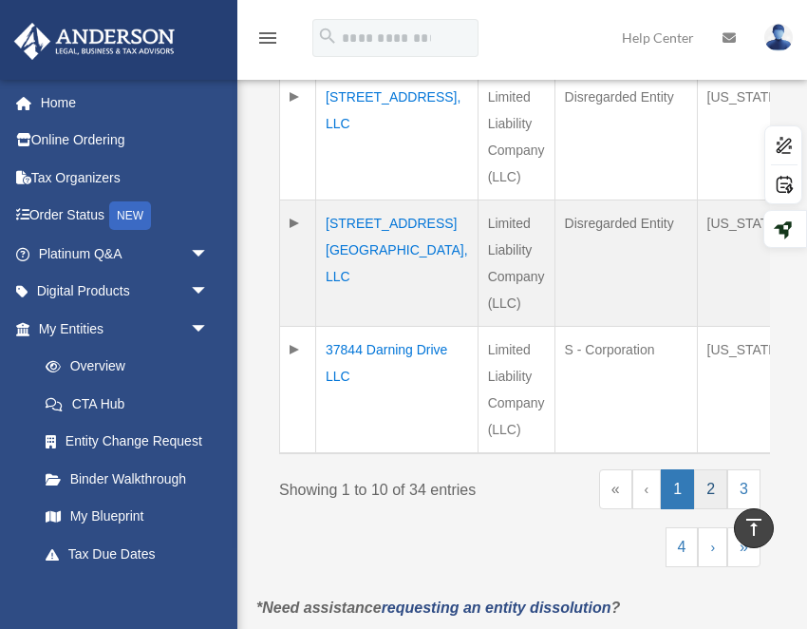
click at [714, 499] on link "2" at bounding box center [710, 489] width 33 height 40
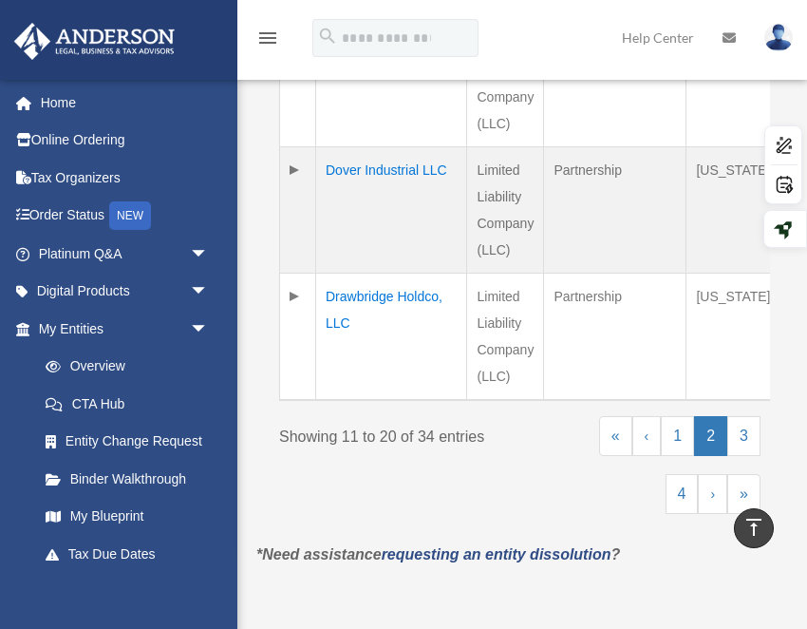
click at [344, 227] on td "Dover Industrial LLC" at bounding box center [391, 210] width 151 height 126
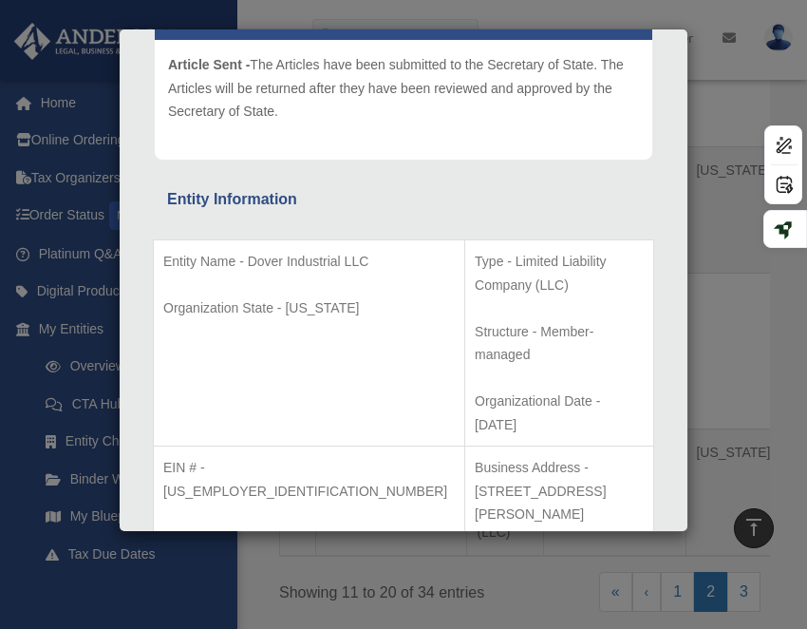
scroll to position [239, 0]
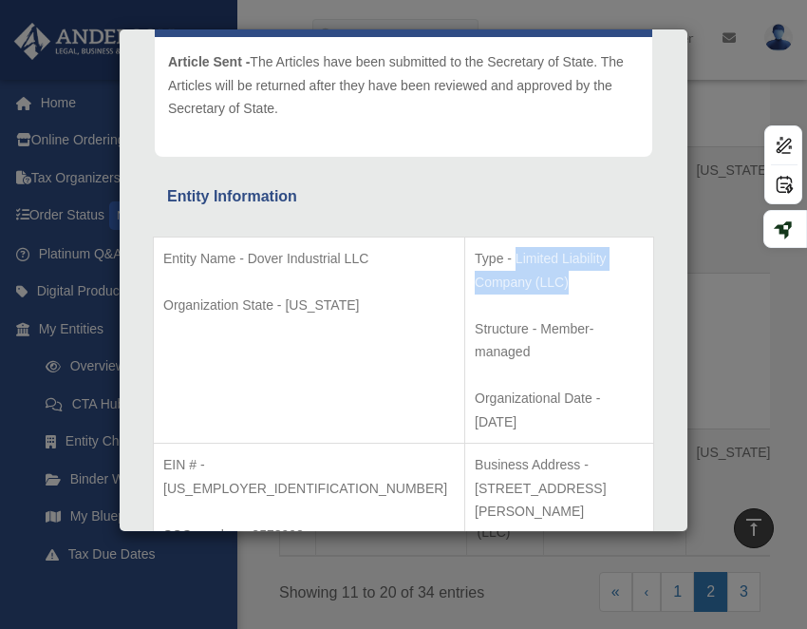
drag, startPoint x: 593, startPoint y: 259, endPoint x: 403, endPoint y: 258, distance: 190.9
click at [475, 258] on p "Type - Limited Liability Company (LLC)" at bounding box center [559, 270] width 169 height 47
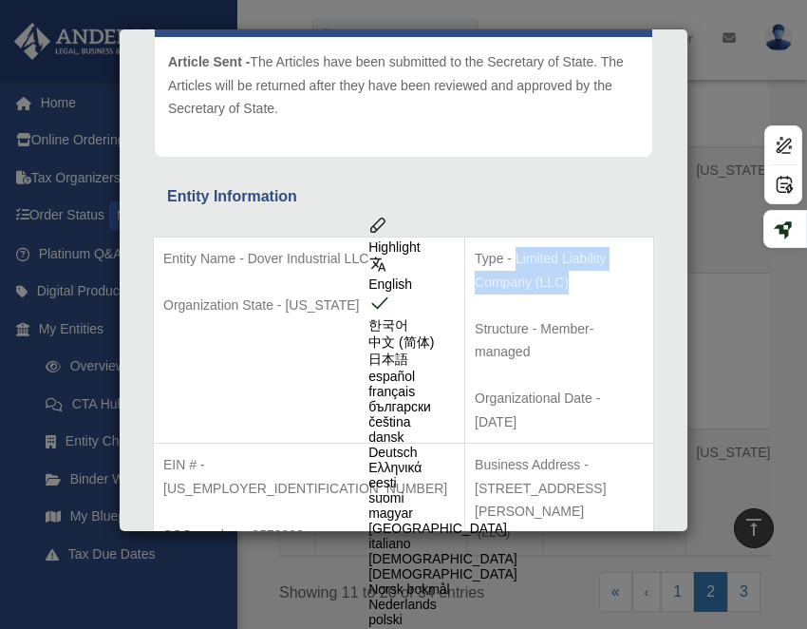
copy p "Limited Liability Company (LLC)"
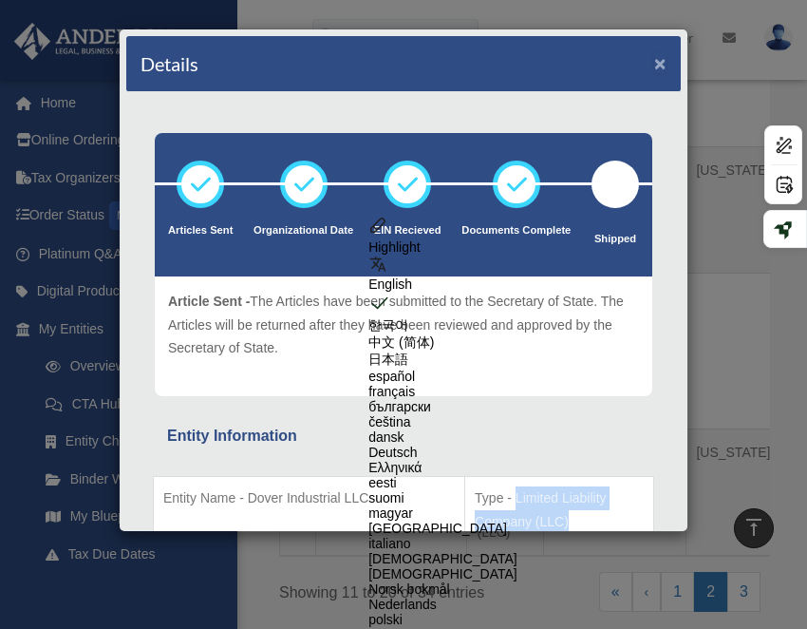
click at [662, 62] on button "×" at bounding box center [660, 63] width 12 height 20
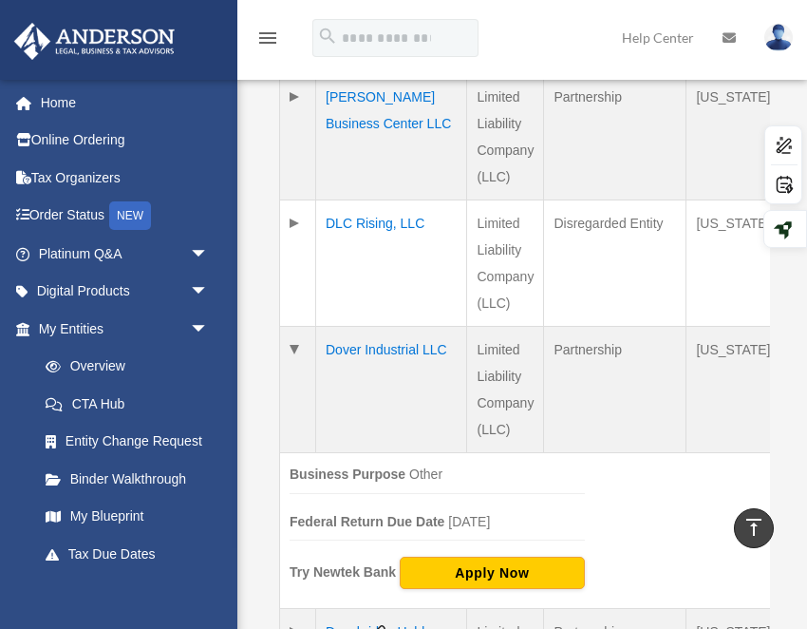
scroll to position [1195, 0]
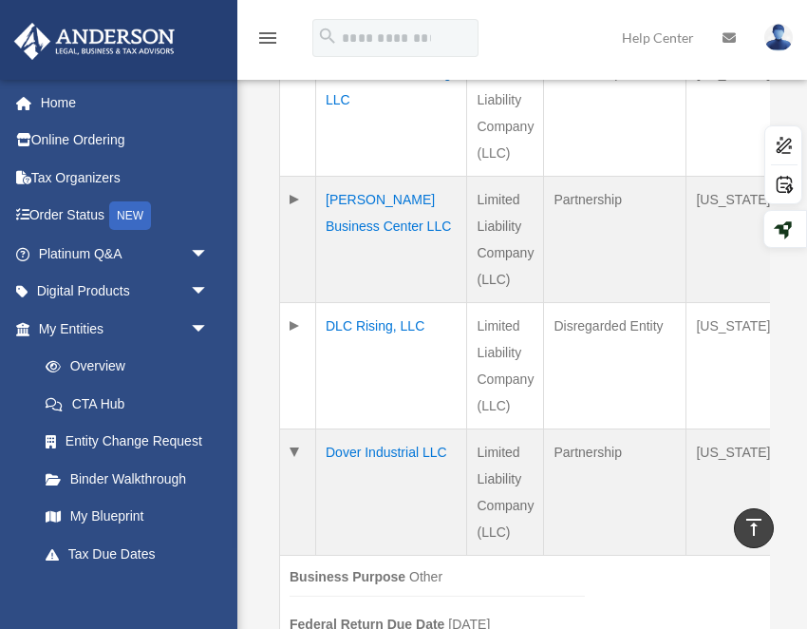
click at [355, 251] on td "[PERSON_NAME] Business Center LLC" at bounding box center [391, 240] width 151 height 126
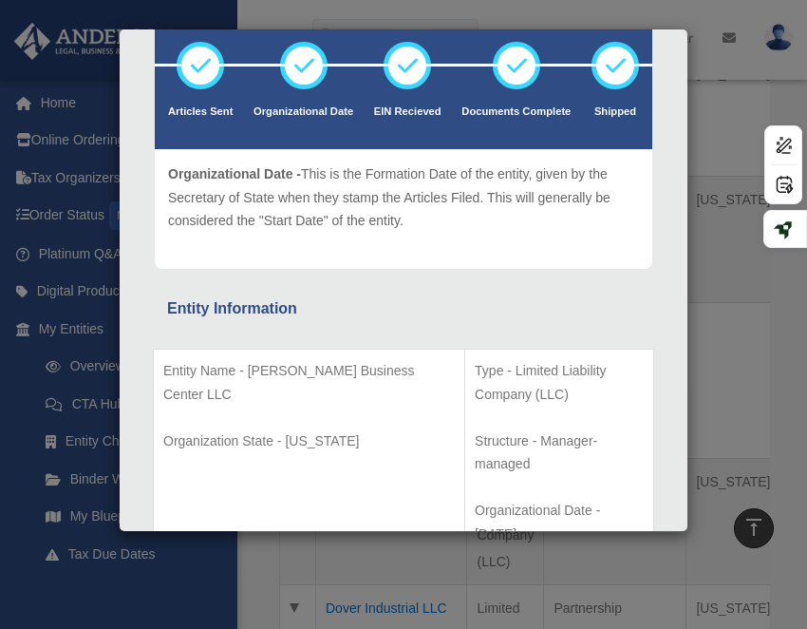
scroll to position [165, 0]
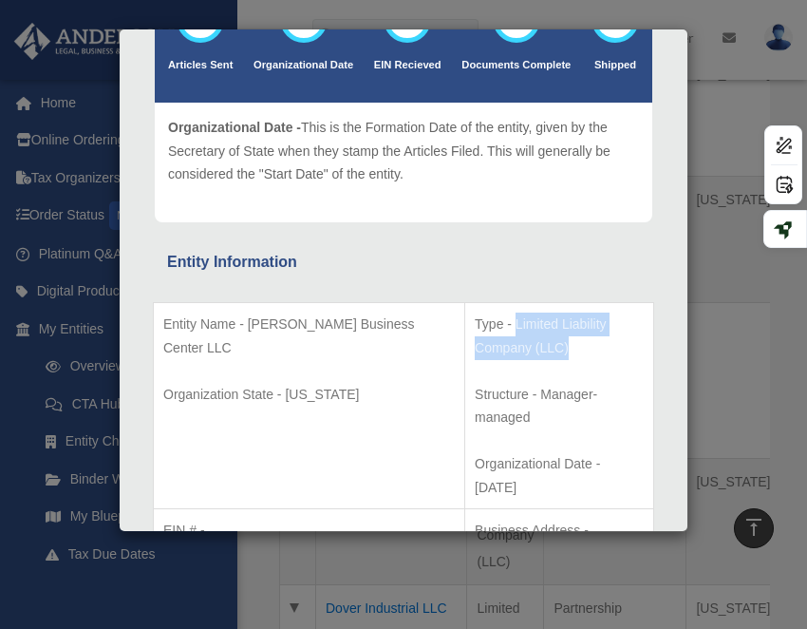
drag, startPoint x: 616, startPoint y: 322, endPoint x: 429, endPoint y: 322, distance: 187.1
click at [475, 322] on p "Type - Limited Liability Company (LLC)" at bounding box center [559, 335] width 169 height 47
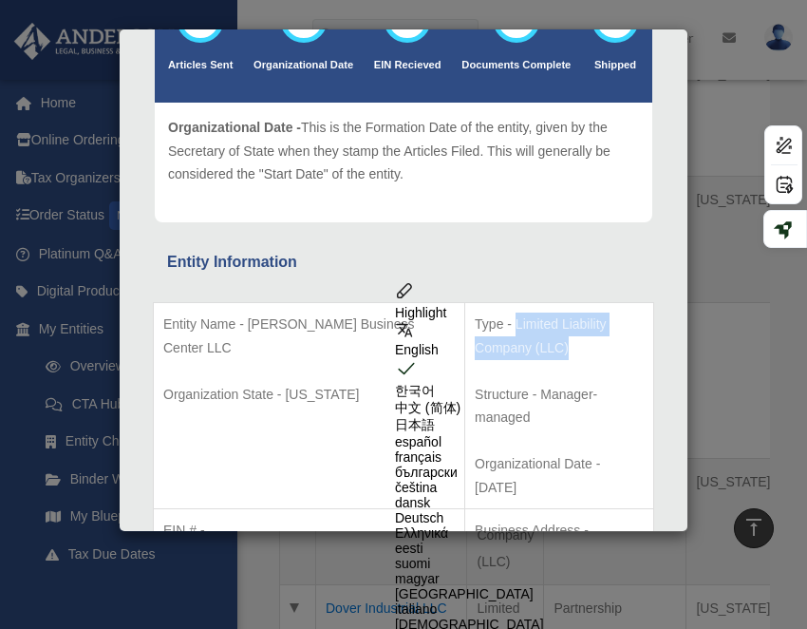
copy p "Limited Liability Company (LLC)"
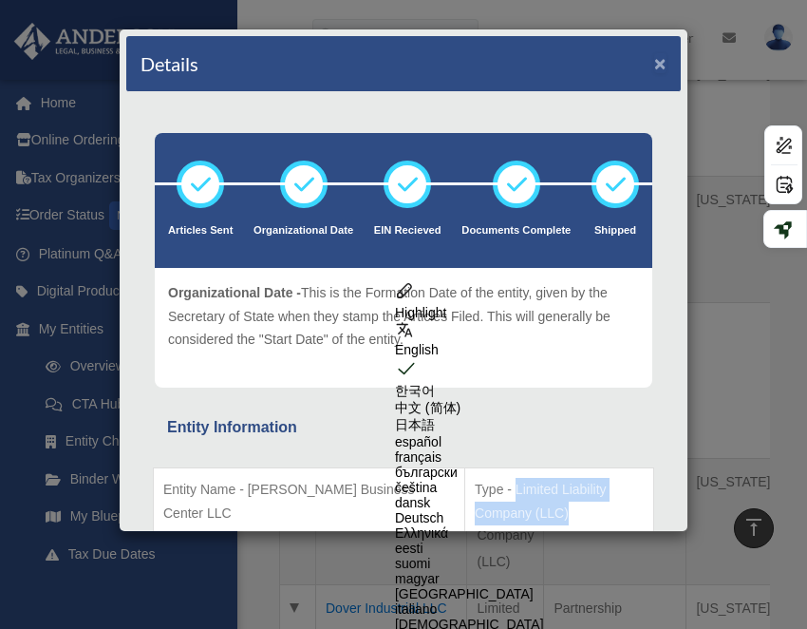
click at [665, 64] on button "×" at bounding box center [660, 63] width 12 height 20
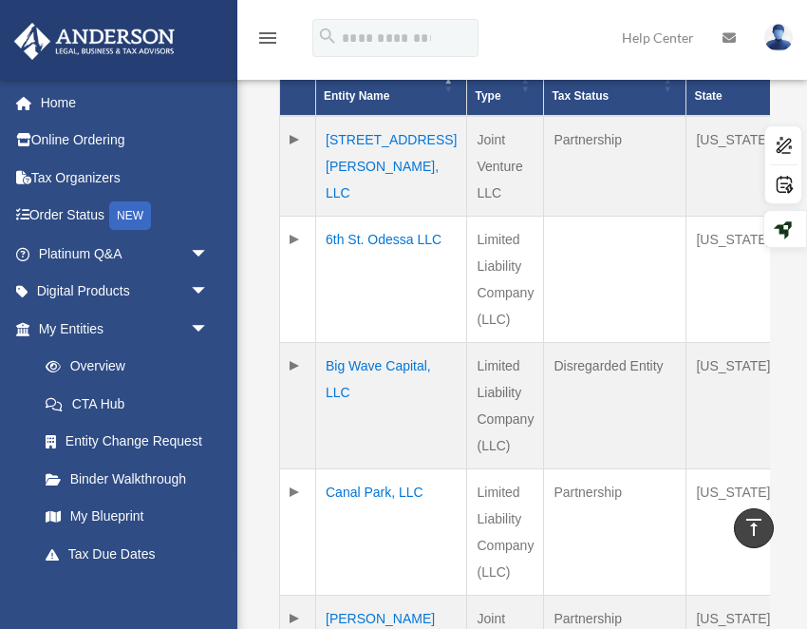
scroll to position [100, 0]
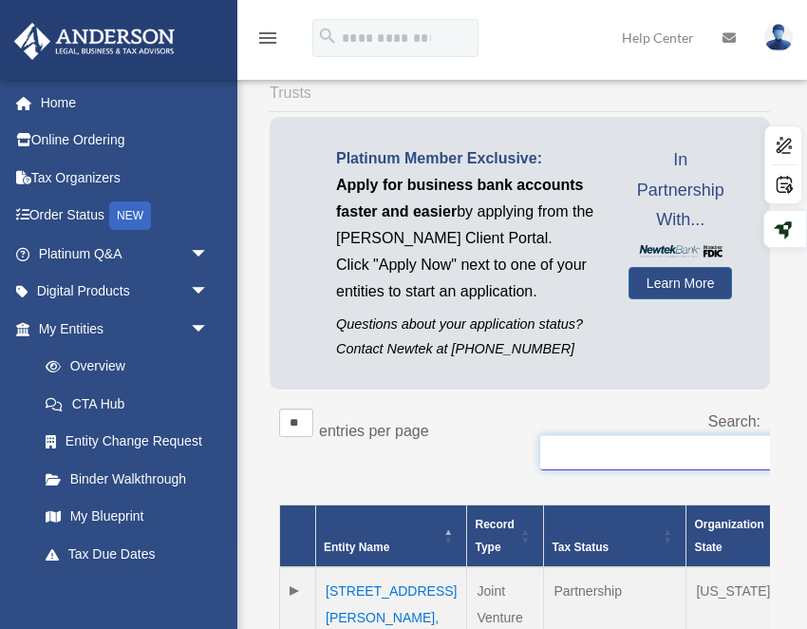
click at [573, 448] on input "Search:" at bounding box center [730, 453] width 380 height 36
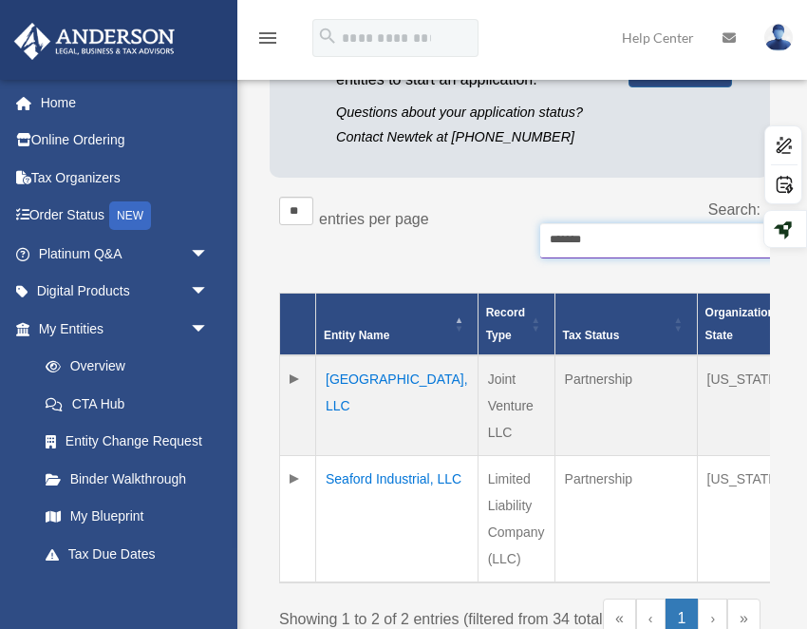
scroll to position [346, 0]
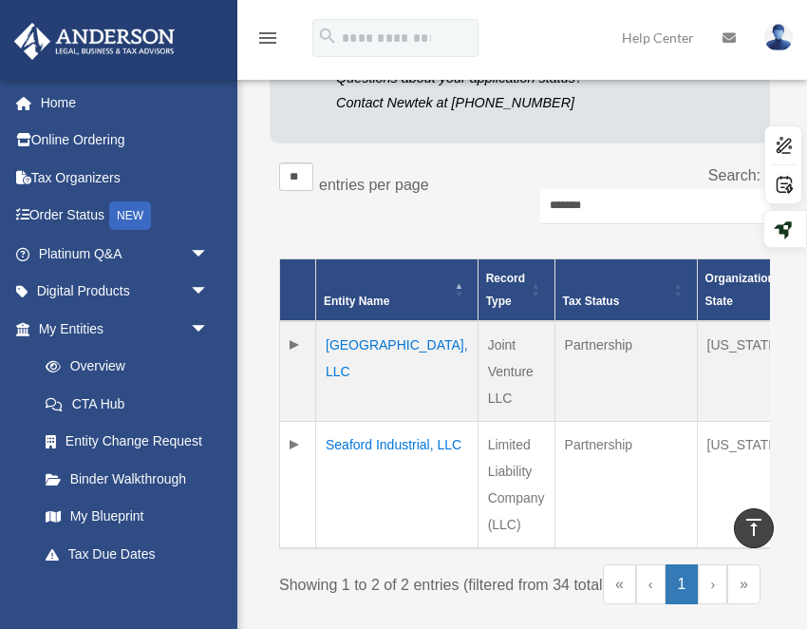
drag, startPoint x: 495, startPoint y: 372, endPoint x: 422, endPoint y: 348, distance: 77.2
click at [478, 348] on td "Joint Venture LLC" at bounding box center [516, 371] width 77 height 101
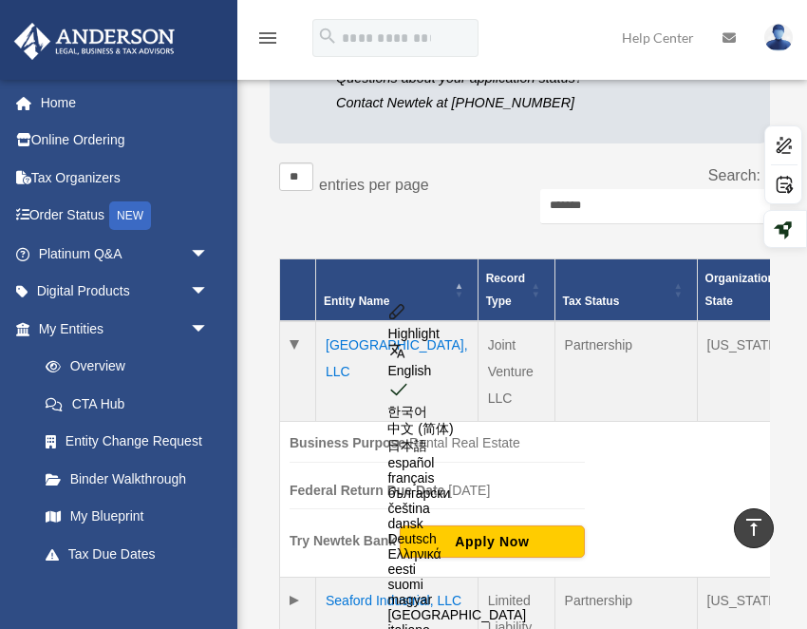
copy td "Joint Venture LLC"
drag, startPoint x: 643, startPoint y: 209, endPoint x: 613, endPoint y: 208, distance: 29.5
click at [613, 208] on input "*******" at bounding box center [730, 207] width 380 height 36
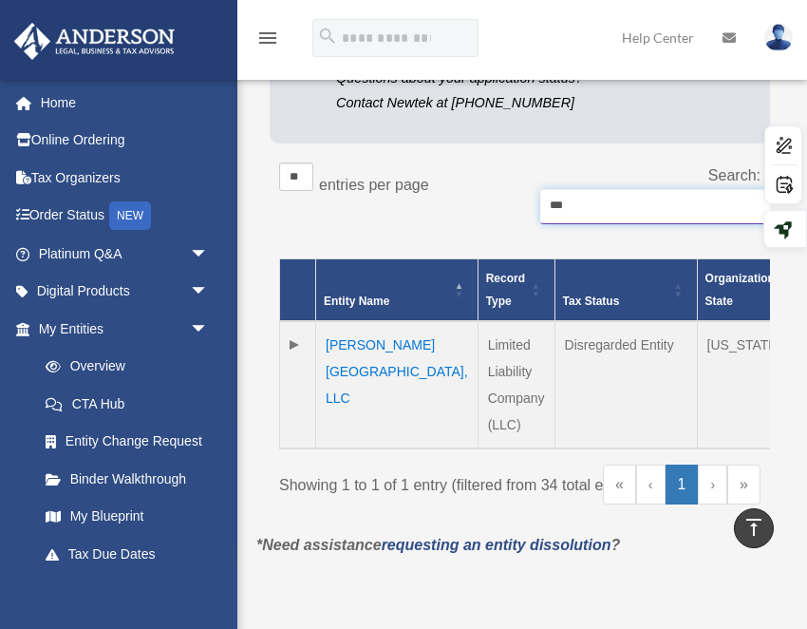
type input "***"
drag, startPoint x: 456, startPoint y: 425, endPoint x: 419, endPoint y: 343, distance: 90.5
click at [478, 343] on td "Limited Liability Company (LLC)" at bounding box center [516, 384] width 77 height 127
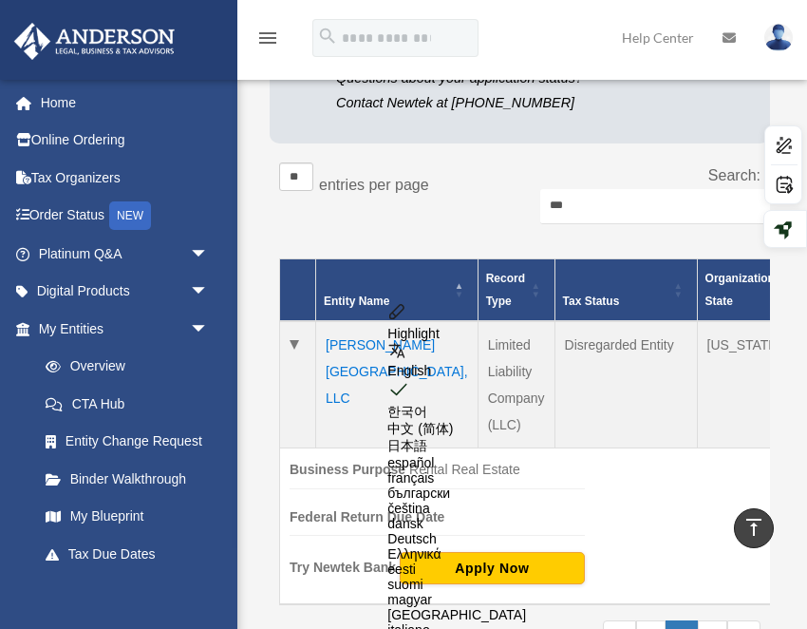
copy td "Limited Liability Company (LLC)"
drag, startPoint x: 620, startPoint y: 209, endPoint x: 541, endPoint y: 209, distance: 78.8
click at [541, 209] on input "***" at bounding box center [730, 207] width 380 height 36
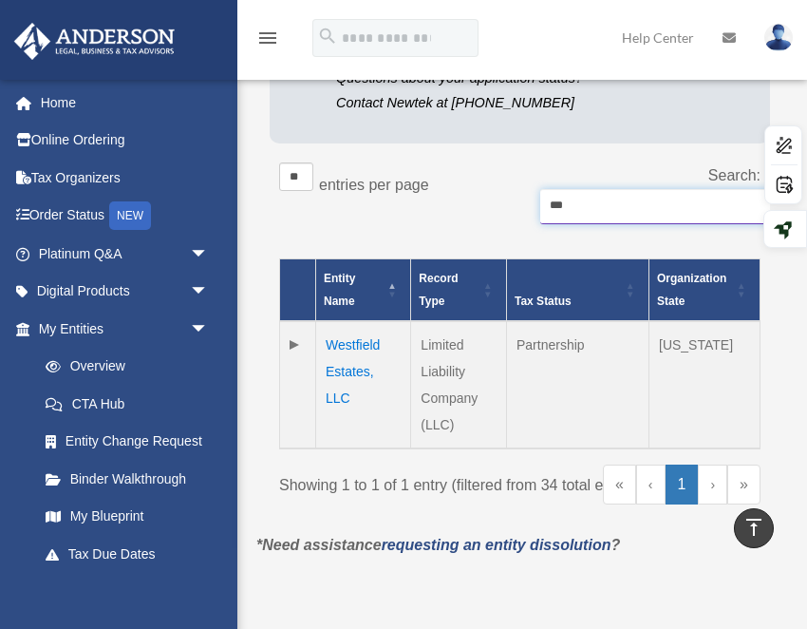
type input "***"
drag, startPoint x: 462, startPoint y: 425, endPoint x: 409, endPoint y: 351, distance: 91.2
click at [409, 351] on tr "Westfield Estates, LLC Limited Liability Company (LLC) Partnership [US_STATE] O…" at bounding box center [520, 384] width 480 height 127
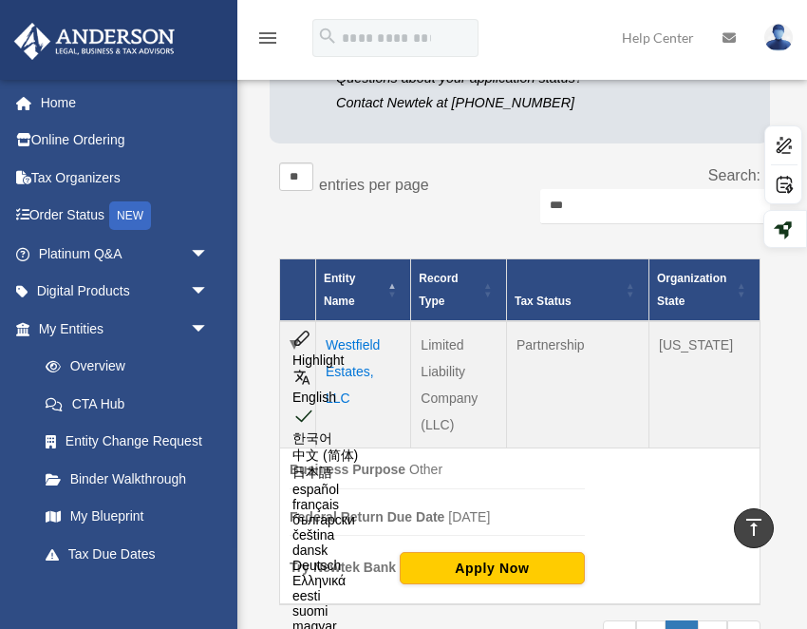
click at [476, 429] on td "Limited Liability Company (LLC)" at bounding box center [459, 384] width 96 height 127
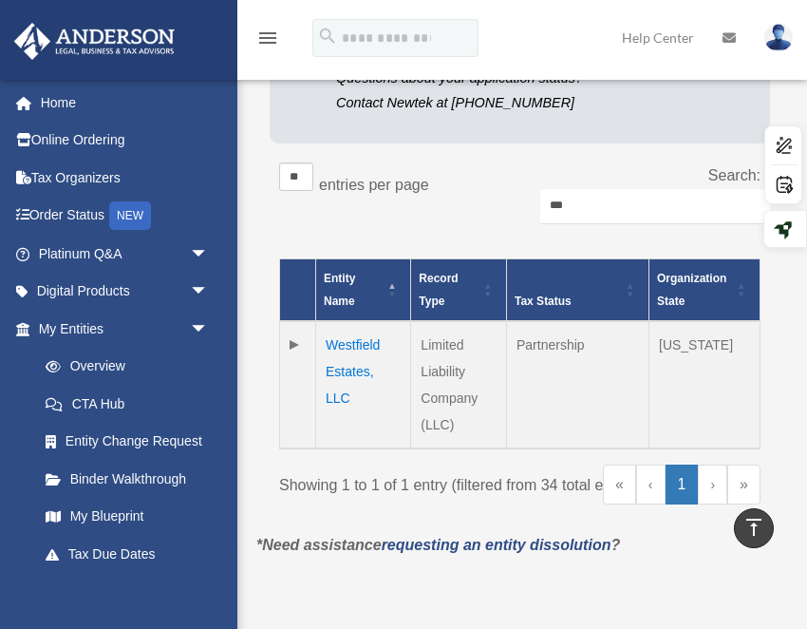
drag, startPoint x: 464, startPoint y: 430, endPoint x: 418, endPoint y: 344, distance: 98.1
click at [418, 344] on td "Limited Liability Company (LLC)" at bounding box center [459, 384] width 96 height 127
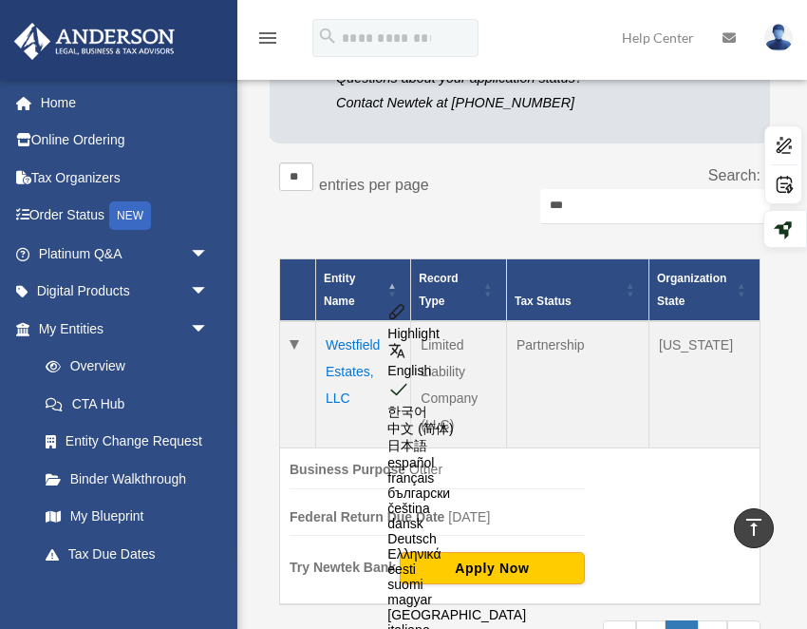
copy td "Limited Liability Company (LLC)"
drag, startPoint x: 682, startPoint y: 202, endPoint x: 493, endPoint y: 202, distance: 189.0
click at [493, 202] on div "** ** ** *** entries per page Search: ***" at bounding box center [519, 203] width 481 height 82
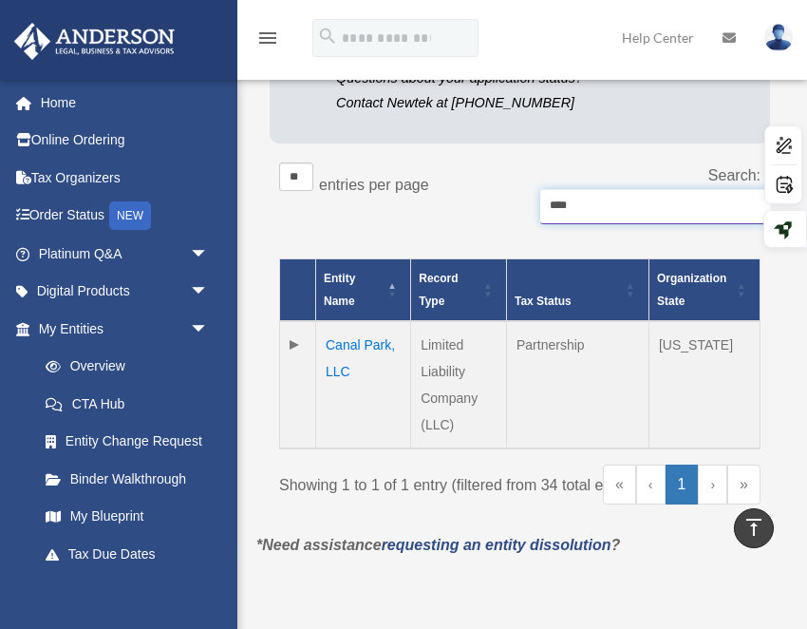
type input "****"
drag, startPoint x: 458, startPoint y: 421, endPoint x: 420, endPoint y: 337, distance: 91.8
click at [420, 337] on td "Limited Liability Company (LLC)" at bounding box center [459, 384] width 96 height 127
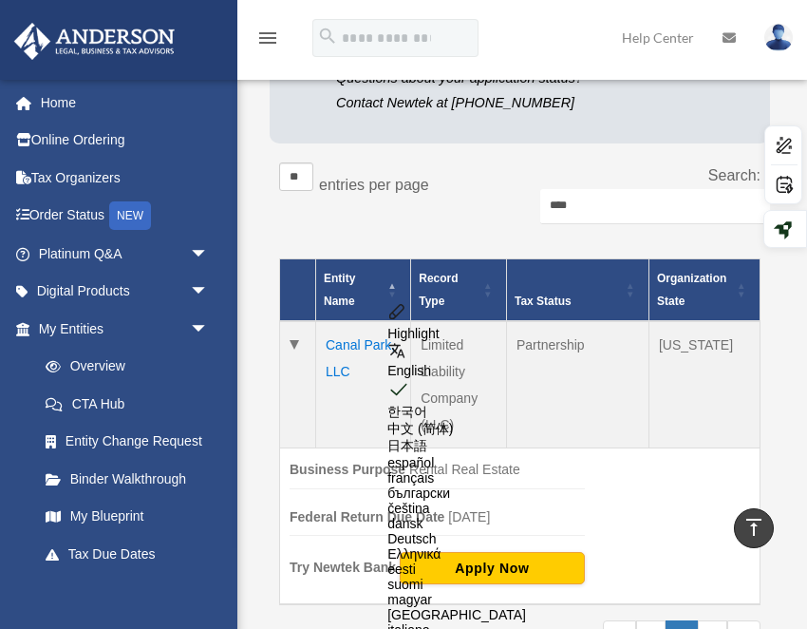
copy td "Limited Liability Company (LLC)"
click at [463, 235] on div "** ** ** *** entries per page Search: ****" at bounding box center [519, 203] width 481 height 82
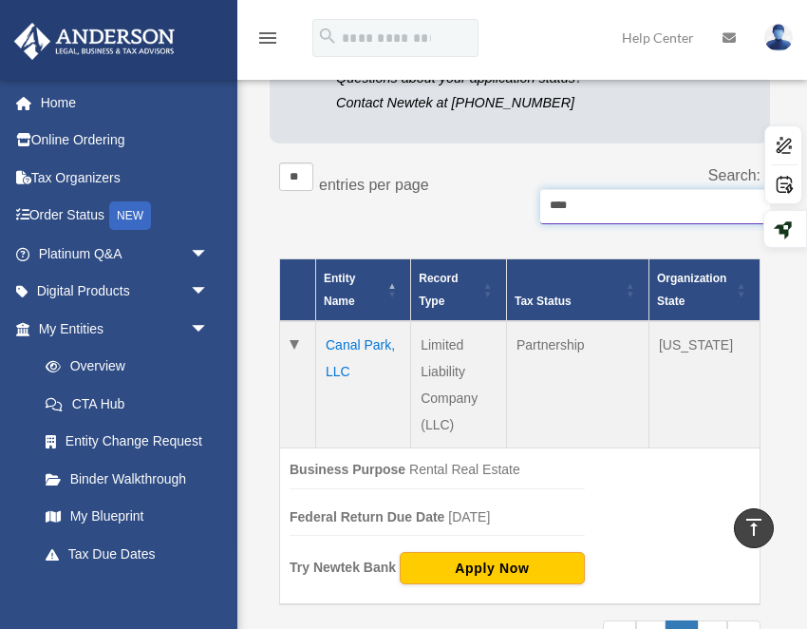
drag, startPoint x: 581, startPoint y: 206, endPoint x: 494, endPoint y: 206, distance: 87.4
click at [494, 206] on div "** ** ** *** entries per page Search: ****" at bounding box center [519, 203] width 481 height 82
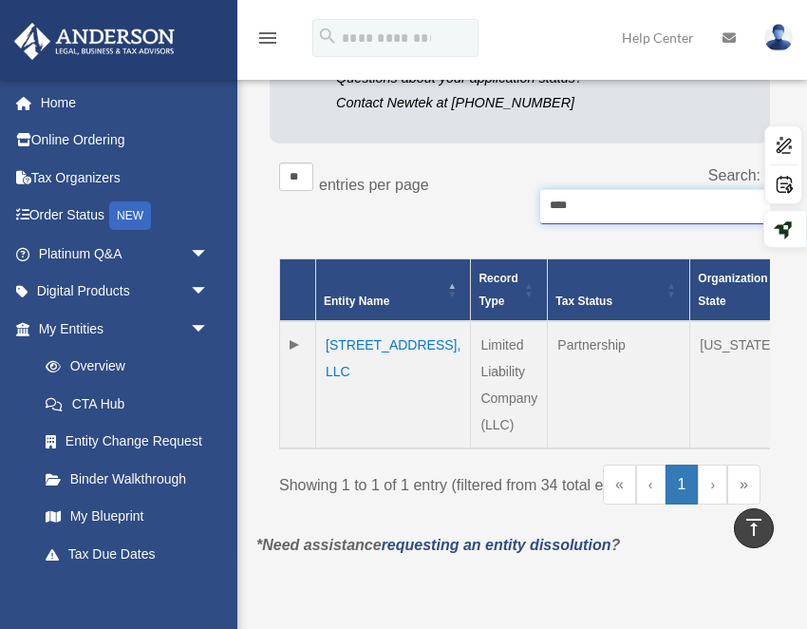
type input "****"
drag, startPoint x: 464, startPoint y: 425, endPoint x: 422, endPoint y: 341, distance: 94.7
click at [471, 341] on td "Limited Liability Company (LLC)" at bounding box center [509, 384] width 77 height 127
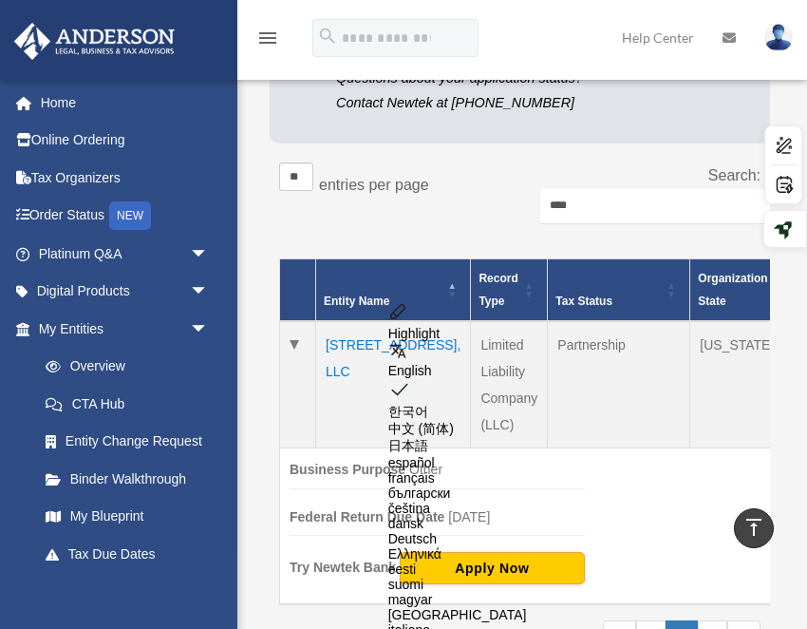
copy td "Limited Liability Company (LLC)"
drag, startPoint x: 593, startPoint y: 211, endPoint x: 511, endPoint y: 211, distance: 82.6
click at [511, 211] on div "** ** ** *** entries per page Search: ****" at bounding box center [519, 203] width 481 height 82
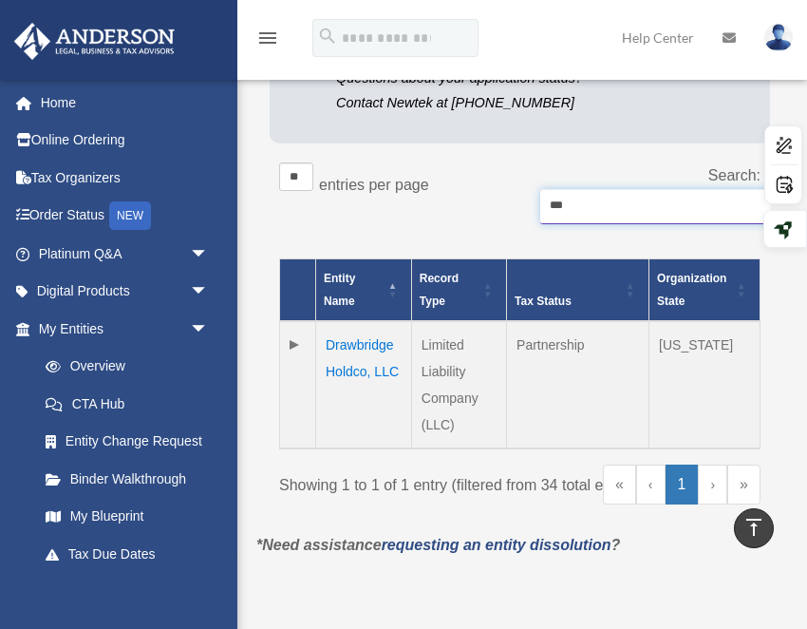
type input "***"
drag, startPoint x: 464, startPoint y: 429, endPoint x: 420, endPoint y: 347, distance: 93.9
click at [420, 347] on td "Limited Liability Company (LLC)" at bounding box center [458, 384] width 95 height 127
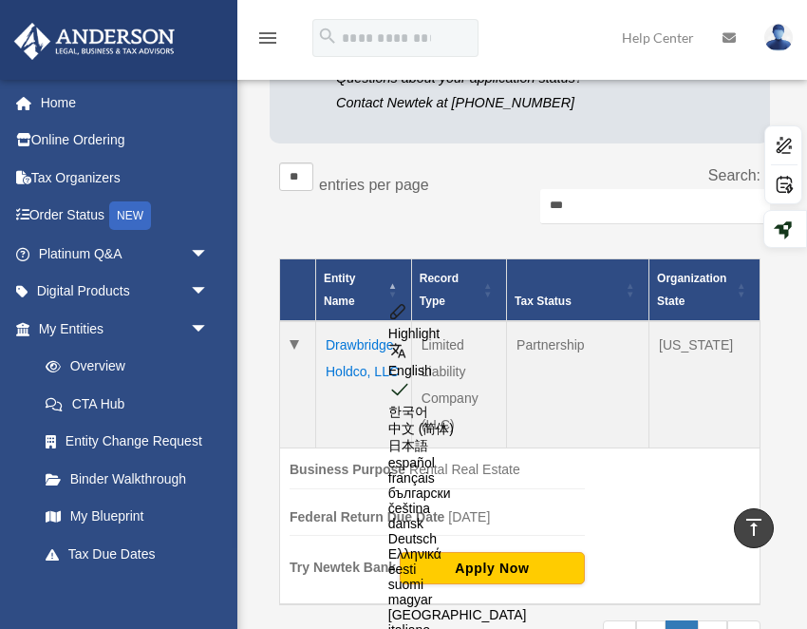
copy td "Limited Liability Company (LLC)"
drag, startPoint x: 585, startPoint y: 204, endPoint x: 533, endPoint y: 204, distance: 52.2
click at [533, 204] on div "Search: ***" at bounding box center [640, 203] width 241 height 82
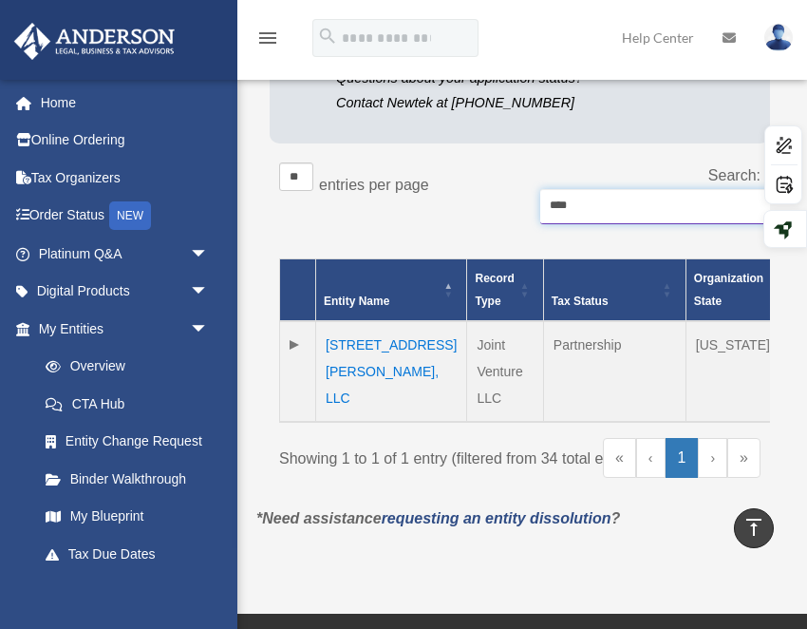
type input "****"
drag, startPoint x: 497, startPoint y: 370, endPoint x: 415, endPoint y: 349, distance: 84.3
click at [467, 349] on td "Joint Venture LLC" at bounding box center [505, 371] width 76 height 101
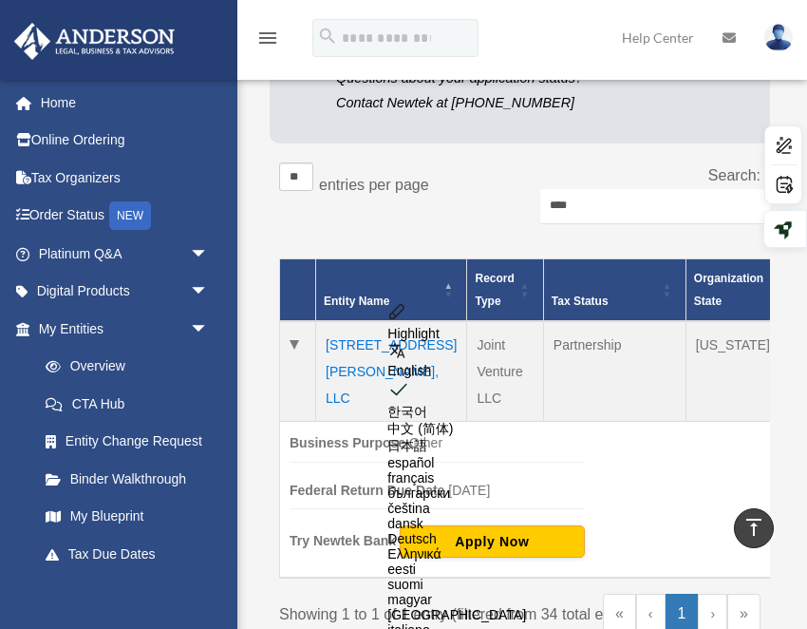
copy td "Joint Venture LLC"
drag, startPoint x: 595, startPoint y: 205, endPoint x: 529, endPoint y: 205, distance: 66.5
click at [529, 205] on div "Search: ****" at bounding box center [640, 203] width 241 height 82
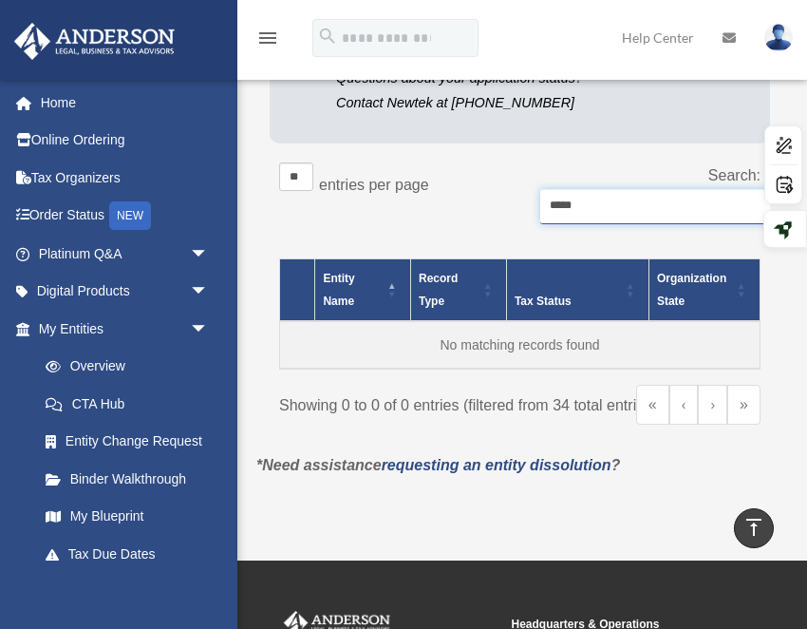
type input "*****"
drag, startPoint x: 585, startPoint y: 207, endPoint x: 526, endPoint y: 207, distance: 58.9
click at [526, 207] on div "Search: *****" at bounding box center [640, 203] width 241 height 82
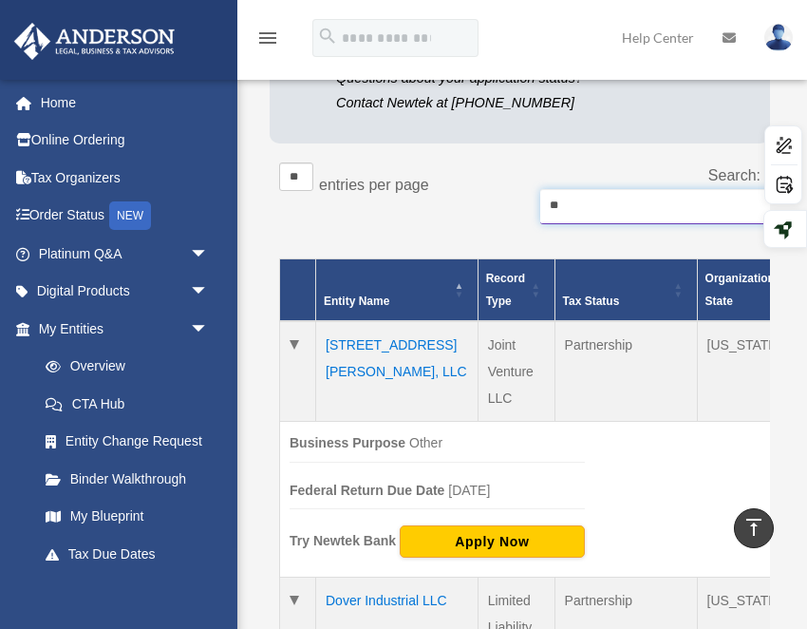
type input "*"
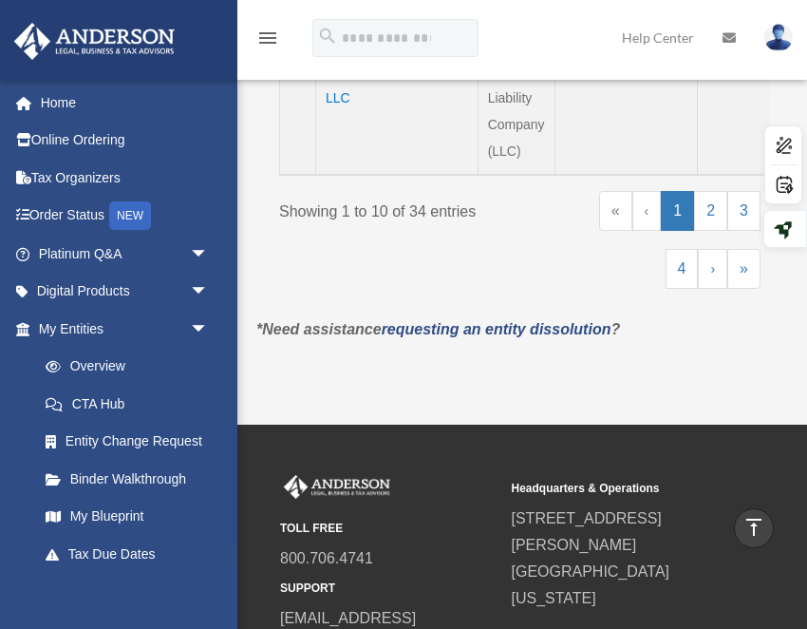
scroll to position [1937, 0]
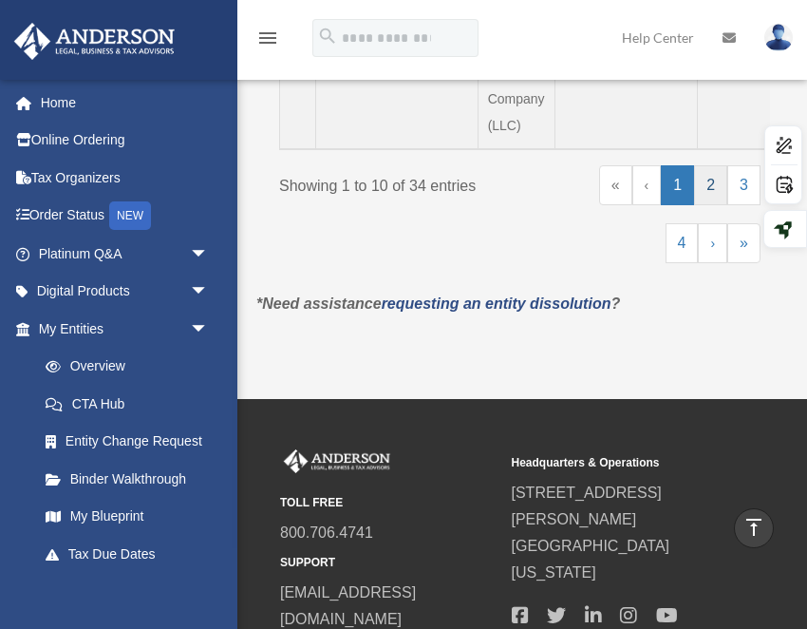
click at [705, 185] on link "2" at bounding box center [710, 185] width 33 height 40
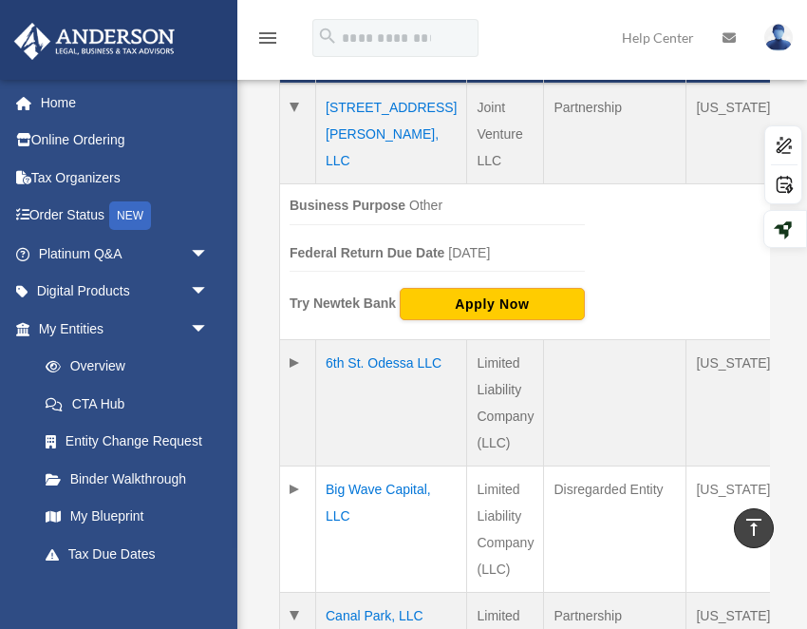
scroll to position [532, 0]
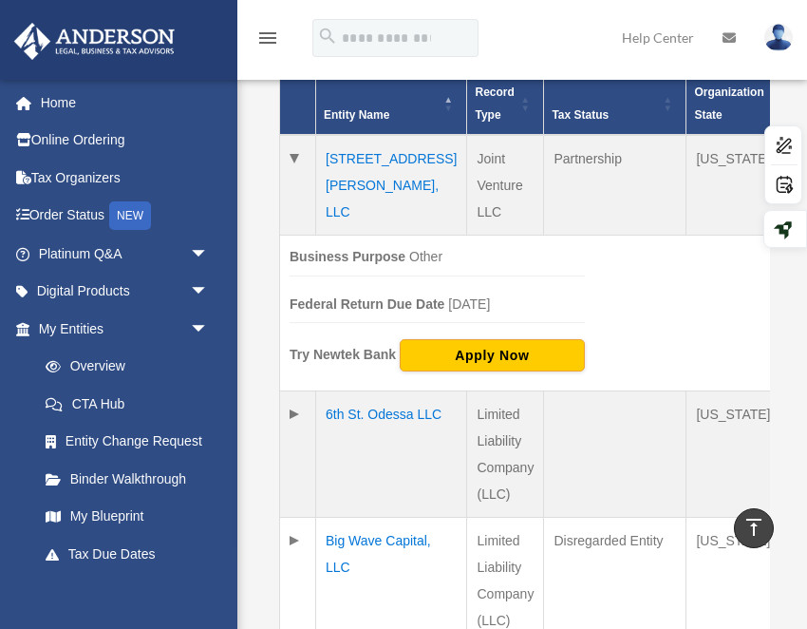
click at [295, 162] on td at bounding box center [298, 185] width 36 height 101
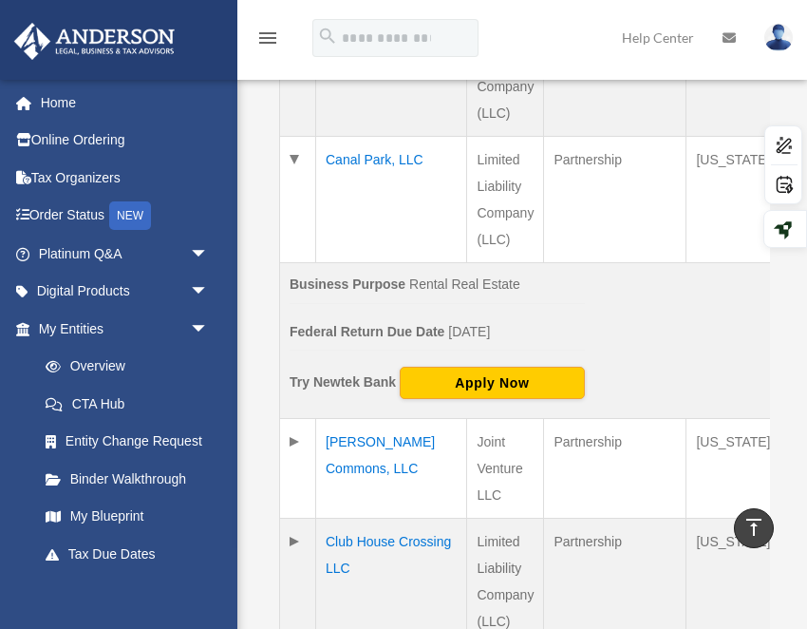
scroll to position [825, 0]
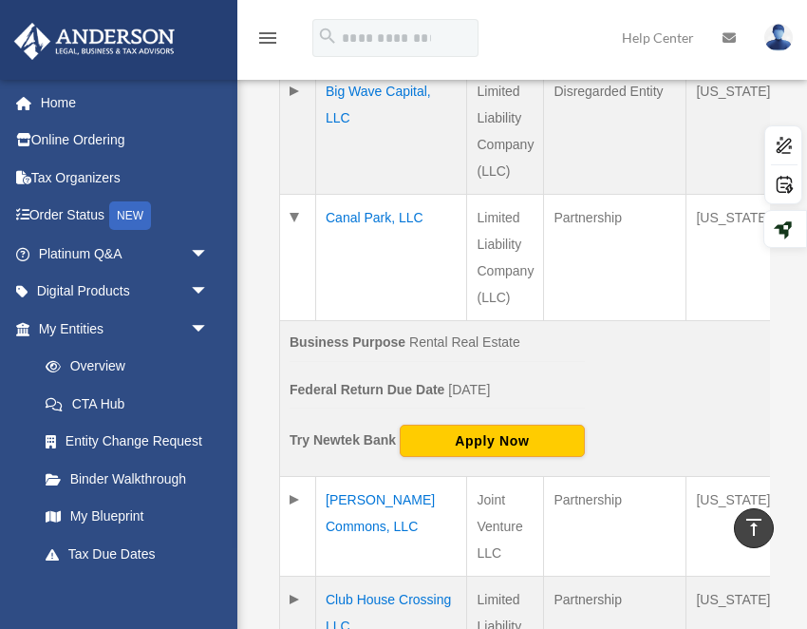
click at [300, 241] on td at bounding box center [298, 258] width 36 height 126
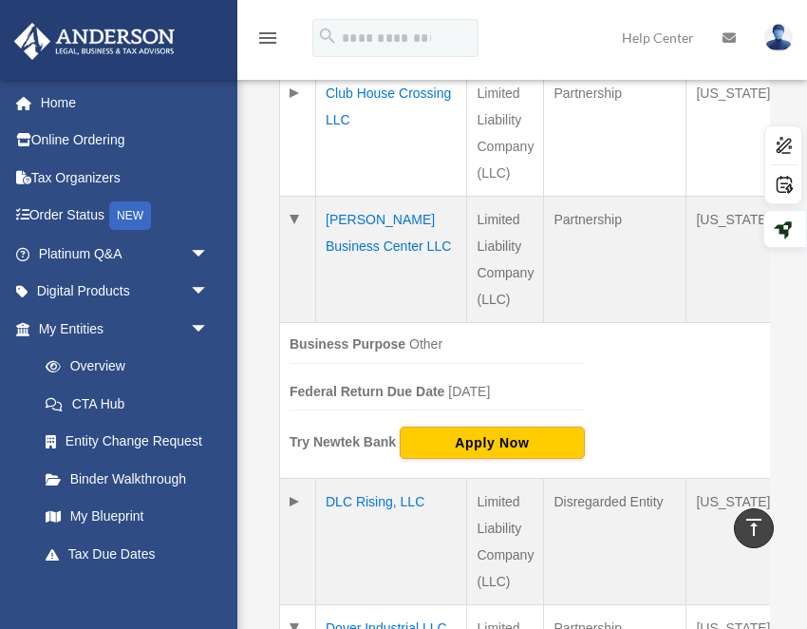
scroll to position [1195, 0]
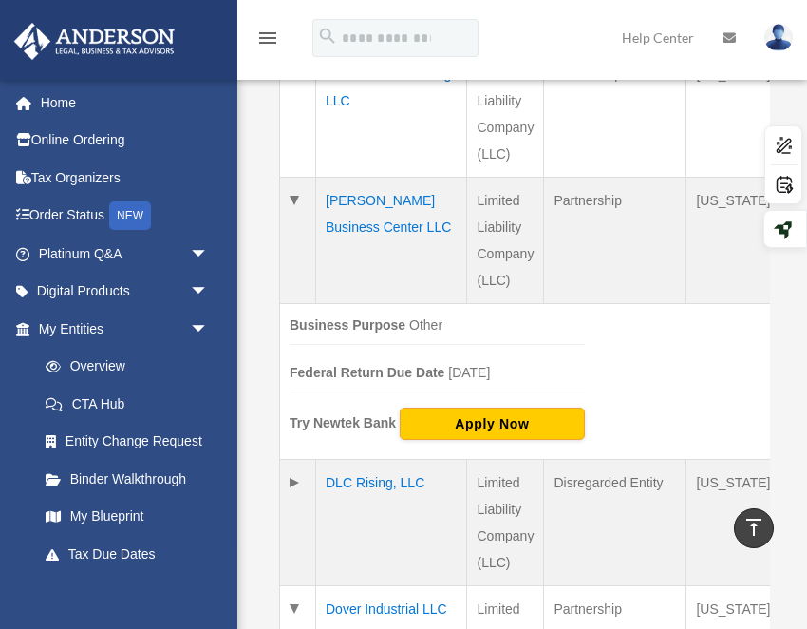
click at [291, 221] on td at bounding box center [298, 241] width 36 height 126
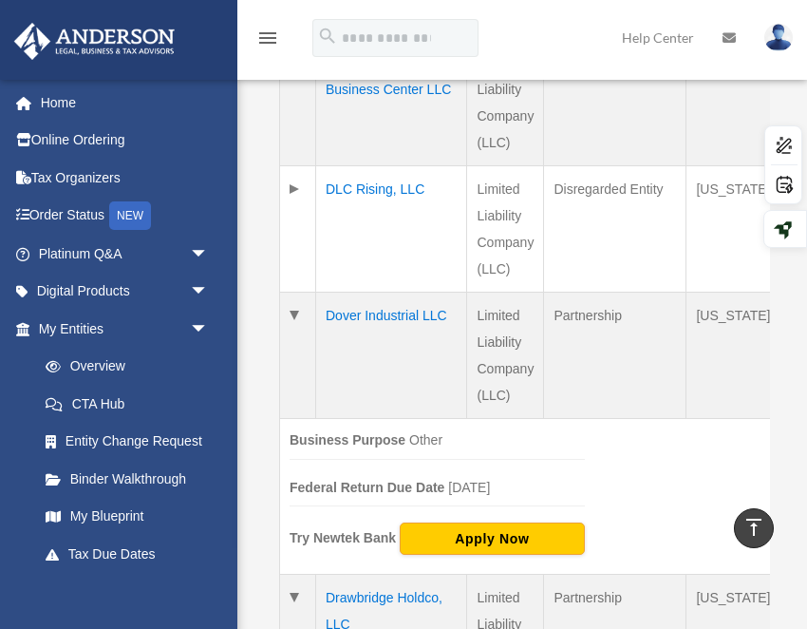
scroll to position [1396, 0]
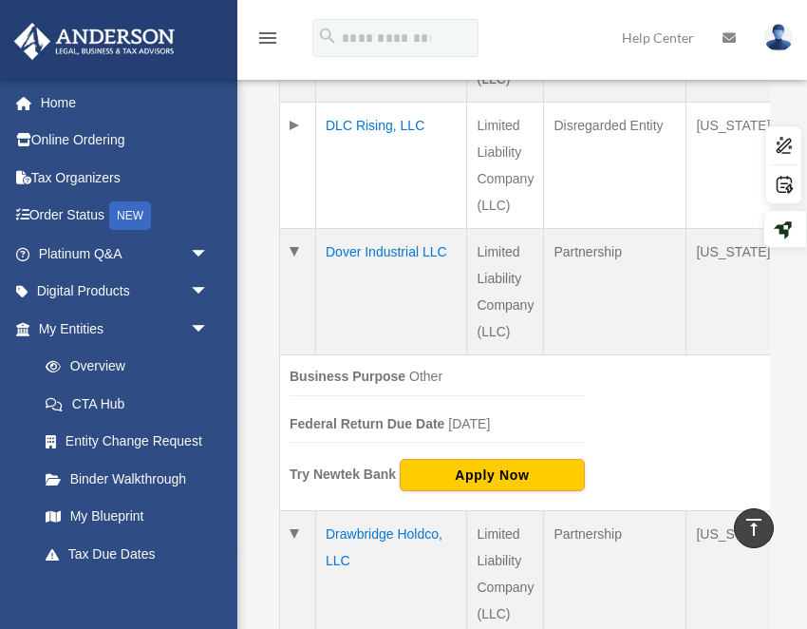
click at [297, 277] on td at bounding box center [298, 292] width 36 height 126
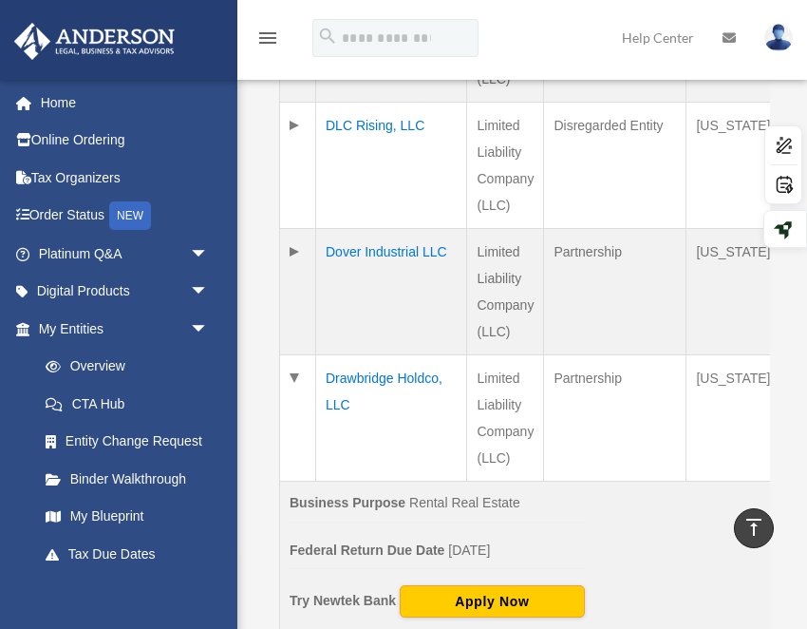
click at [293, 411] on td at bounding box center [298, 418] width 36 height 126
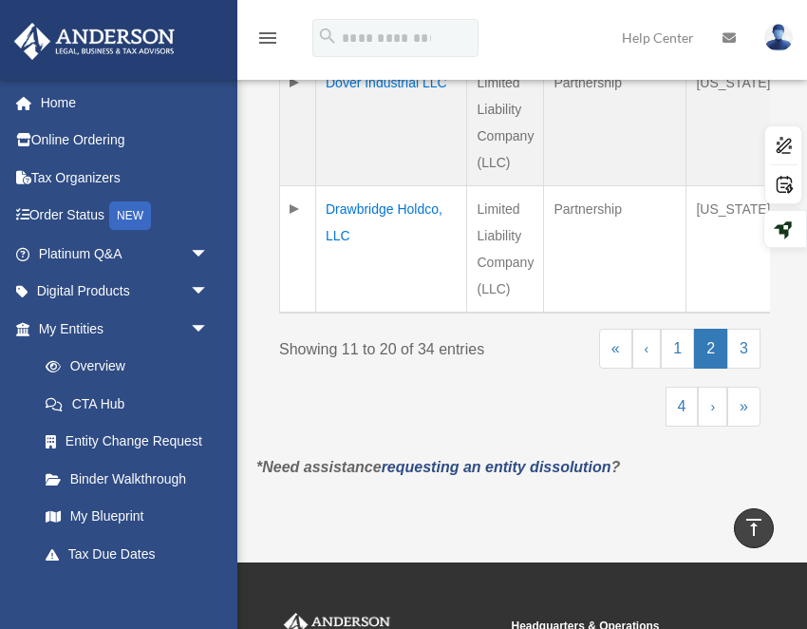
scroll to position [1600, 0]
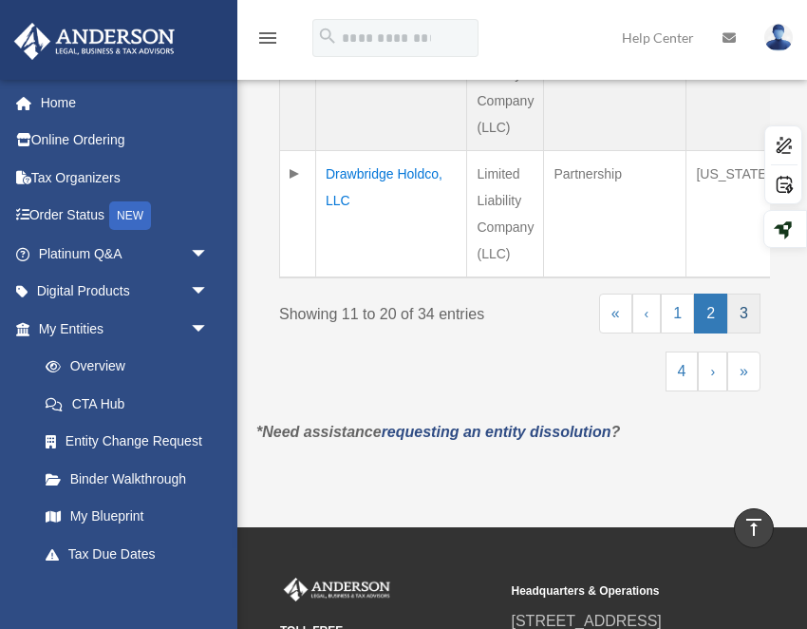
click at [745, 333] on link "3" at bounding box center [743, 313] width 33 height 40
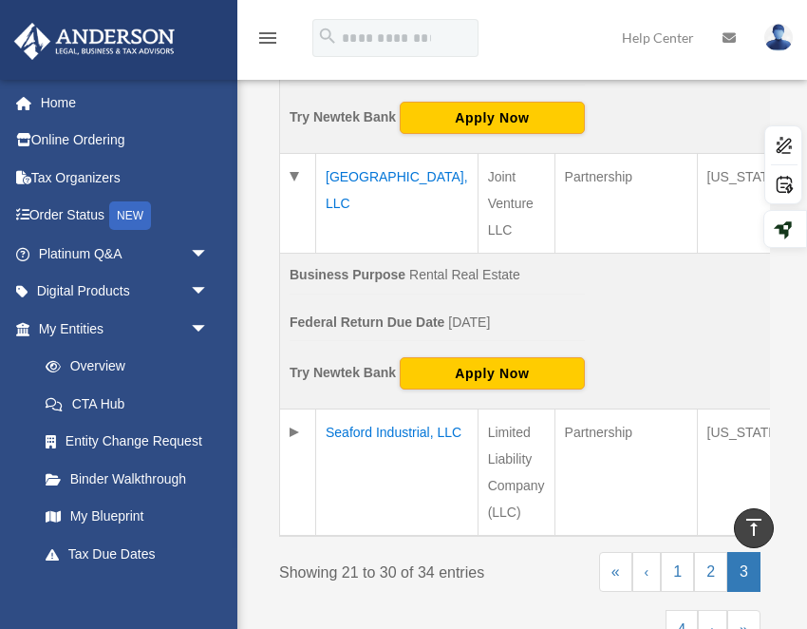
click at [299, 175] on td at bounding box center [298, 204] width 36 height 100
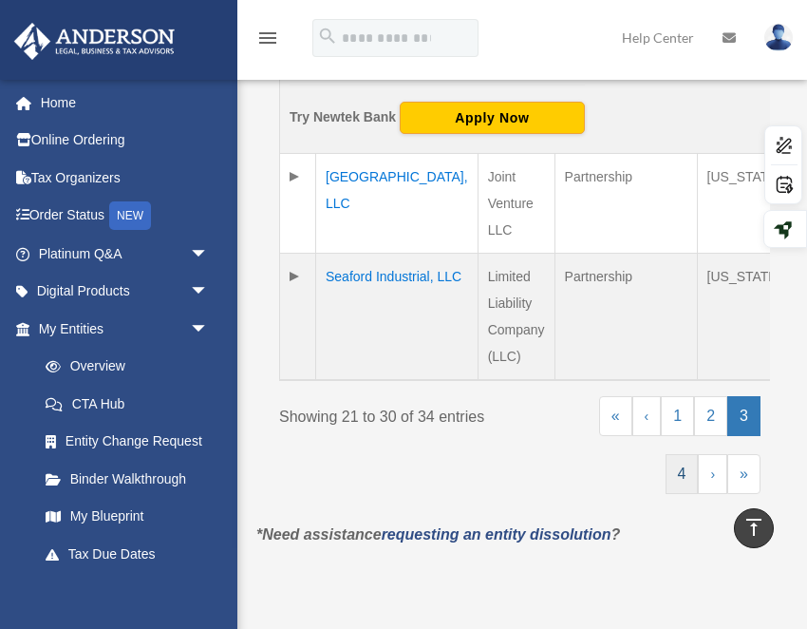
click at [678, 475] on link "4" at bounding box center [682, 474] width 33 height 40
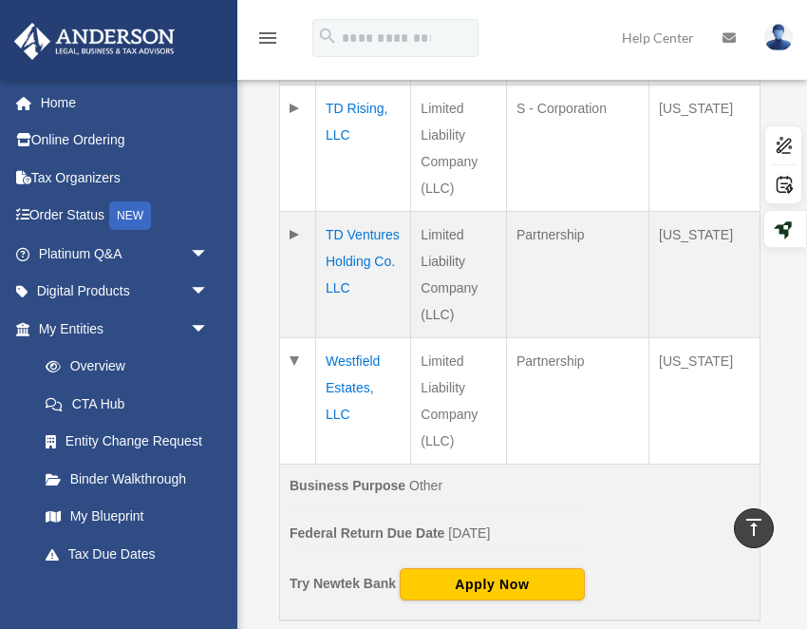
scroll to position [692, 0]
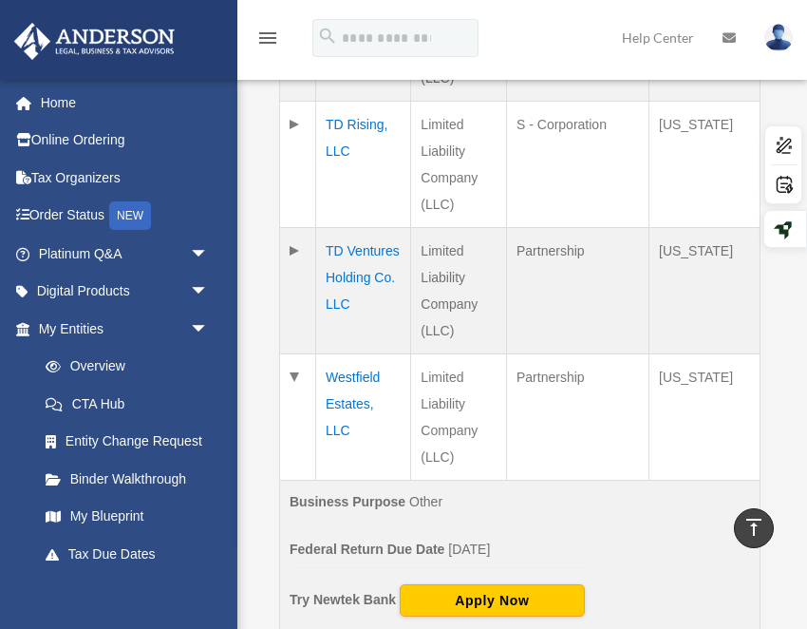
click at [299, 377] on td at bounding box center [298, 417] width 36 height 126
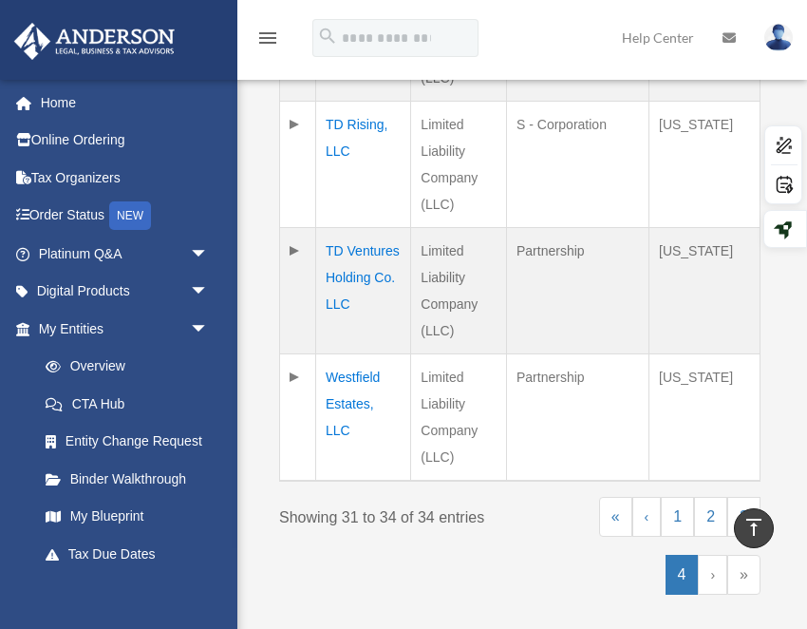
click at [292, 248] on td at bounding box center [298, 291] width 36 height 126
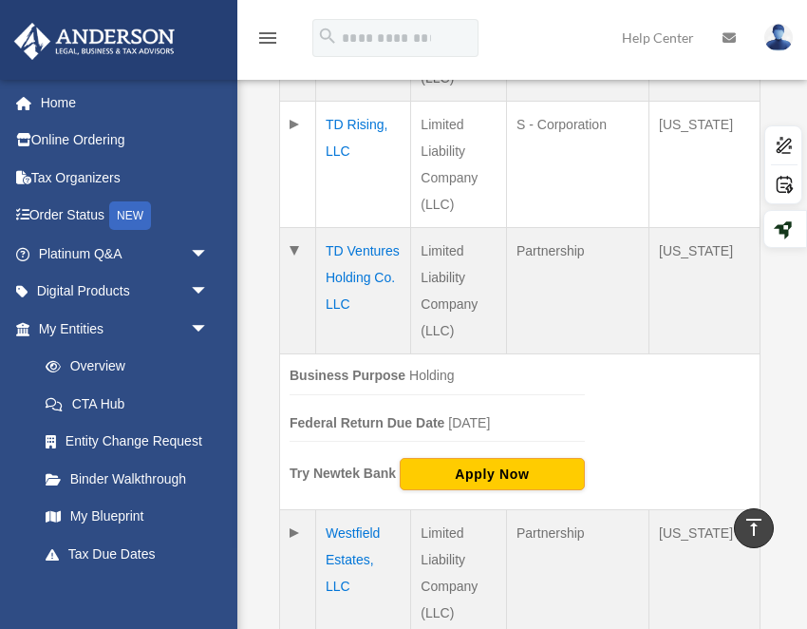
click at [292, 248] on td at bounding box center [298, 291] width 36 height 126
